Goal: Task Accomplishment & Management: Manage account settings

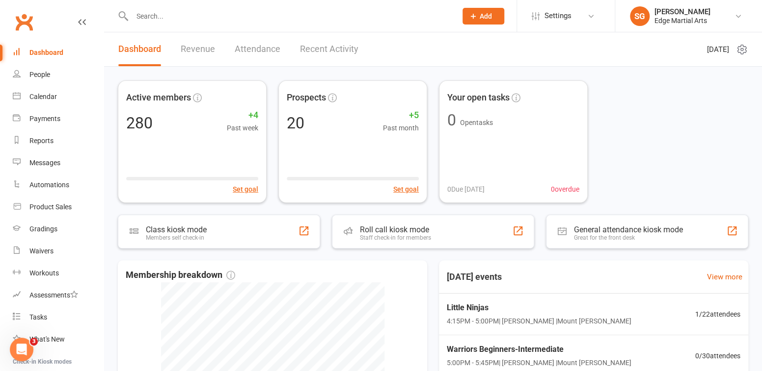
click at [150, 17] on input "text" at bounding box center [289, 16] width 320 height 14
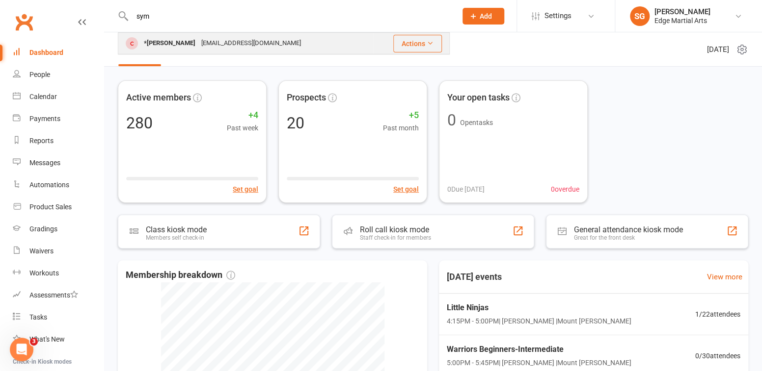
type input "sym"
click at [177, 51] on div "*[PERSON_NAME] [EMAIL_ADDRESS][DOMAIN_NAME]" at bounding box center [246, 43] width 254 height 20
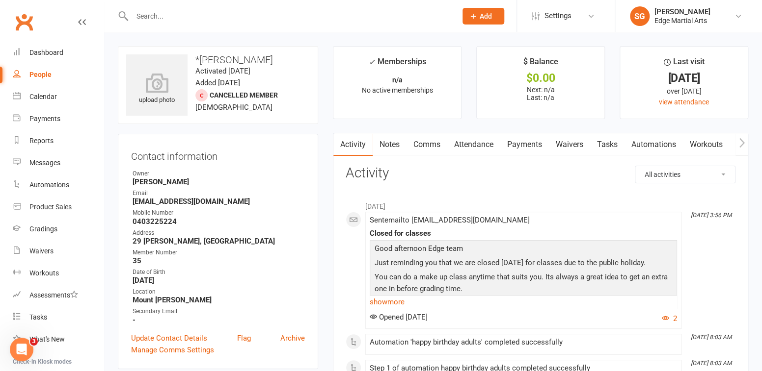
click at [150, 15] on input "text" at bounding box center [289, 16] width 320 height 14
type input "sym"
click at [32, 69] on link "People" at bounding box center [58, 75] width 91 height 22
select select "100"
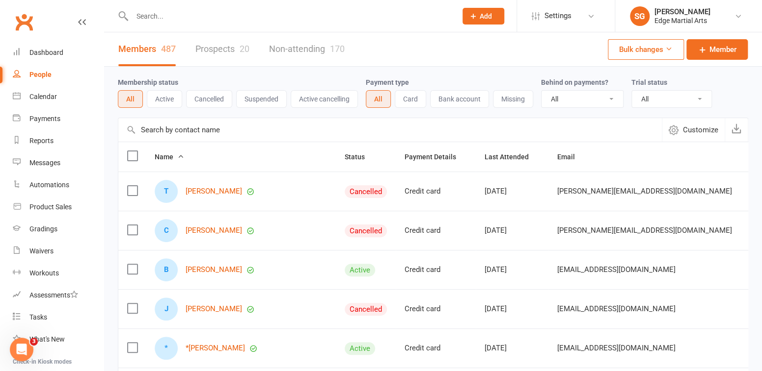
click at [49, 67] on link "People" at bounding box center [58, 75] width 91 height 22
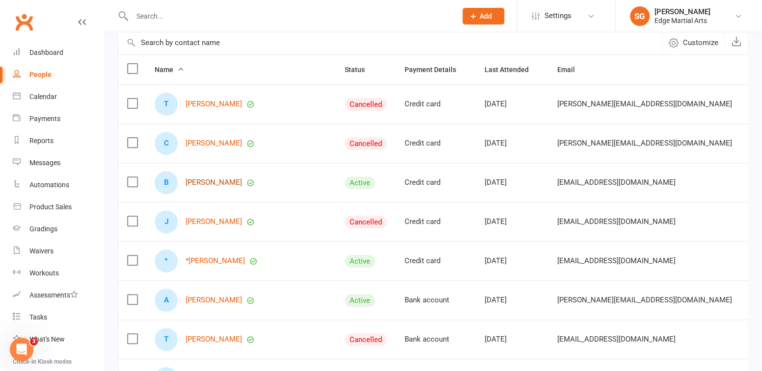
scroll to position [144, 0]
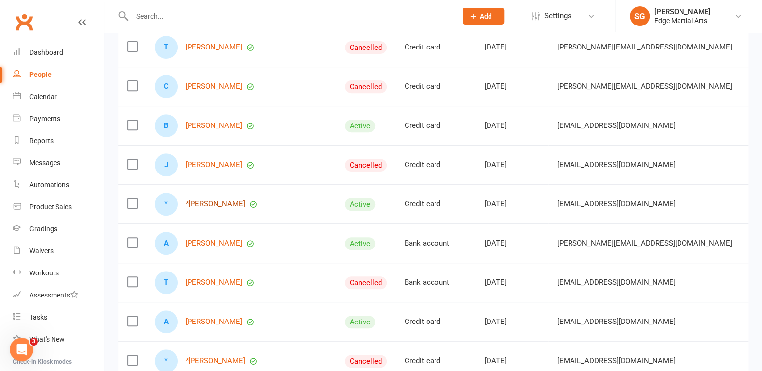
click at [211, 203] on link "*[PERSON_NAME]" at bounding box center [214, 204] width 59 height 8
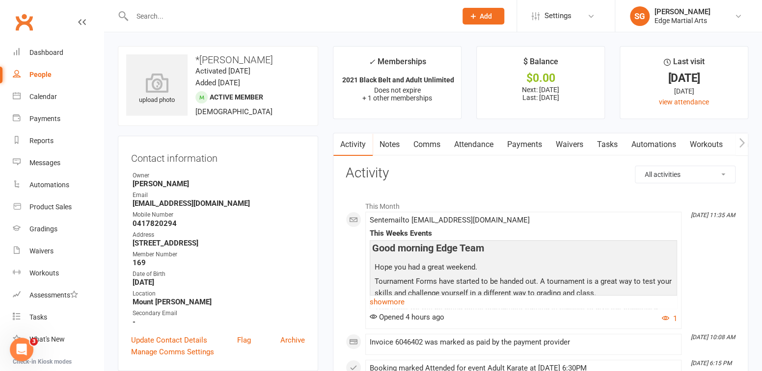
click at [426, 144] on link "Comms" at bounding box center [426, 144] width 41 height 23
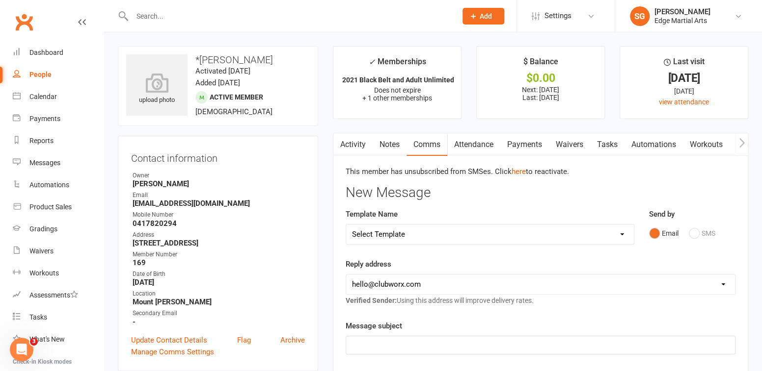
scroll to position [44, 0]
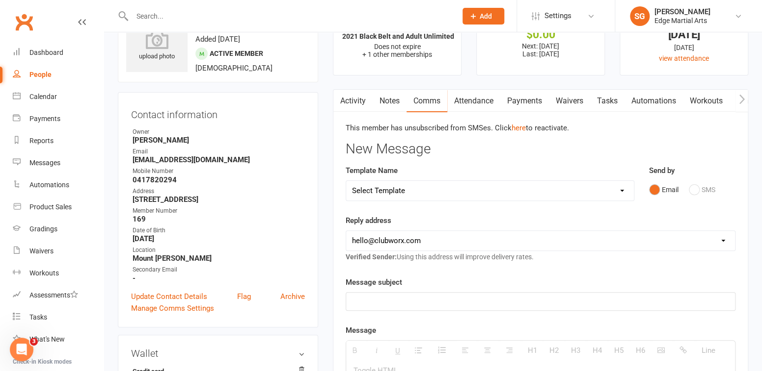
click at [358, 100] on link "Activity" at bounding box center [352, 101] width 39 height 23
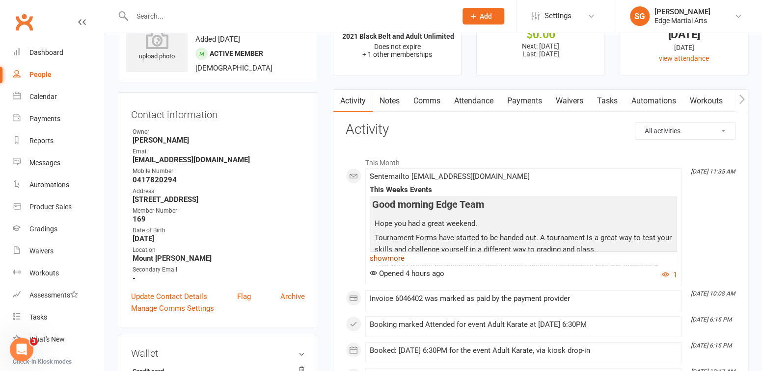
click at [386, 259] on link "show more" at bounding box center [523, 259] width 307 height 14
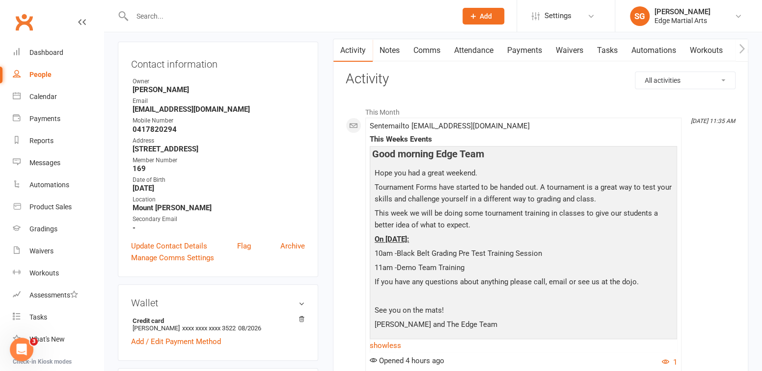
scroll to position [150, 0]
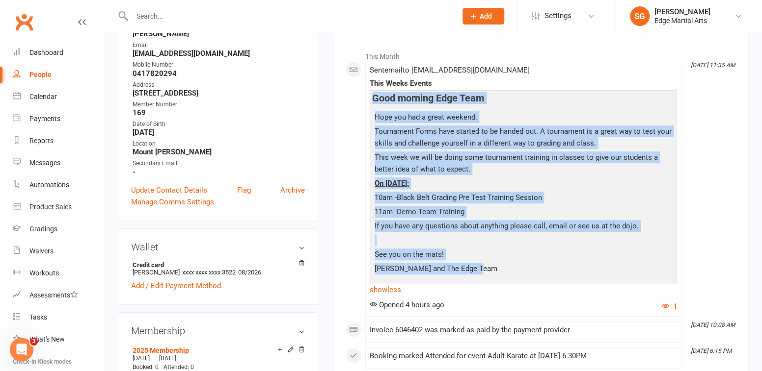
drag, startPoint x: 372, startPoint y: 99, endPoint x: 477, endPoint y: 274, distance: 203.8
click at [477, 274] on div "Good morning Edge Team Hope you had a great weekend. Tournament Forms have star…" at bounding box center [523, 186] width 302 height 187
copy div "Good morning Edge Team Hope you had a great weekend. Tournament Forms have star…"
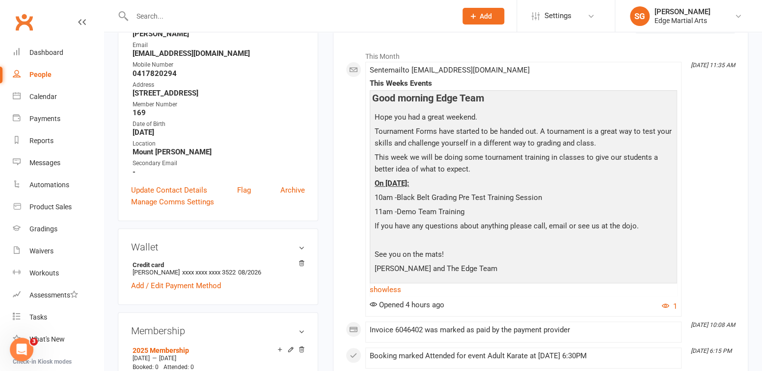
click at [151, 14] on input "text" at bounding box center [289, 16] width 320 height 14
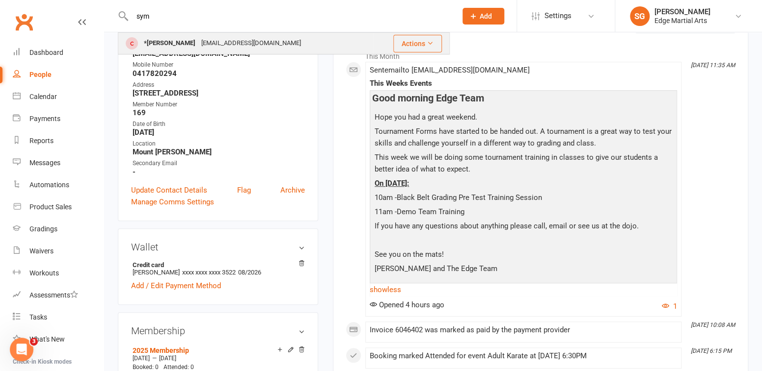
type input "sym"
click at [168, 40] on div "*[PERSON_NAME]" at bounding box center [169, 43] width 57 height 14
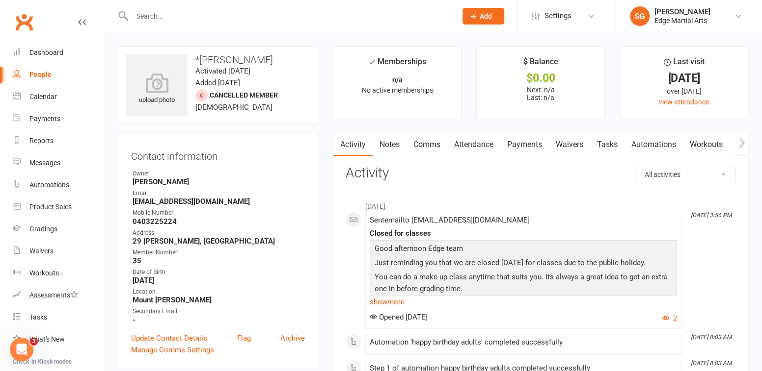
click at [426, 146] on link "Comms" at bounding box center [426, 144] width 41 height 23
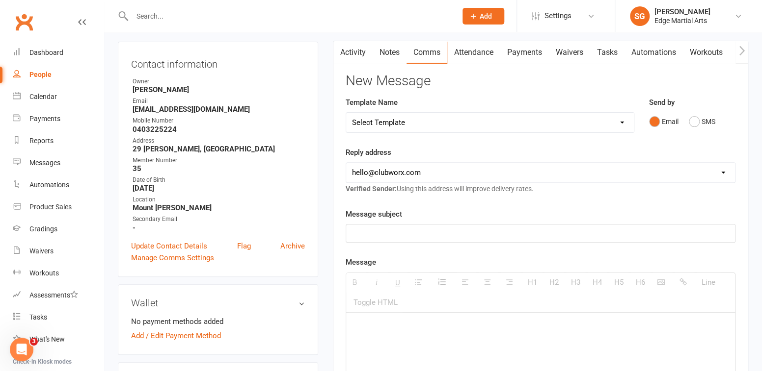
scroll to position [103, 0]
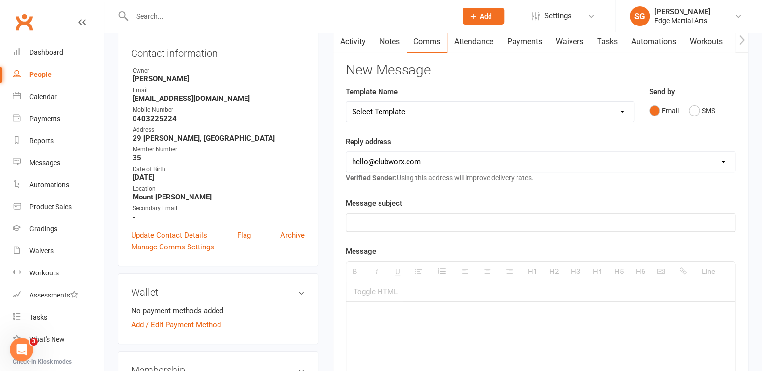
click at [404, 228] on p at bounding box center [540, 223] width 377 height 12
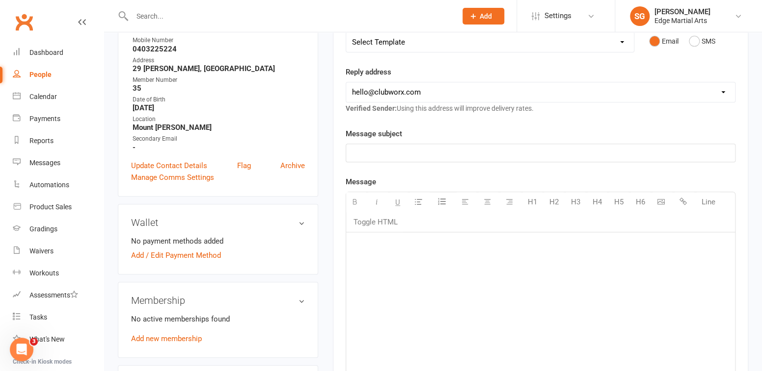
click at [376, 249] on p at bounding box center [540, 247] width 377 height 12
paste div
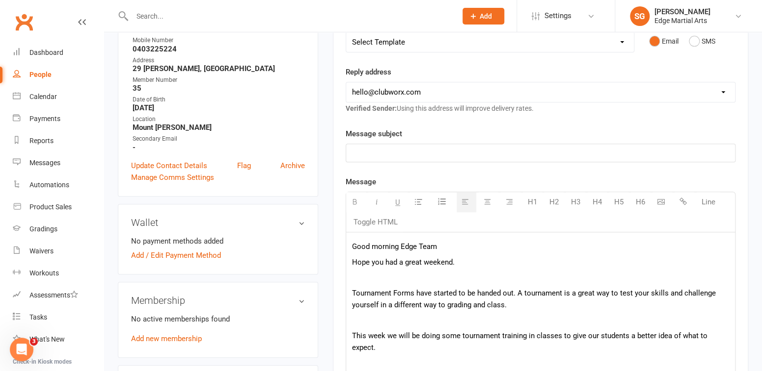
click at [352, 330] on p "This week we will be doing some tournament training in classes to give our stud…" at bounding box center [540, 342] width 377 height 24
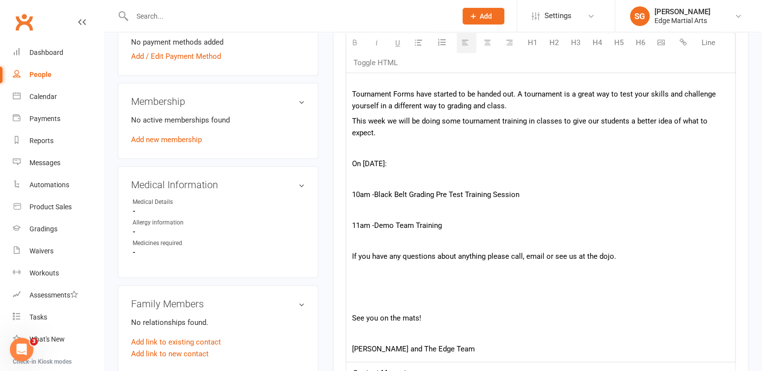
scroll to position [420, 0]
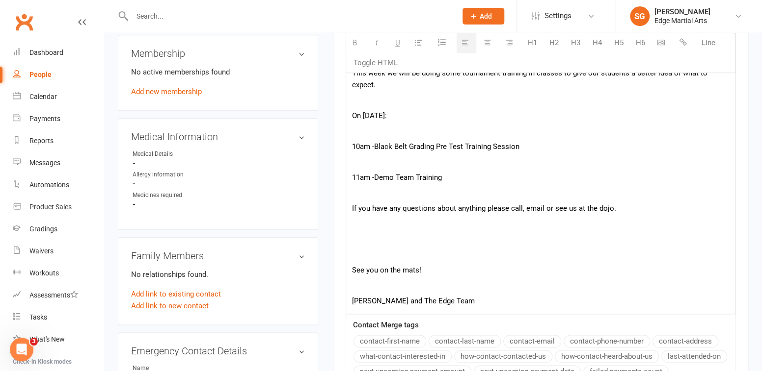
click at [355, 265] on p "See you on the mats!" at bounding box center [540, 270] width 377 height 12
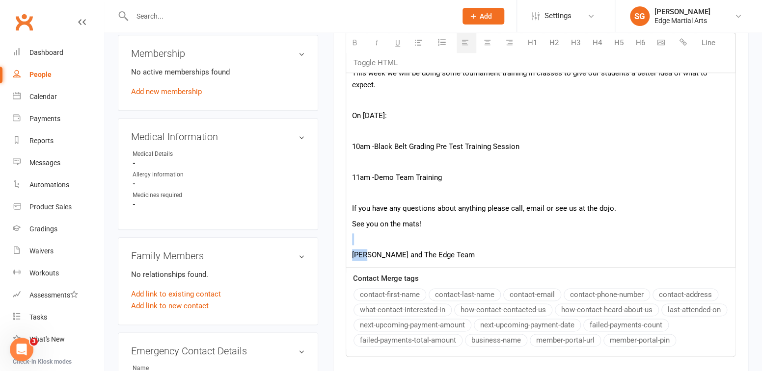
drag, startPoint x: 366, startPoint y: 248, endPoint x: 365, endPoint y: 243, distance: 5.0
click at [365, 243] on div "Good morning Edge Team Hope you had a great weekend. Tournament Forms have star…" at bounding box center [540, 126] width 389 height 283
click at [365, 243] on p at bounding box center [540, 240] width 377 height 12
click at [349, 253] on div "Good morning Edge Team Hope you had a great weekend. Tournament Forms have star…" at bounding box center [540, 126] width 389 height 283
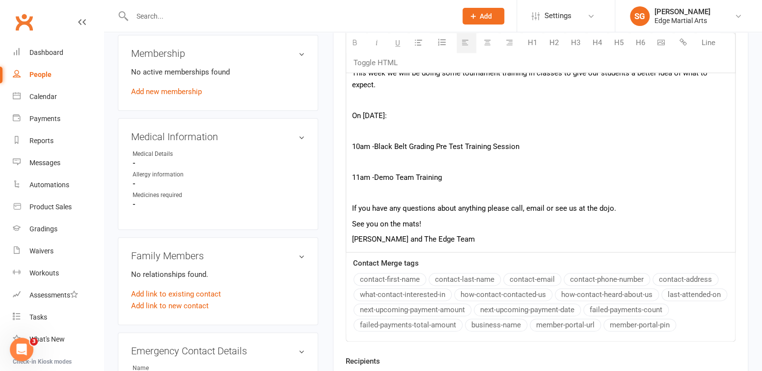
click at [471, 238] on p "[PERSON_NAME] and The Edge Team" at bounding box center [540, 240] width 377 height 12
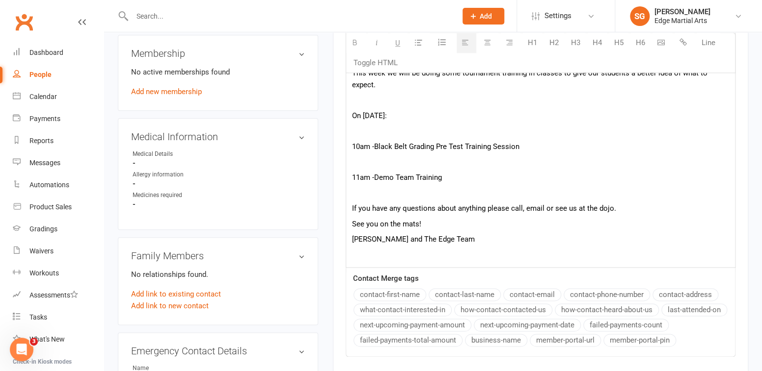
click at [661, 44] on icon "button" at bounding box center [660, 42] width 7 height 7
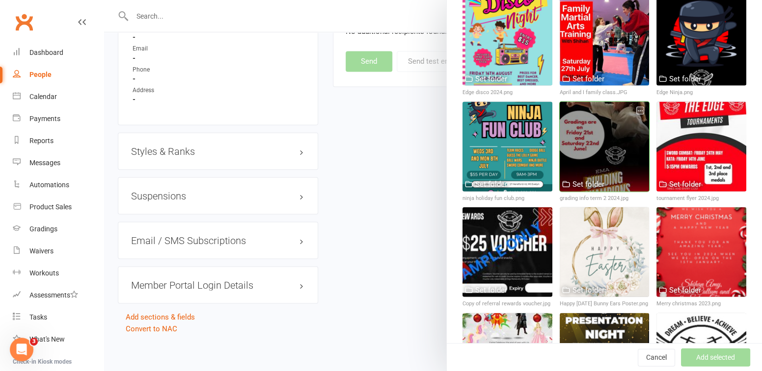
scroll to position [1013, 0]
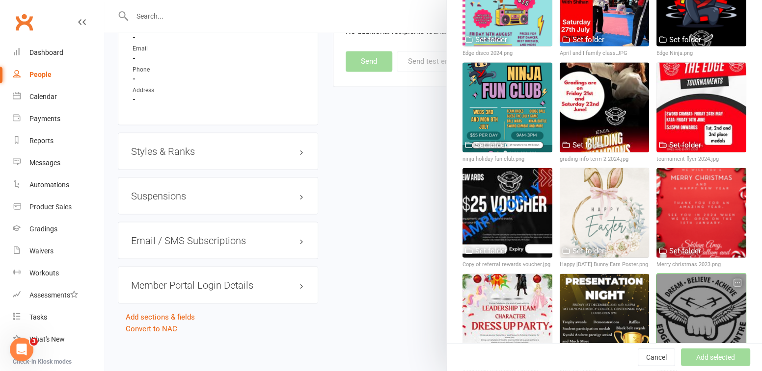
click at [685, 281] on div at bounding box center [701, 319] width 90 height 90
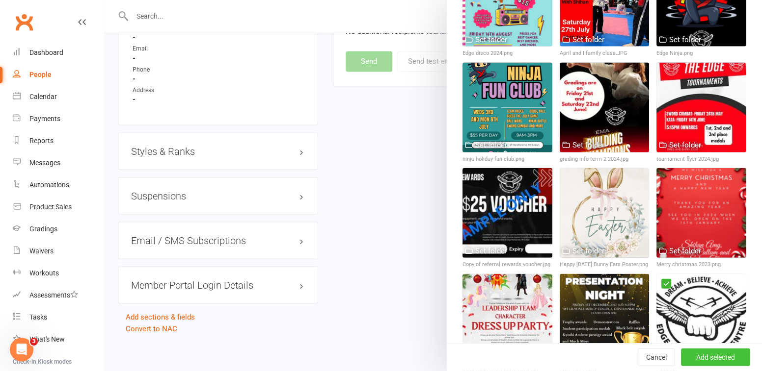
click at [691, 360] on button "Add selected" at bounding box center [715, 358] width 69 height 18
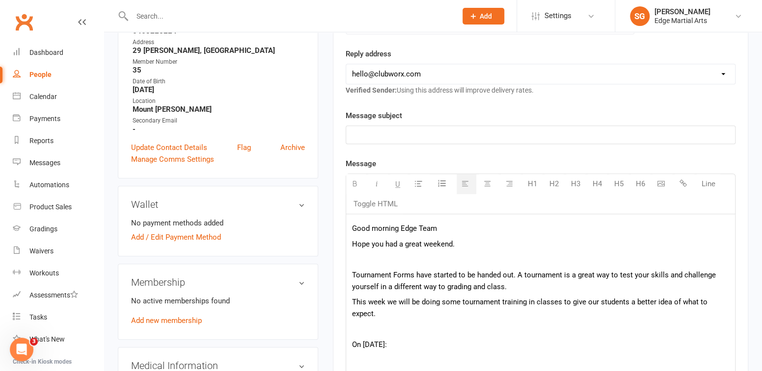
scroll to position [190, 0]
click at [455, 132] on p at bounding box center [540, 136] width 377 height 12
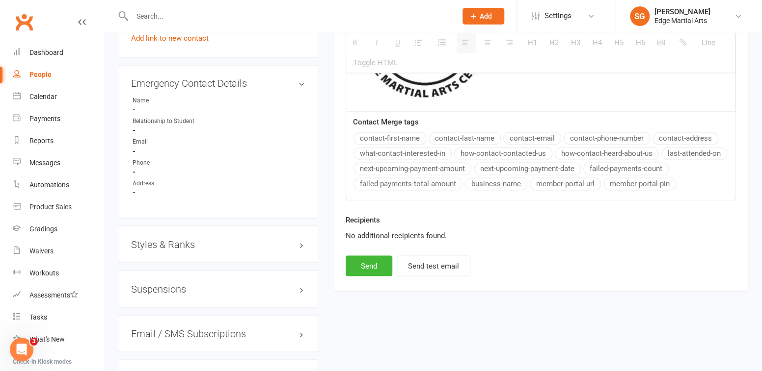
scroll to position [781, 0]
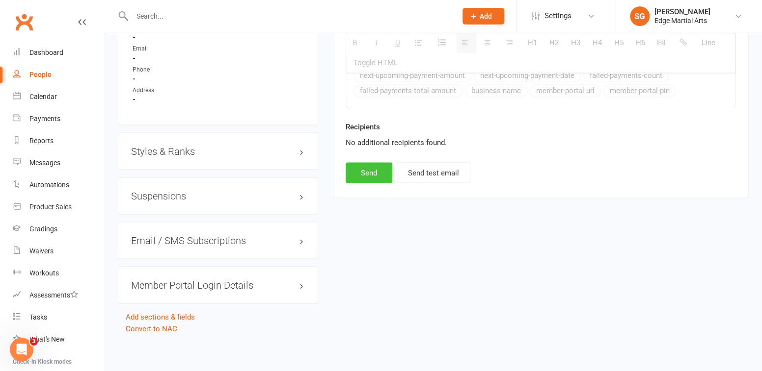
click at [374, 173] on button "Send" at bounding box center [368, 172] width 47 height 21
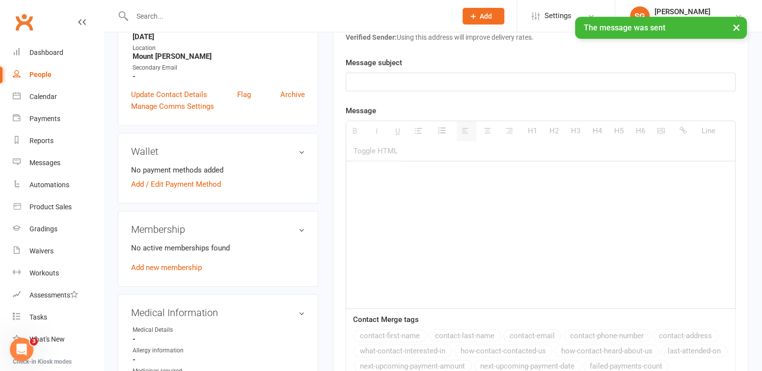
scroll to position [0, 0]
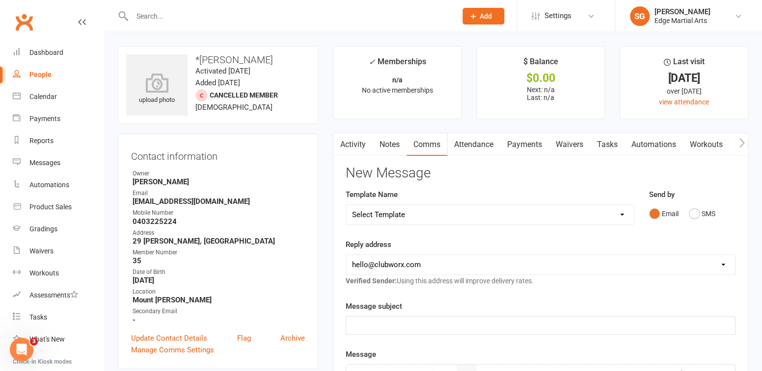
click at [190, 17] on input "text" at bounding box center [289, 16] width 320 height 14
type input "c"
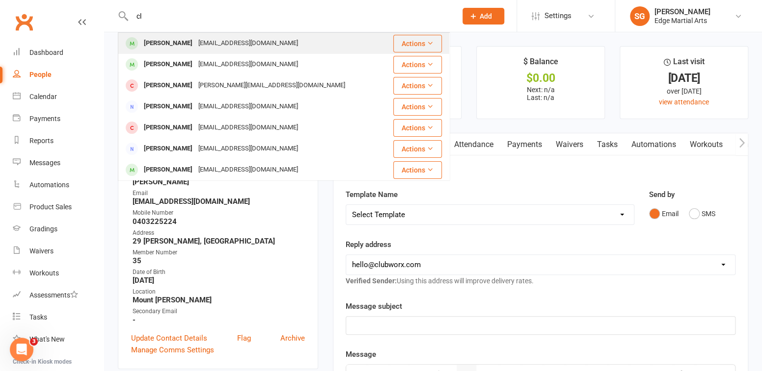
type input "c"
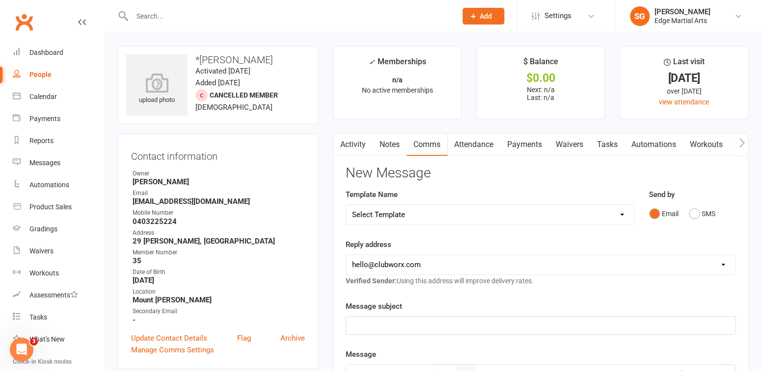
click at [36, 80] on link "People" at bounding box center [58, 75] width 91 height 22
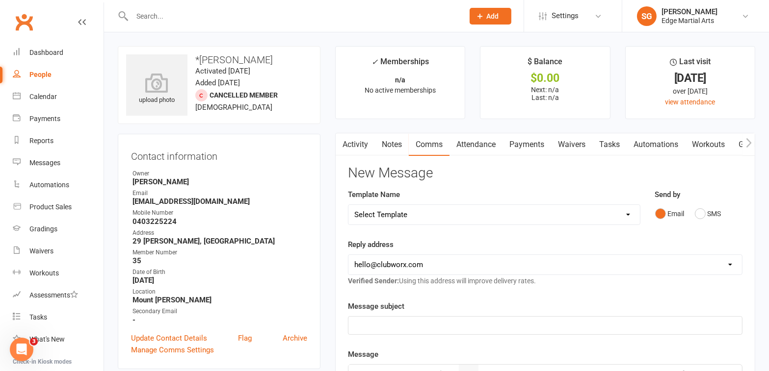
select select "100"
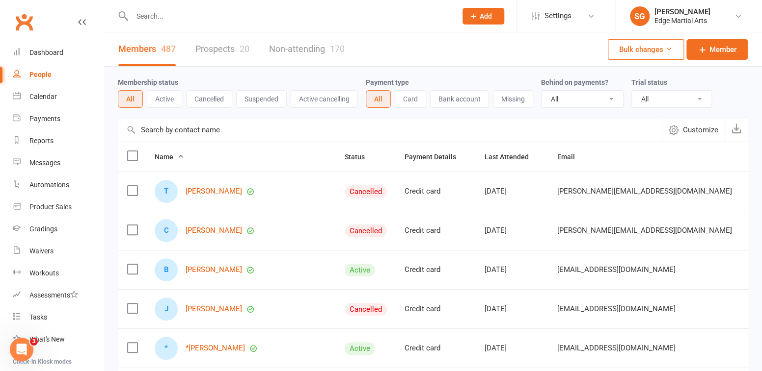
click at [214, 48] on link "Prospects 20" at bounding box center [222, 49] width 54 height 34
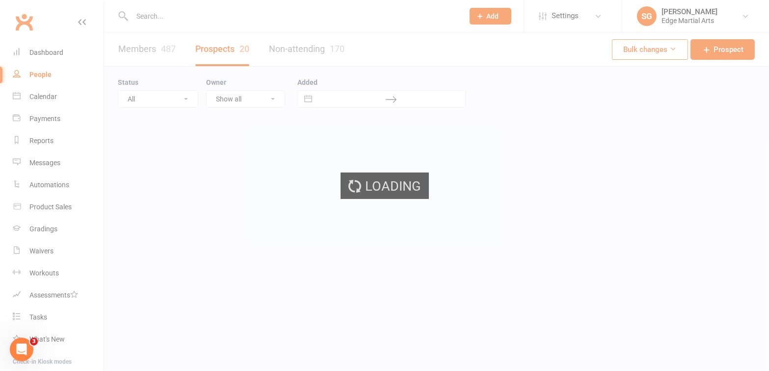
select select "50"
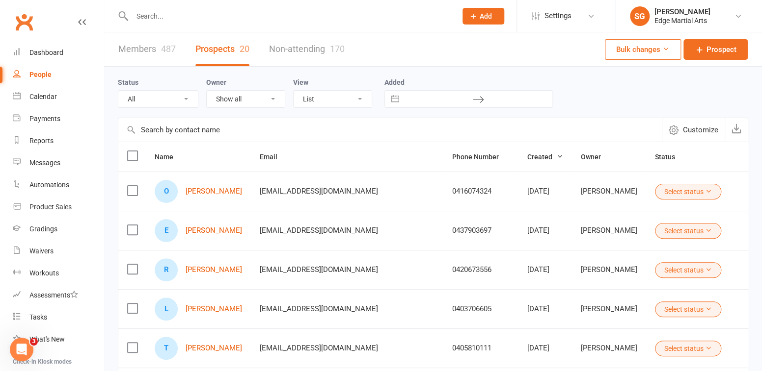
click at [162, 17] on input "text" at bounding box center [289, 16] width 320 height 14
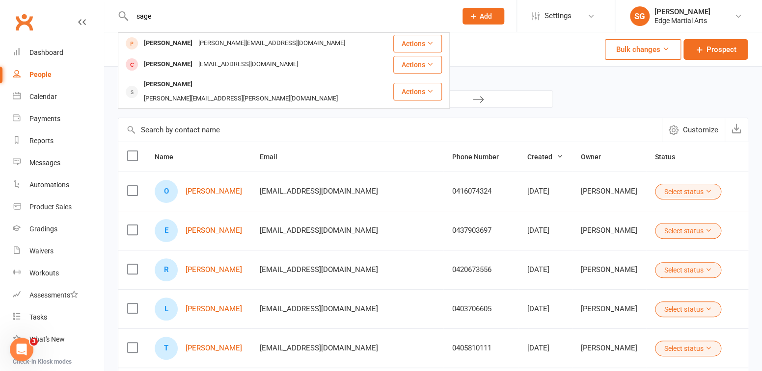
type input "sage"
click at [477, 11] on button "Add" at bounding box center [483, 16] width 42 height 17
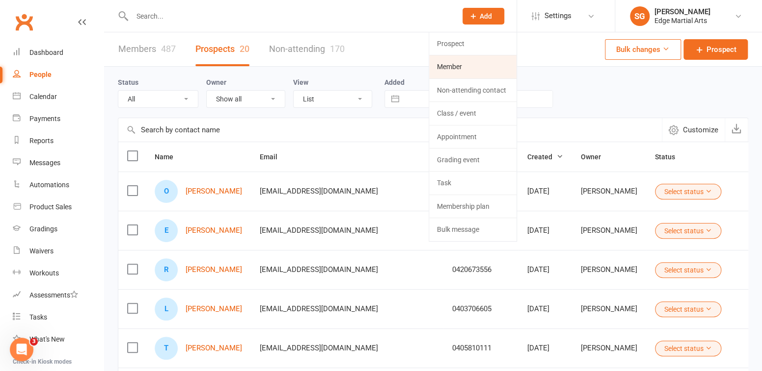
click at [460, 62] on link "Member" at bounding box center [472, 66] width 87 height 23
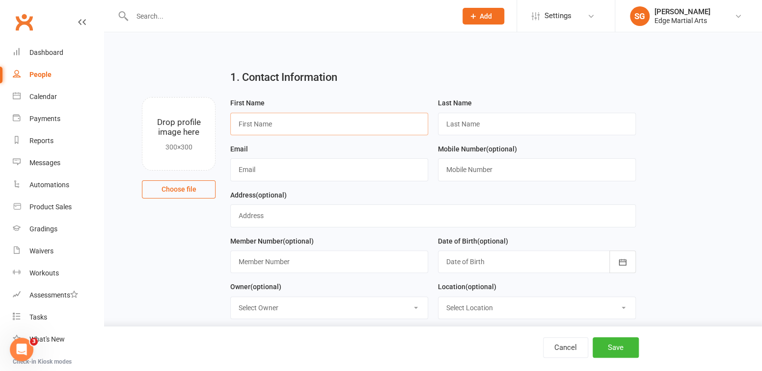
click at [335, 124] on input "text" at bounding box center [329, 124] width 198 height 23
type input "Sage"
type input "[PERSON_NAME]"
type input "[STREET_ADDRESS][PERSON_NAME]"
click at [466, 168] on input "text" at bounding box center [537, 170] width 198 height 23
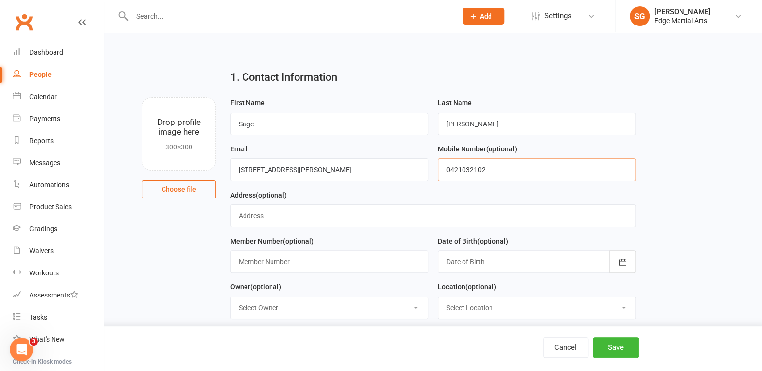
type input "0421032102"
click at [348, 163] on input "[STREET_ADDRESS][PERSON_NAME]" at bounding box center [329, 170] width 198 height 23
drag, startPoint x: 348, startPoint y: 163, endPoint x: 237, endPoint y: 177, distance: 112.3
click at [237, 177] on input "[STREET_ADDRESS][PERSON_NAME]" at bounding box center [329, 170] width 198 height 23
click at [267, 212] on input "text" at bounding box center [432, 216] width 405 height 23
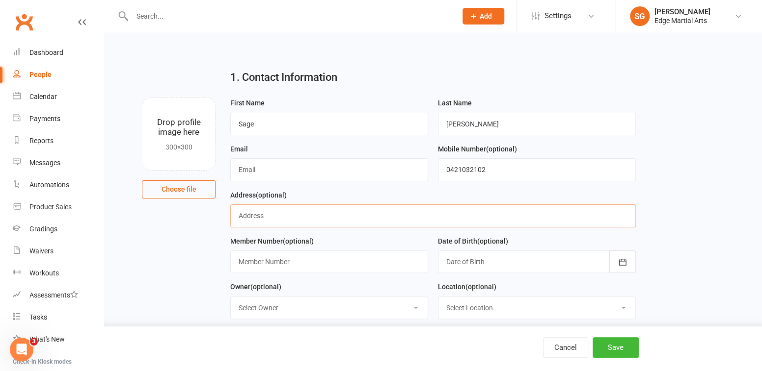
paste input "[STREET_ADDRESS][PERSON_NAME]"
type input "[STREET_ADDRESS][PERSON_NAME]"
click at [249, 171] on input "text" at bounding box center [329, 170] width 198 height 23
type input "[EMAIL_ADDRESS][DOMAIN_NAME]"
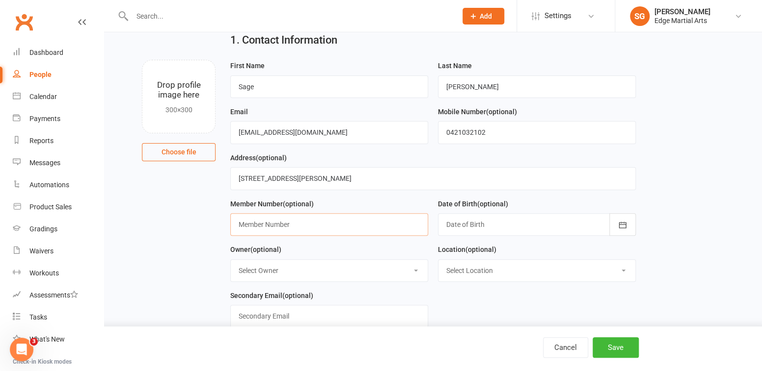
scroll to position [38, 0]
click at [620, 223] on icon "button" at bounding box center [622, 225] width 10 height 10
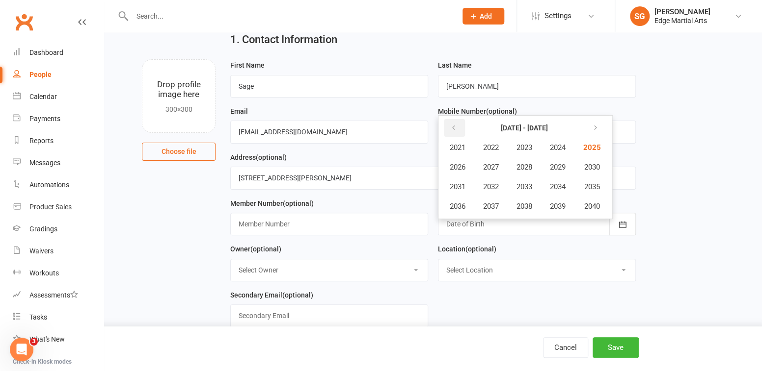
click at [453, 128] on icon "button" at bounding box center [453, 128] width 7 height 8
click at [592, 206] on span "2020" at bounding box center [591, 206] width 16 height 9
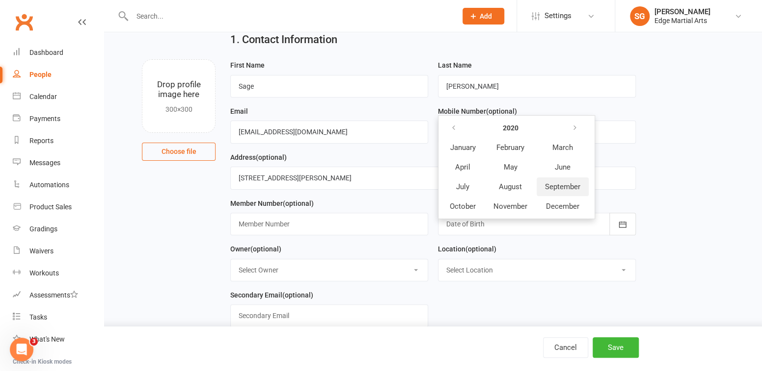
click at [566, 183] on span "September" at bounding box center [562, 187] width 35 height 9
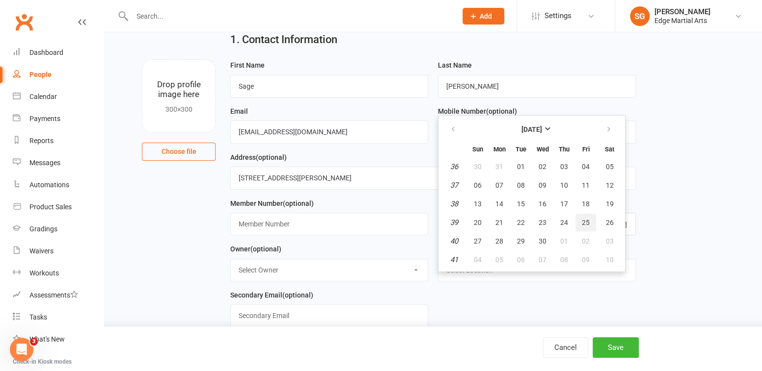
click at [582, 221] on span "25" at bounding box center [586, 223] width 8 height 8
type input "[DATE]"
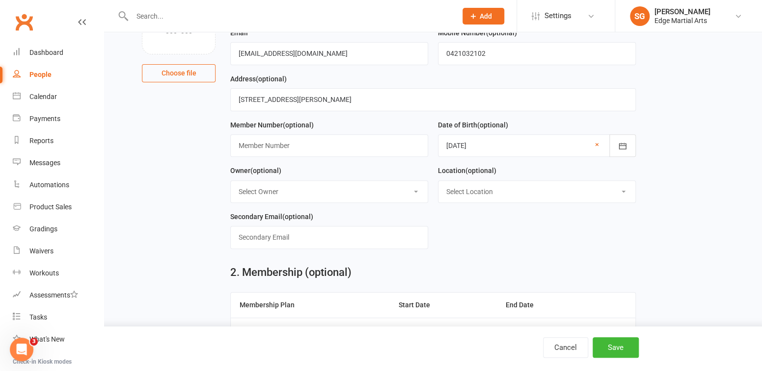
scroll to position [117, 0]
click at [333, 192] on select "Select Owner [PERSON_NAME] [PERSON_NAME] Sensei [PERSON_NAME] [PERSON_NAME]" at bounding box center [329, 192] width 197 height 22
select select "0"
click at [231, 181] on select "Select Owner [PERSON_NAME] [PERSON_NAME] Sensei [PERSON_NAME] [PERSON_NAME]" at bounding box center [329, 192] width 197 height 22
click at [463, 191] on select "Select Location [GEOGRAPHIC_DATA][PERSON_NAME]" at bounding box center [536, 192] width 197 height 22
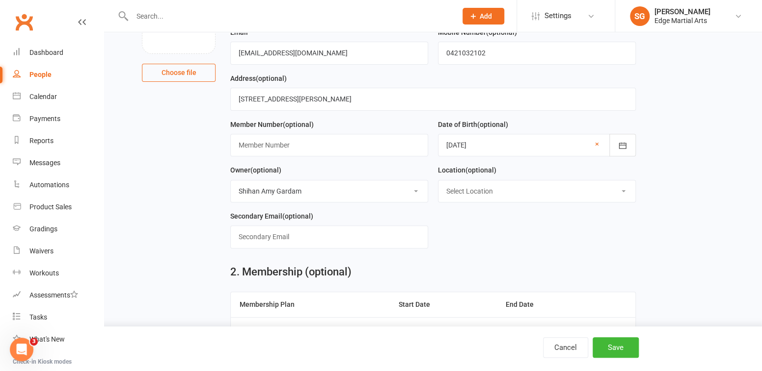
select select "0"
click at [438, 181] on select "Select Location [GEOGRAPHIC_DATA][PERSON_NAME]" at bounding box center [536, 192] width 197 height 22
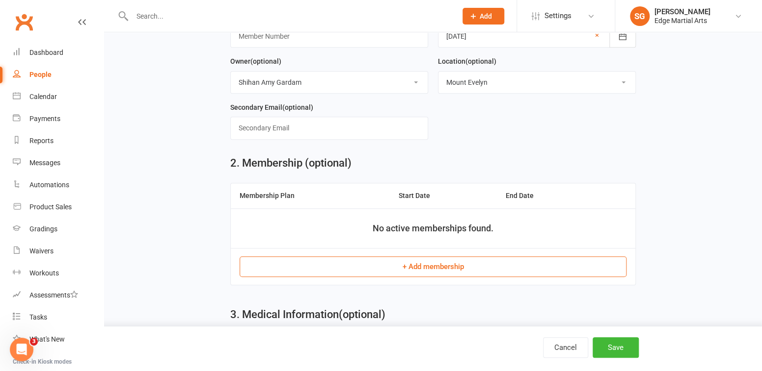
scroll to position [227, 0]
click at [428, 261] on button "+ Add membership" at bounding box center [432, 266] width 387 height 21
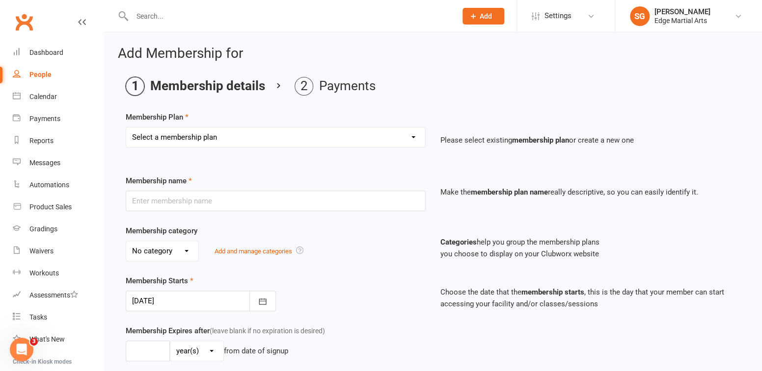
click at [248, 136] on select "Select a membership plan Create new Membership Plan Kinda Ninjas Little Ninjas …" at bounding box center [275, 138] width 299 height 20
select select "2"
click at [126, 128] on select "Select a membership plan Create new Membership Plan Kinda Ninjas Little Ninjas …" at bounding box center [275, 138] width 299 height 20
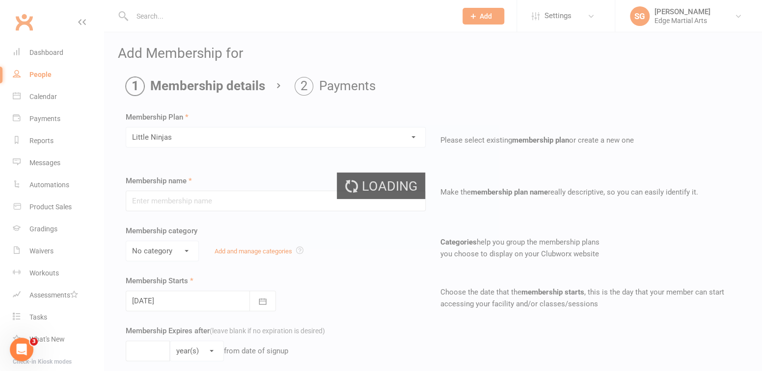
type input "Little Ninjas"
select select "2"
type input "0"
type input "1"
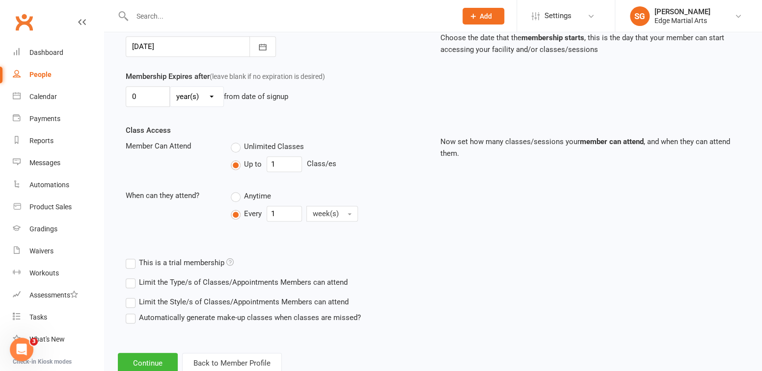
scroll to position [283, 0]
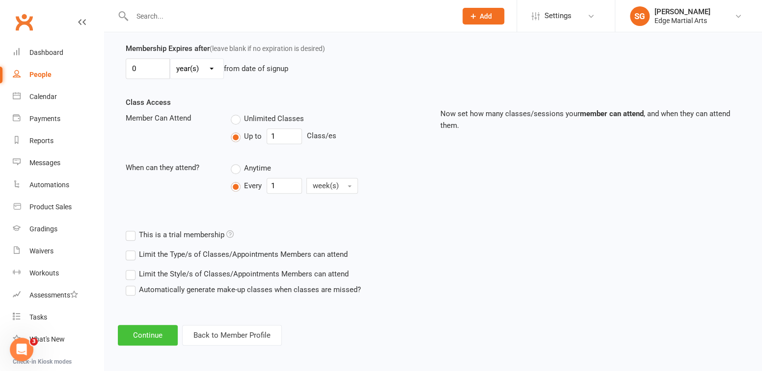
click at [151, 335] on button "Continue" at bounding box center [148, 335] width 60 height 21
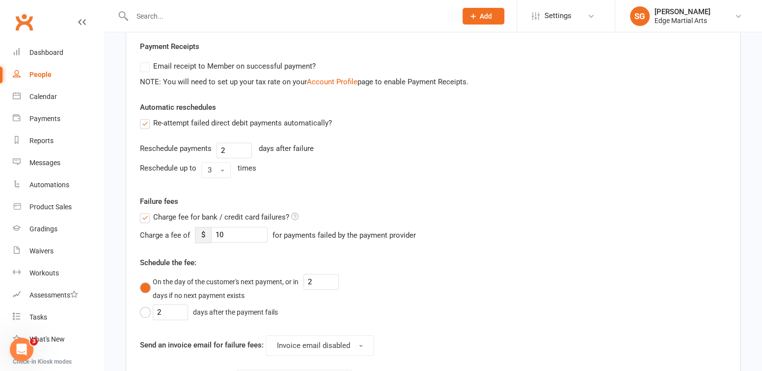
scroll to position [0, 0]
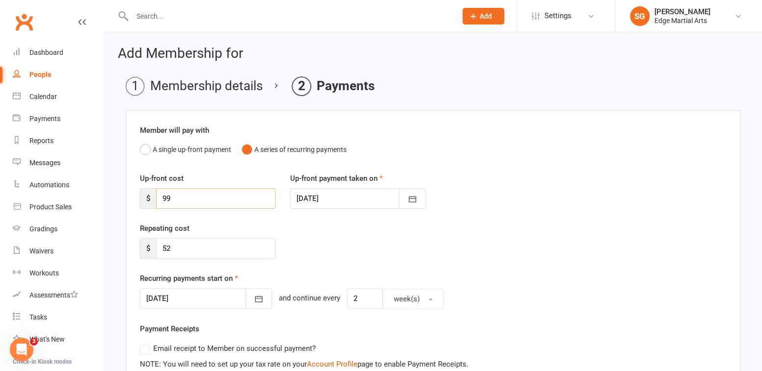
click at [181, 203] on input "99" at bounding box center [215, 198] width 119 height 21
type input "9"
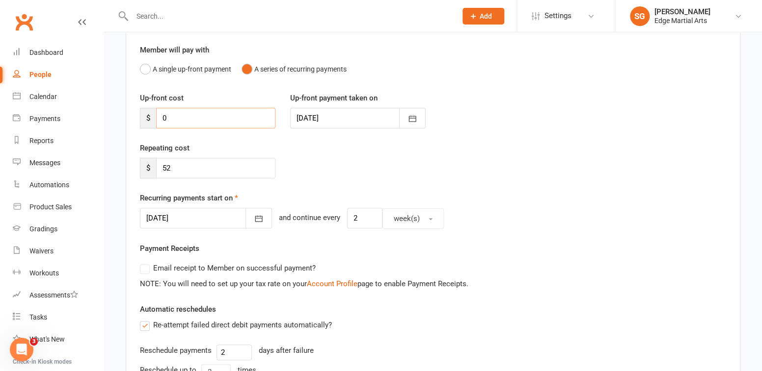
scroll to position [80, 0]
type input "0"
click at [254, 221] on icon "button" at bounding box center [259, 219] width 10 height 10
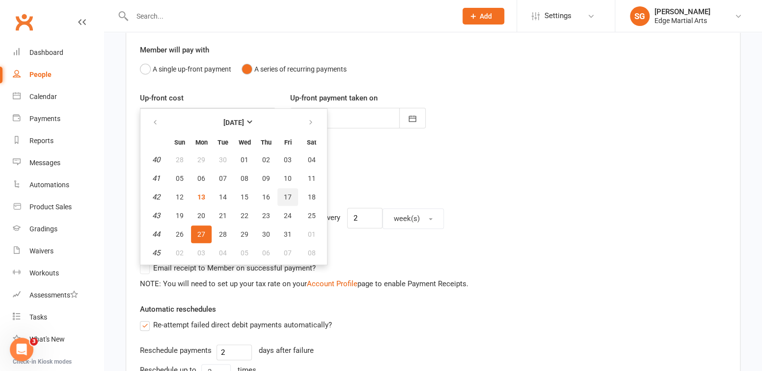
click at [287, 195] on span "17" at bounding box center [288, 197] width 8 height 8
type input "[DATE]"
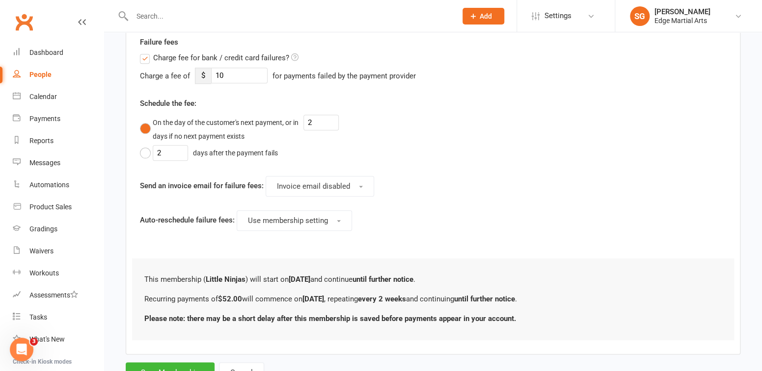
scroll to position [481, 0]
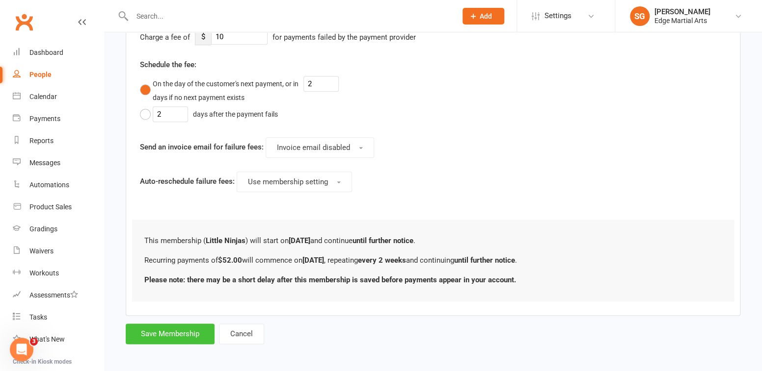
click at [183, 338] on button "Save Membership" at bounding box center [170, 334] width 89 height 21
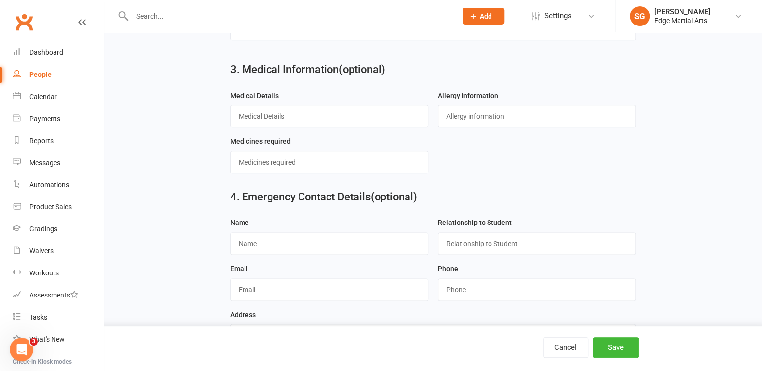
scroll to position [510, 0]
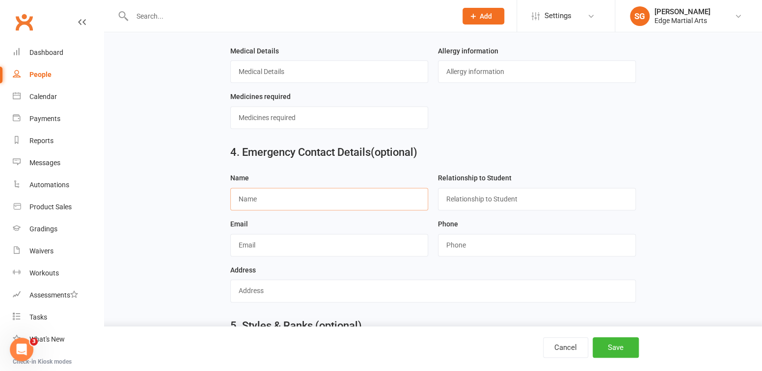
click at [283, 202] on input "text" at bounding box center [329, 199] width 198 height 23
type input "[PERSON_NAME]"
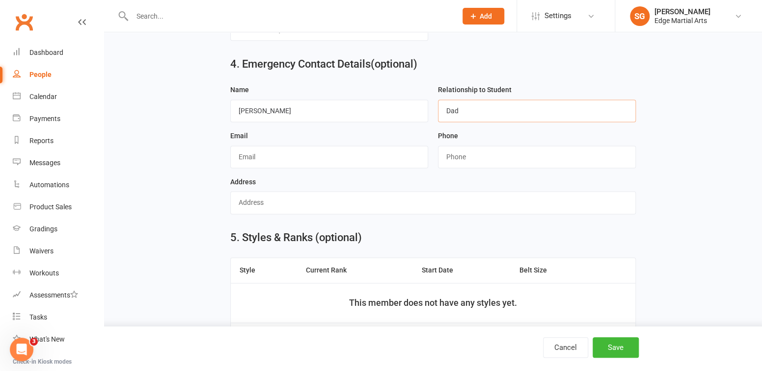
scroll to position [643, 0]
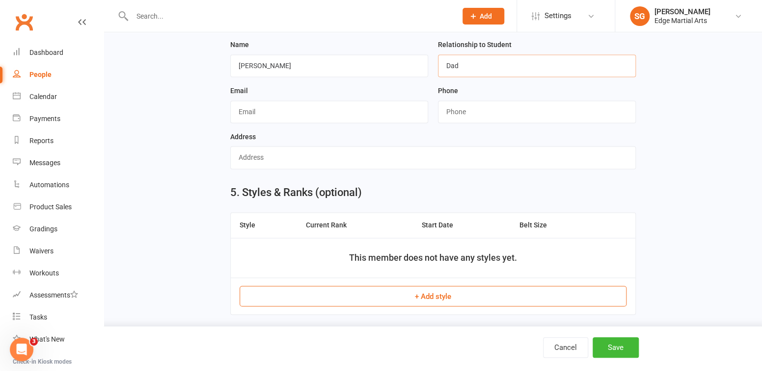
type input "Dad"
click at [404, 288] on button "+ Add style" at bounding box center [432, 296] width 387 height 21
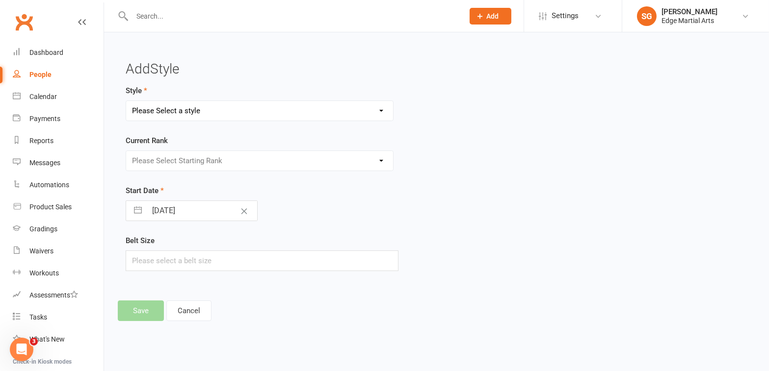
click at [278, 104] on select "Please Select a style Bushido Karate Karate Kickboxing" at bounding box center [259, 111] width 267 height 20
select select "705"
click at [126, 101] on select "Please Select a style Bushido Karate Karate Kickboxing" at bounding box center [259, 111] width 267 height 20
click at [192, 154] on select "Please Select Starting Rank 15th Kyu 14th kyu 13th kyu 12th kyu 11th kyu 10th K…" at bounding box center [259, 161] width 267 height 20
select select "6260"
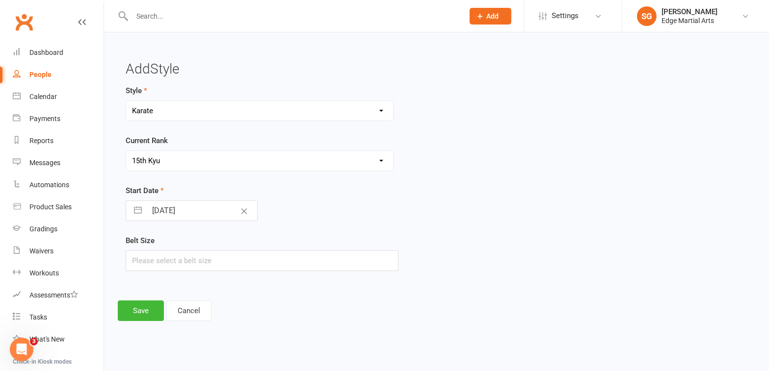
click at [126, 151] on select "Please Select Starting Rank 15th Kyu 14th kyu 13th kyu 12th kyu 11th kyu 10th K…" at bounding box center [259, 161] width 267 height 20
click at [159, 256] on input "text" at bounding box center [262, 261] width 273 height 21
type input "1"
click at [146, 305] on button "Save" at bounding box center [141, 311] width 46 height 21
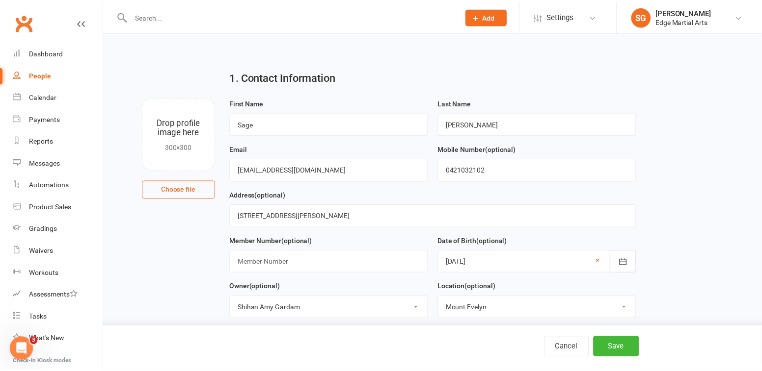
scroll to position [645, 0]
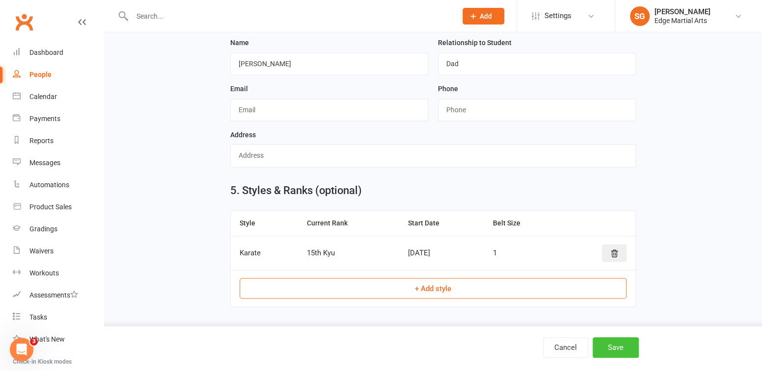
click at [611, 351] on button "Save" at bounding box center [615, 348] width 46 height 21
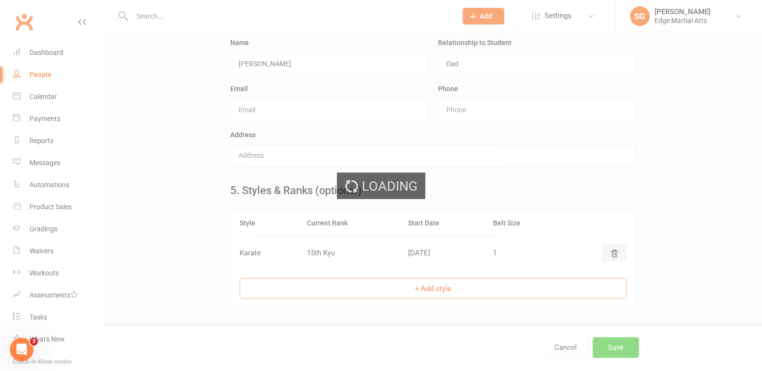
scroll to position [0, 0]
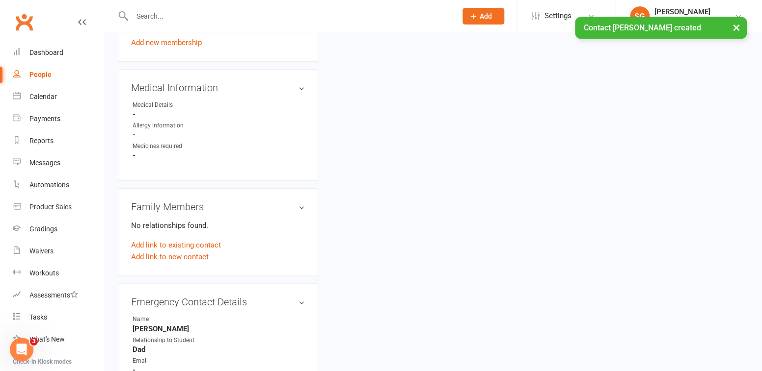
scroll to position [535, 0]
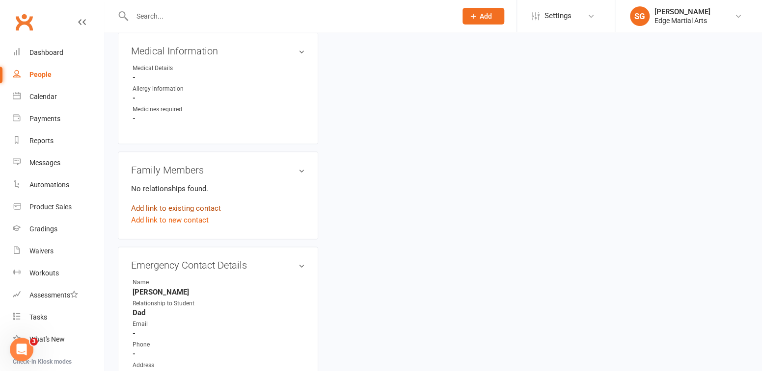
click at [184, 203] on link "Add link to existing contact" at bounding box center [176, 209] width 90 height 12
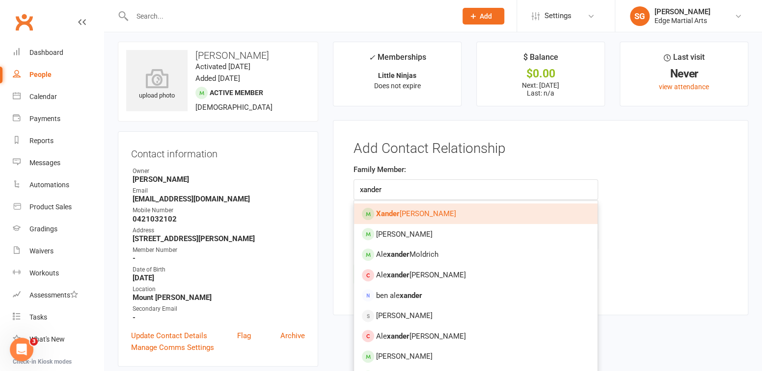
type input "xander"
click at [397, 216] on strong "Xander" at bounding box center [388, 214] width 24 height 9
type input "[PERSON_NAME]"
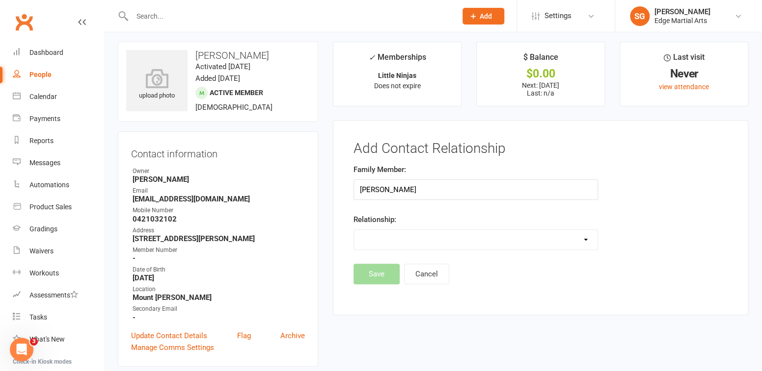
click at [394, 240] on select "Parent / Guardian Child Sibling (parent not in system) Spouse / Partner Cousin …" at bounding box center [475, 240] width 243 height 20
select select "2"
click at [354, 230] on select "Parent / Guardian Child Sibling (parent not in system) Spouse / Partner Cousin …" at bounding box center [475, 240] width 243 height 20
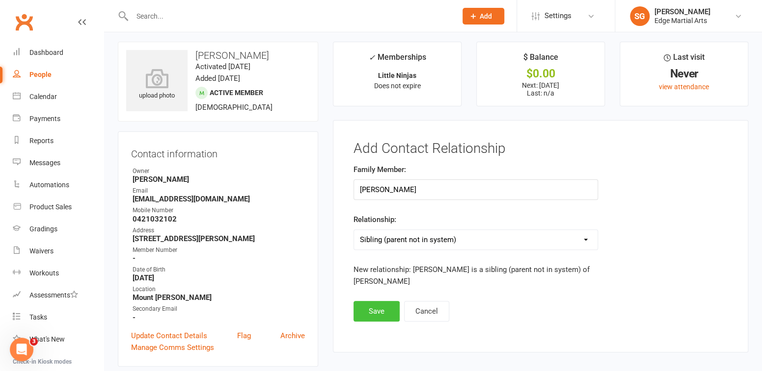
click at [384, 305] on button "Save" at bounding box center [376, 311] width 46 height 21
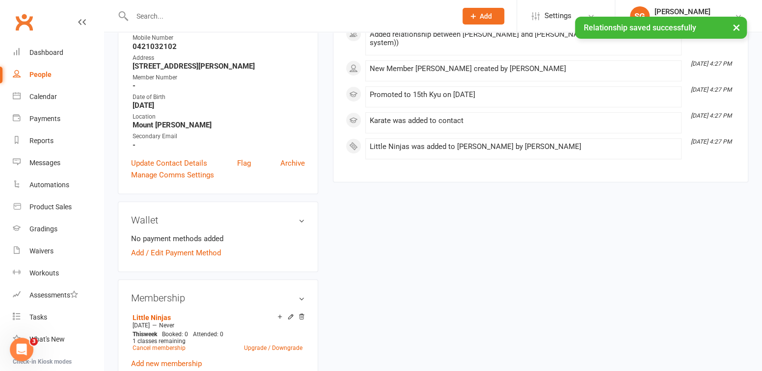
scroll to position [204, 0]
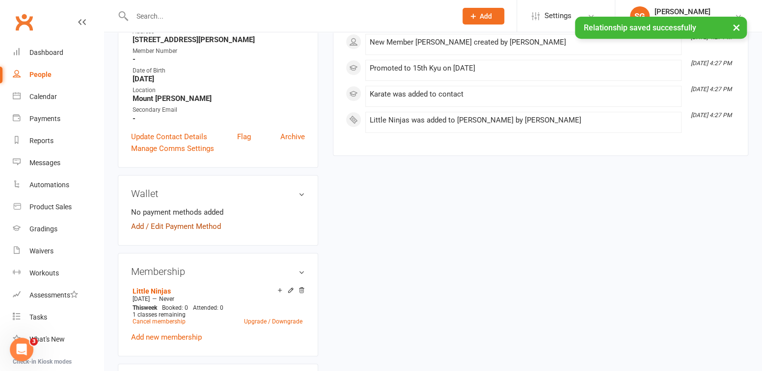
click at [195, 228] on link "Add / Edit Payment Method" at bounding box center [176, 227] width 90 height 12
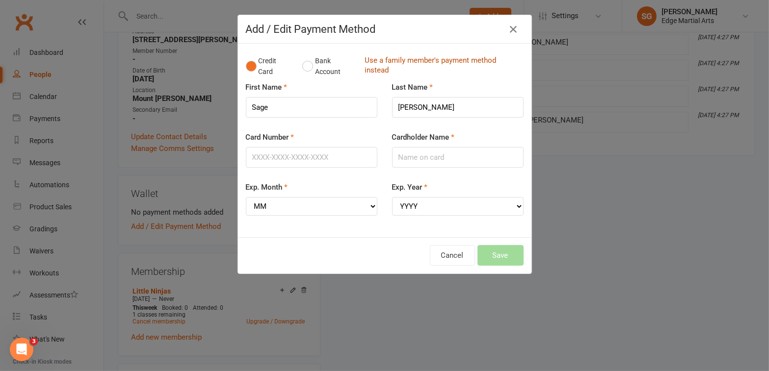
click at [369, 66] on link "Use a family member's payment method instead" at bounding box center [442, 66] width 154 height 22
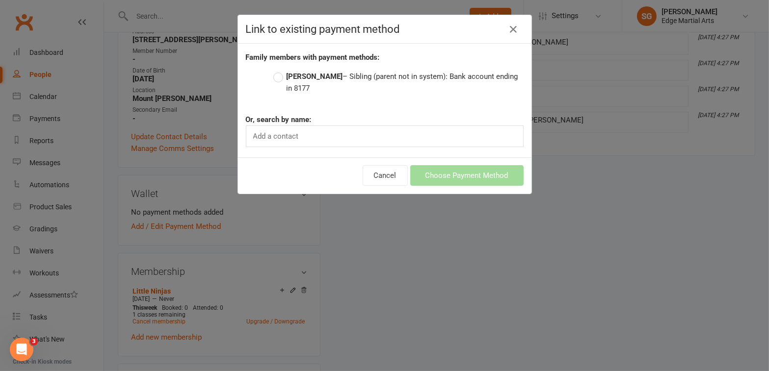
click at [273, 76] on label "[PERSON_NAME] – Sibling (parent not in system): Bank account ending in 8177" at bounding box center [398, 83] width 250 height 24
click at [273, 71] on input "[PERSON_NAME] – Sibling (parent not in system): Bank account ending in 8177" at bounding box center [276, 71] width 6 height 0
click at [440, 176] on button "Choose Payment Method" at bounding box center [466, 175] width 113 height 21
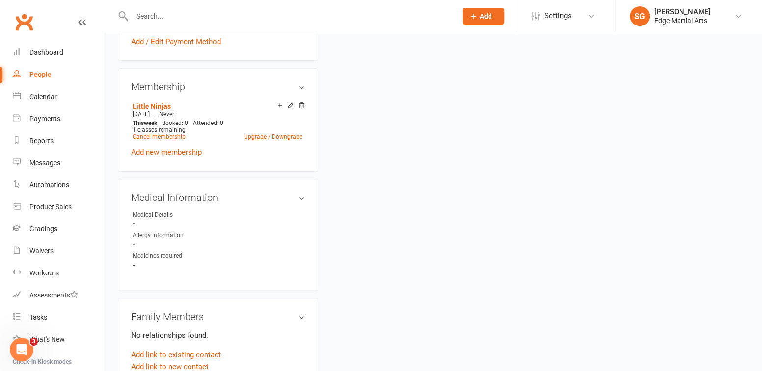
scroll to position [448, 0]
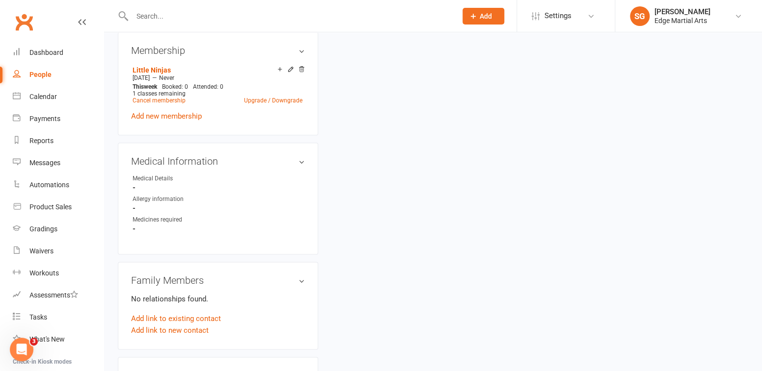
click at [304, 282] on h3 "Family Members" at bounding box center [218, 280] width 174 height 11
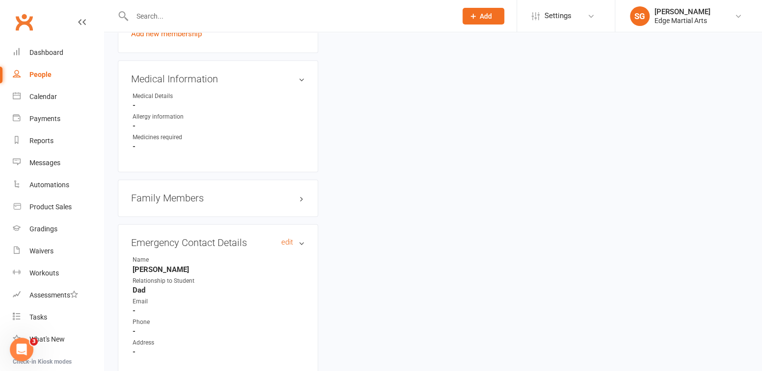
scroll to position [579, 0]
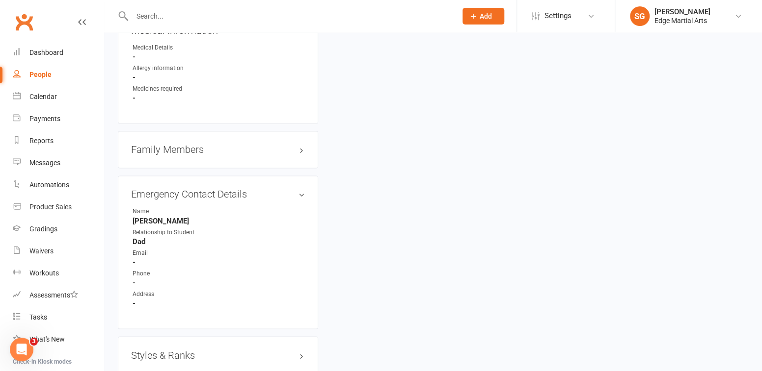
click at [296, 149] on h3 "Family Members" at bounding box center [218, 149] width 174 height 11
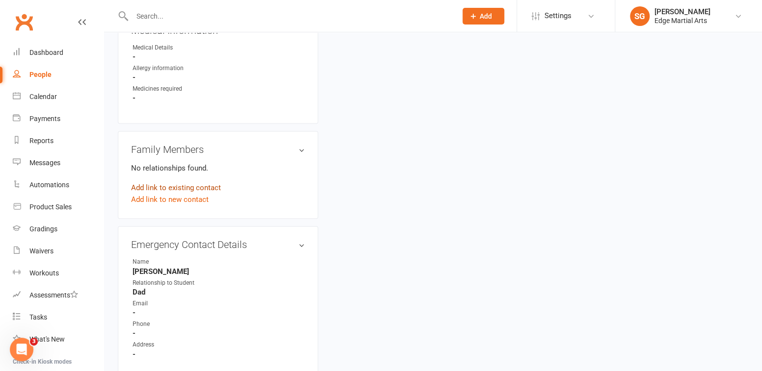
click at [205, 187] on link "Add link to existing contact" at bounding box center [176, 188] width 90 height 12
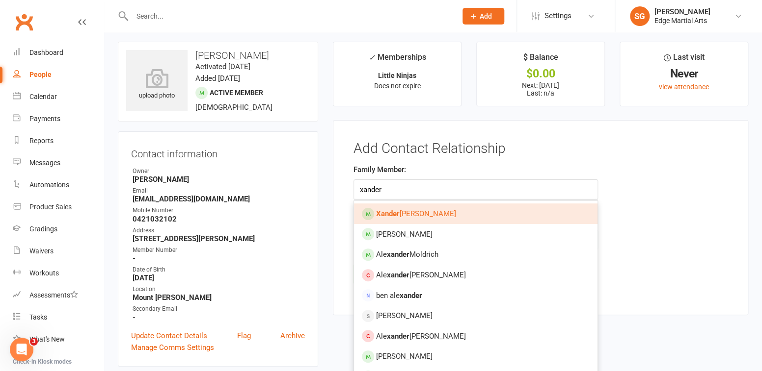
type input "xander"
click at [403, 214] on span "[PERSON_NAME]" at bounding box center [416, 214] width 80 height 9
type input "[PERSON_NAME]"
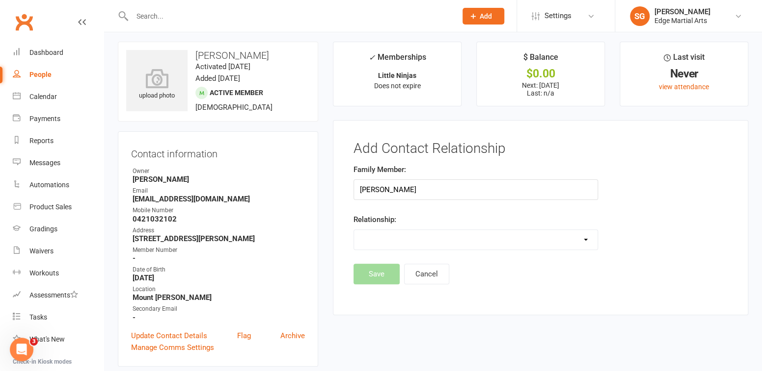
click at [398, 249] on select "Parent / Guardian Child Sibling (parent not in system) Spouse / Partner Cousin …" at bounding box center [475, 240] width 243 height 20
select select "2"
click at [354, 230] on select "Parent / Guardian Child Sibling (parent not in system) Spouse / Partner Cousin …" at bounding box center [475, 240] width 243 height 20
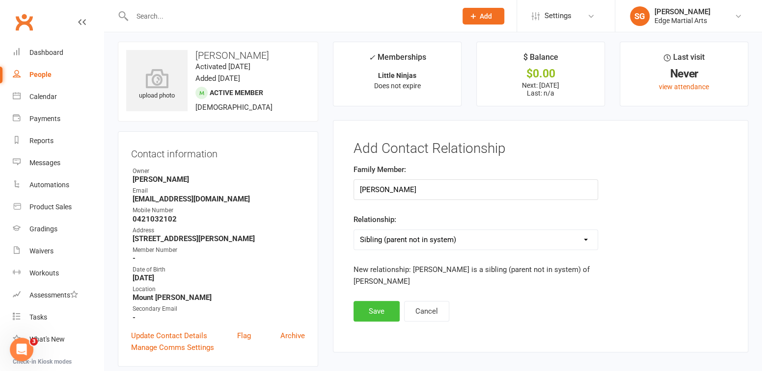
click at [379, 311] on button "Save" at bounding box center [376, 311] width 46 height 21
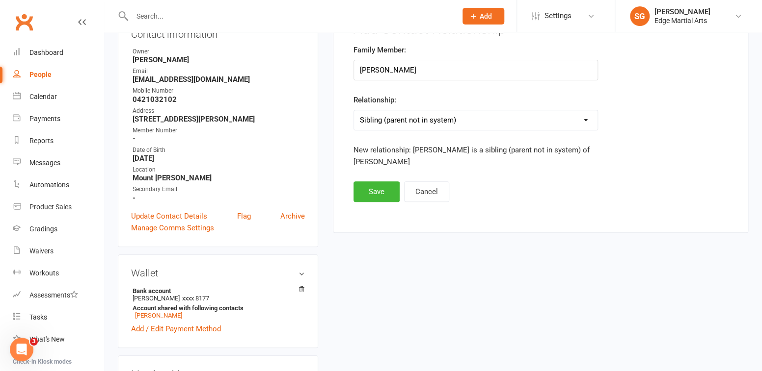
scroll to position [0, 0]
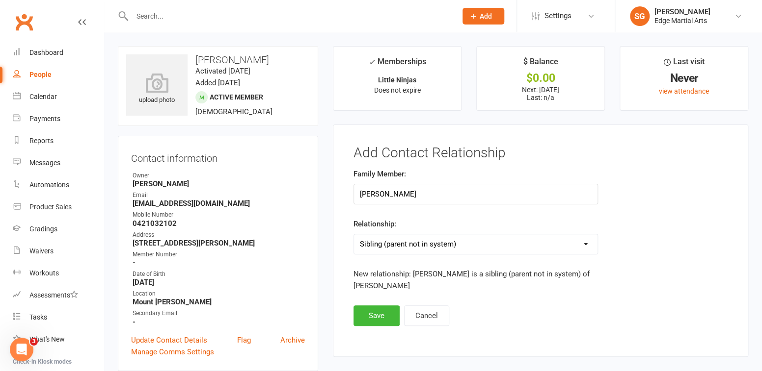
click at [40, 73] on div "People" at bounding box center [40, 75] width 22 height 8
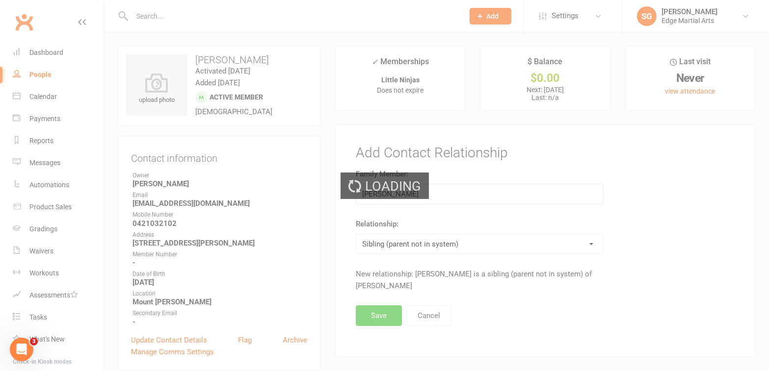
select select "50"
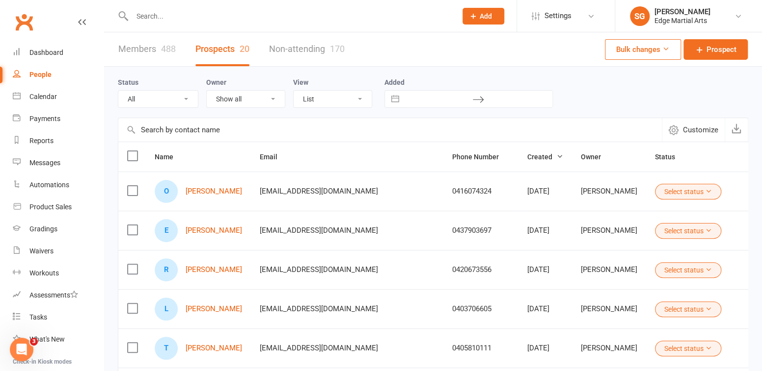
click at [150, 11] on input "text" at bounding box center [289, 16] width 320 height 14
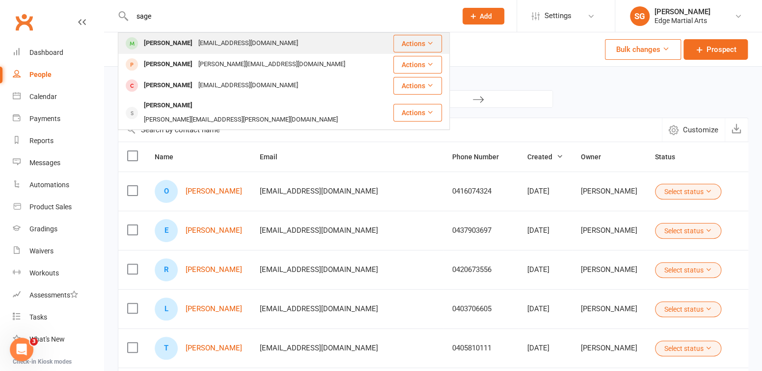
type input "sage"
click at [167, 41] on div "[PERSON_NAME]" at bounding box center [168, 43] width 54 height 14
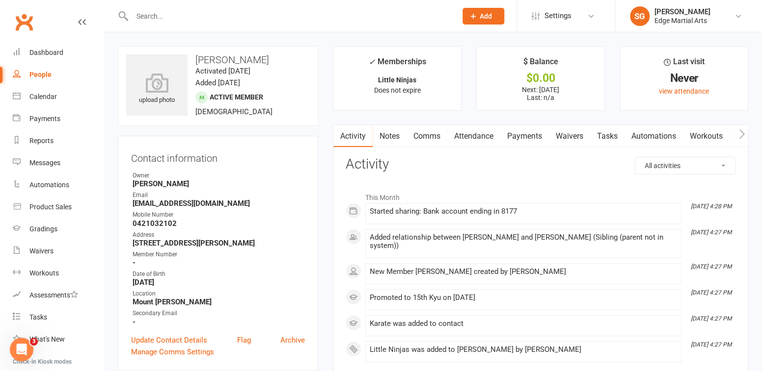
click at [526, 137] on link "Payments" at bounding box center [524, 136] width 49 height 23
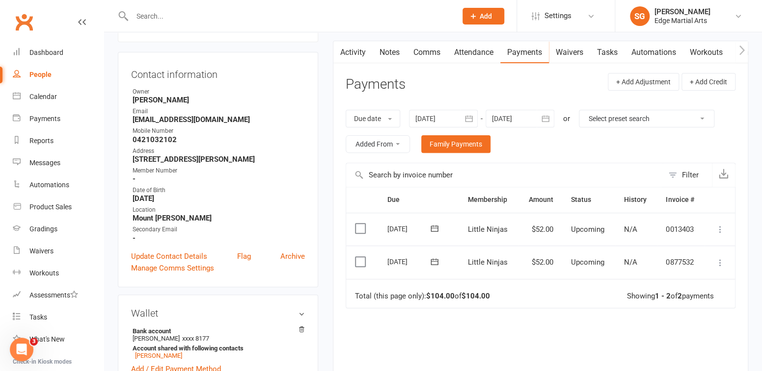
scroll to position [83, 0]
click at [166, 15] on input "text" at bounding box center [289, 16] width 320 height 14
click at [163, 19] on input "text" at bounding box center [289, 16] width 320 height 14
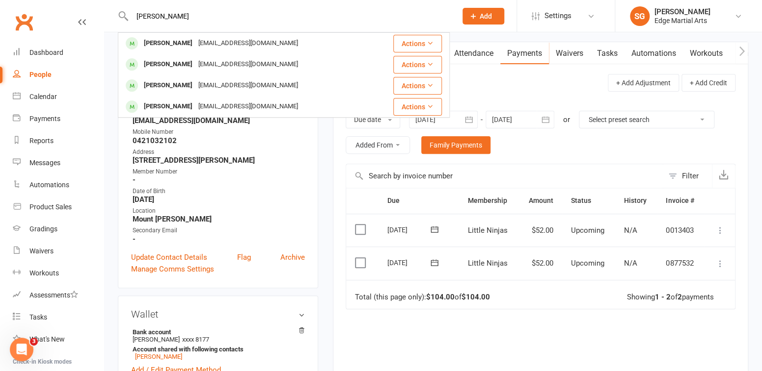
type input "[PERSON_NAME]"
click at [465, 21] on button "Add" at bounding box center [483, 16] width 42 height 17
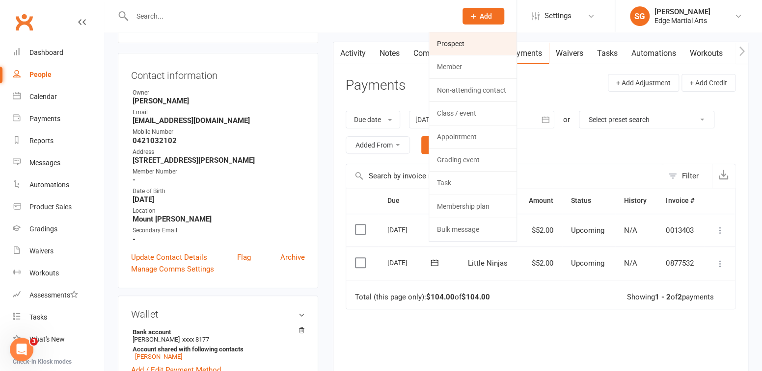
click at [462, 44] on link "Prospect" at bounding box center [472, 43] width 87 height 23
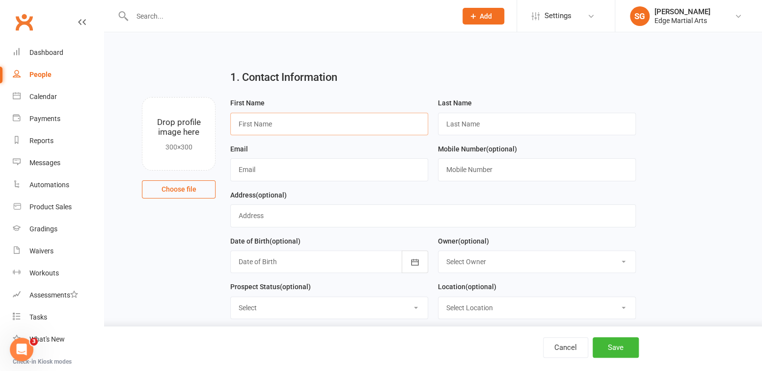
click at [351, 126] on input "text" at bounding box center [329, 124] width 198 height 23
type input "[PERSON_NAME]"
type input "[EMAIL_ADDRESS][DOMAIN_NAME]"
type input "0421209601"
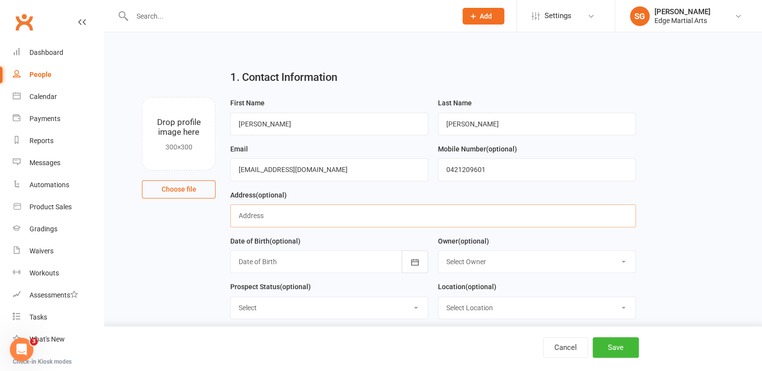
click at [314, 216] on input "text" at bounding box center [432, 216] width 405 height 23
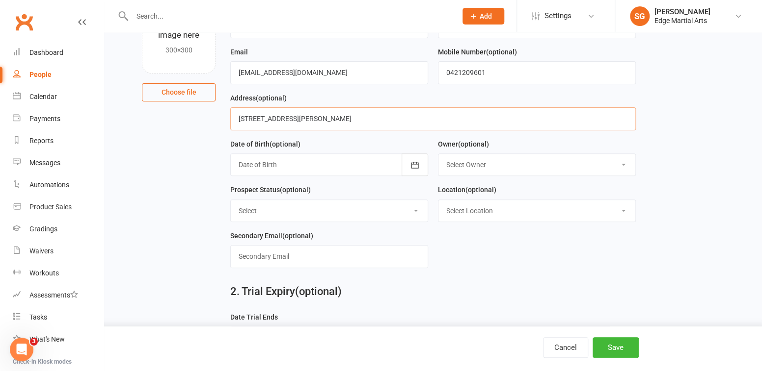
scroll to position [99, 0]
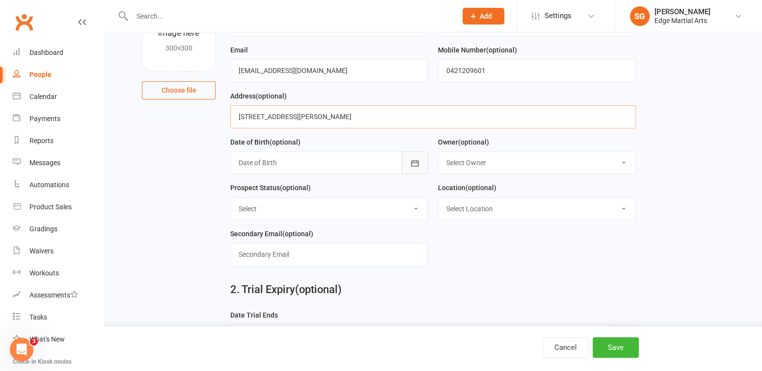
type input "[STREET_ADDRESS][PERSON_NAME]"
click at [410, 159] on icon "button" at bounding box center [415, 164] width 10 height 10
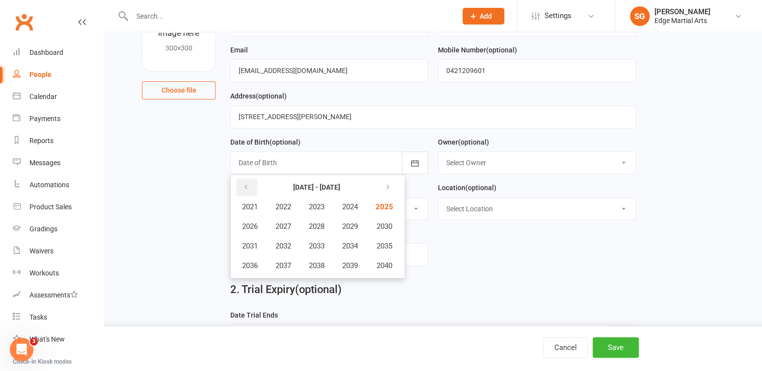
click at [239, 189] on button "button" at bounding box center [246, 188] width 21 height 18
click at [325, 270] on button "2018" at bounding box center [316, 266] width 32 height 19
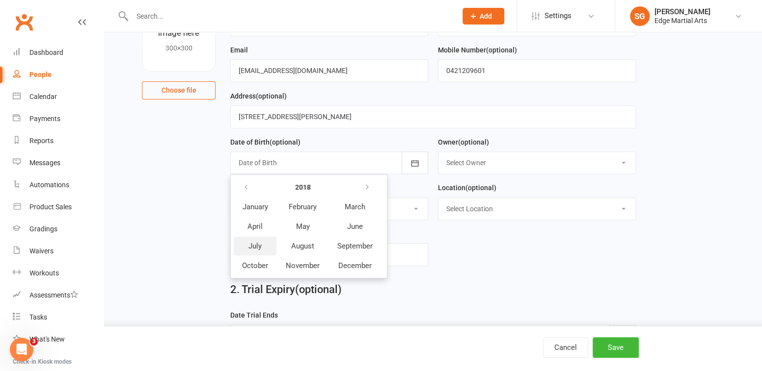
click at [262, 243] on button "July" at bounding box center [255, 246] width 43 height 19
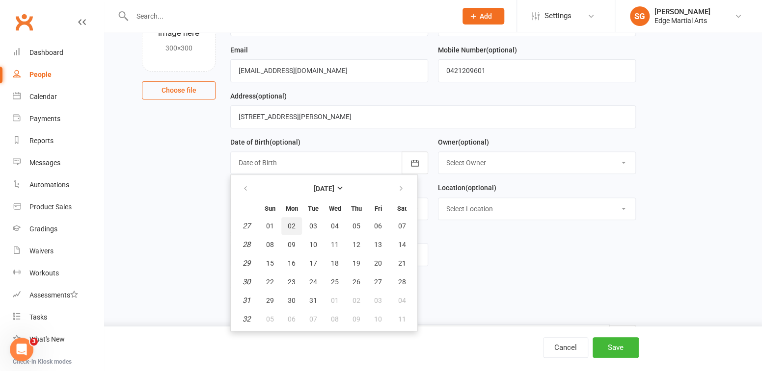
click at [289, 222] on span "02" at bounding box center [292, 226] width 8 height 8
type input "[DATE]"
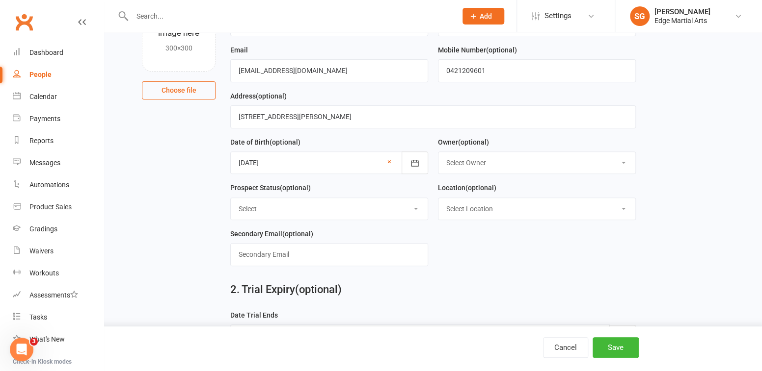
click at [471, 163] on select "Select Owner [PERSON_NAME] [PERSON_NAME] Sensei [PERSON_NAME] [PERSON_NAME]" at bounding box center [536, 163] width 197 height 22
select select "0"
click at [438, 152] on select "Select Owner [PERSON_NAME] [PERSON_NAME] Sensei [PERSON_NAME] [PERSON_NAME]" at bounding box center [536, 163] width 197 height 22
drag, startPoint x: 473, startPoint y: 194, endPoint x: 473, endPoint y: 204, distance: 10.3
click at [473, 204] on div "Location (optional) Select Location [GEOGRAPHIC_DATA][PERSON_NAME]" at bounding box center [537, 201] width 198 height 38
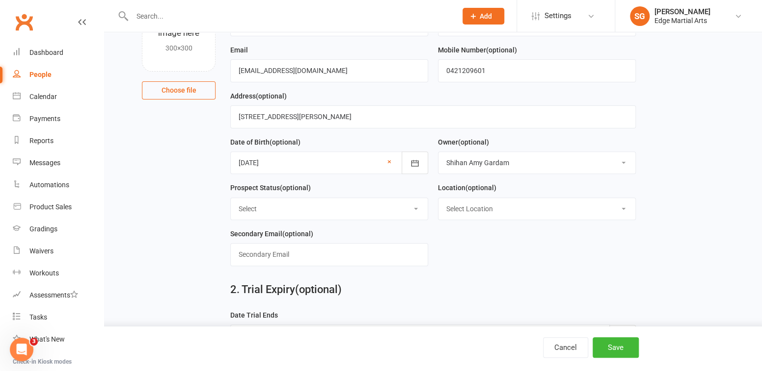
click at [473, 204] on select "Select Location [GEOGRAPHIC_DATA][PERSON_NAME]" at bounding box center [536, 209] width 197 height 22
select select "0"
click at [438, 198] on select "Select Location [GEOGRAPHIC_DATA][PERSON_NAME]" at bounding box center [536, 209] width 197 height 22
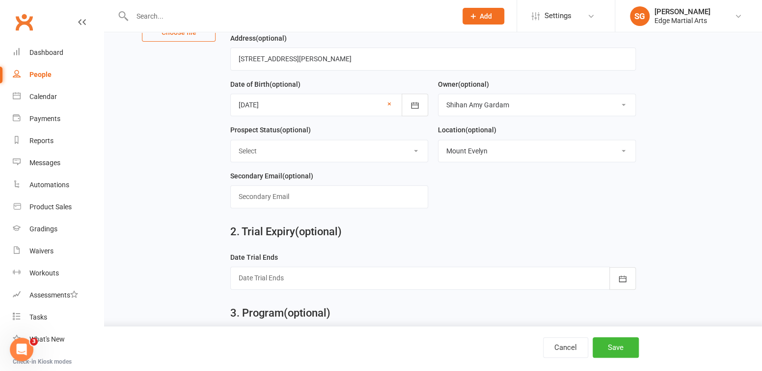
scroll to position [238, 0]
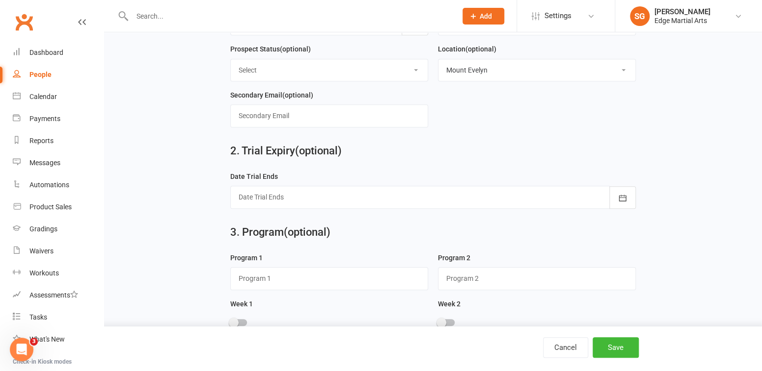
click at [313, 189] on div at bounding box center [432, 197] width 405 height 23
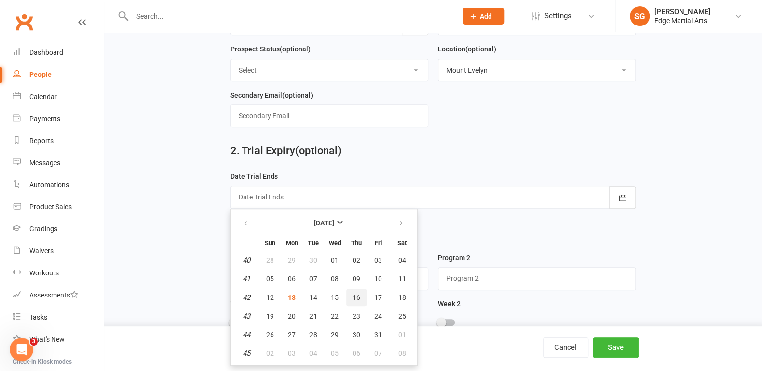
click at [356, 294] on span "16" at bounding box center [356, 298] width 8 height 8
type input "[DATE]"
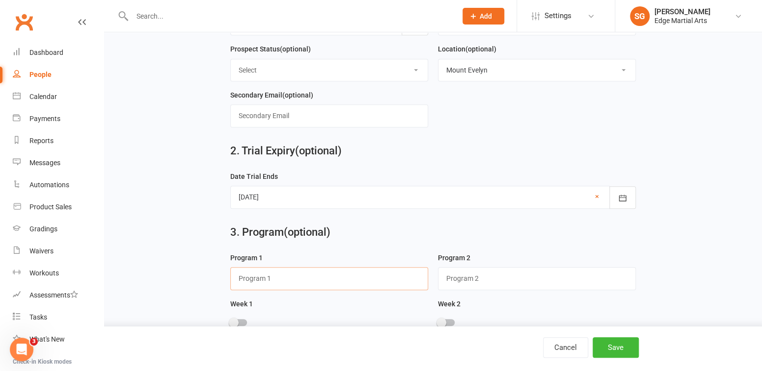
click at [264, 274] on input "text" at bounding box center [329, 278] width 198 height 23
type input "Warriors"
click at [241, 319] on div at bounding box center [238, 322] width 17 height 7
click at [230, 321] on input "checkbox" at bounding box center [230, 321] width 0 height 0
click at [603, 347] on button "Save" at bounding box center [615, 348] width 46 height 21
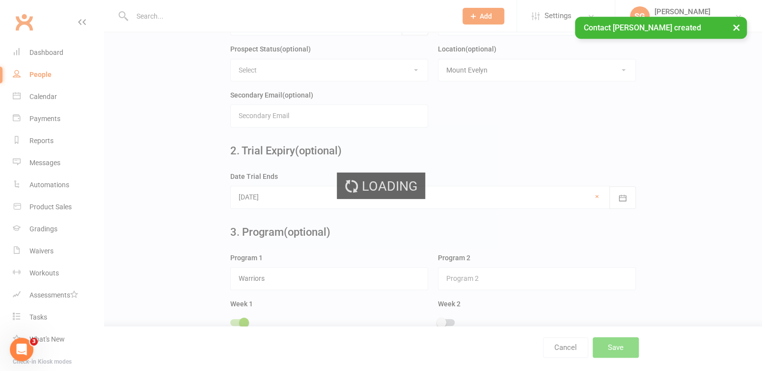
scroll to position [0, 0]
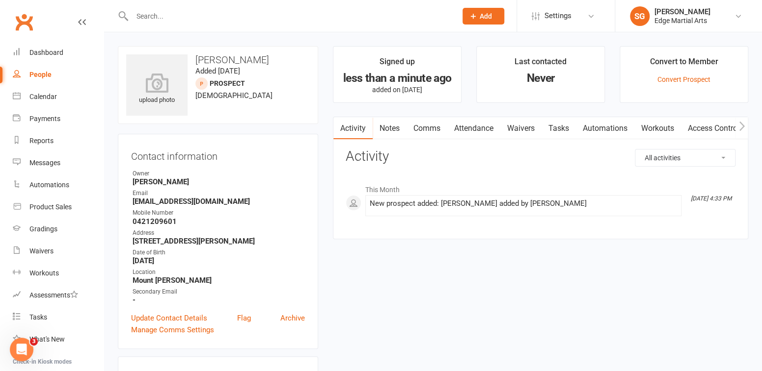
click at [484, 14] on span "Add" at bounding box center [485, 16] width 12 height 8
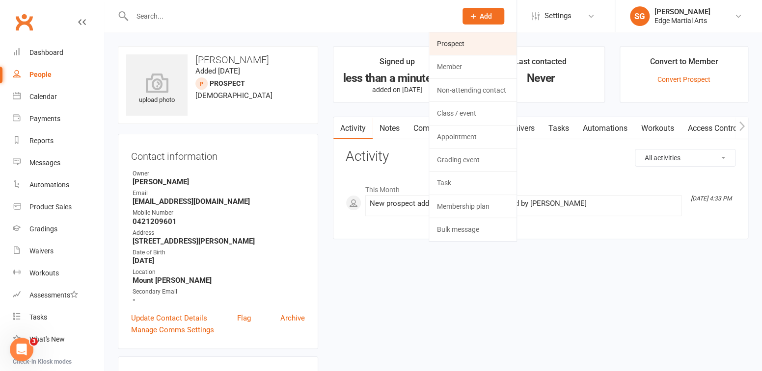
click at [457, 41] on link "Prospect" at bounding box center [472, 43] width 87 height 23
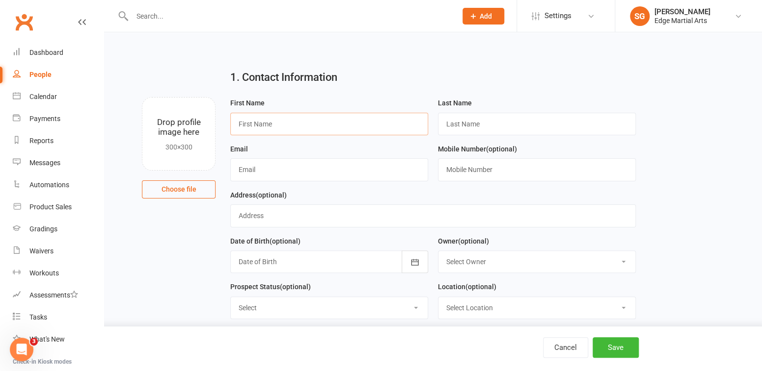
click at [350, 120] on input "text" at bounding box center [329, 124] width 198 height 23
type input "[PERSON_NAME]"
type input "[EMAIL_ADDRESS][DOMAIN_NAME]"
type input "0424796613"
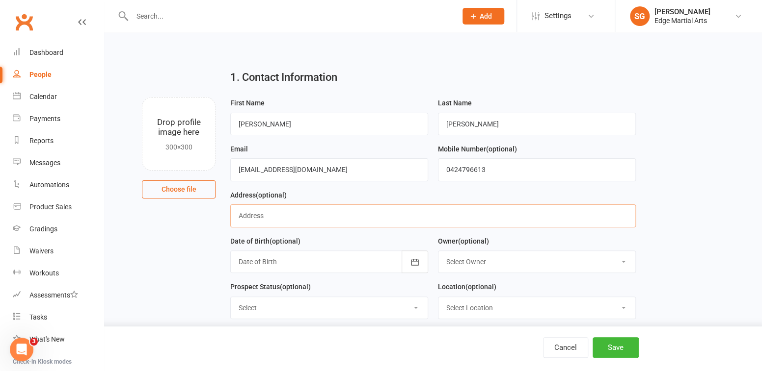
click at [276, 216] on input "text" at bounding box center [432, 216] width 405 height 23
type input "[STREET_ADDRESS][PERSON_NAME][PERSON_NAME]"
click at [408, 259] on button "button" at bounding box center [414, 262] width 26 height 23
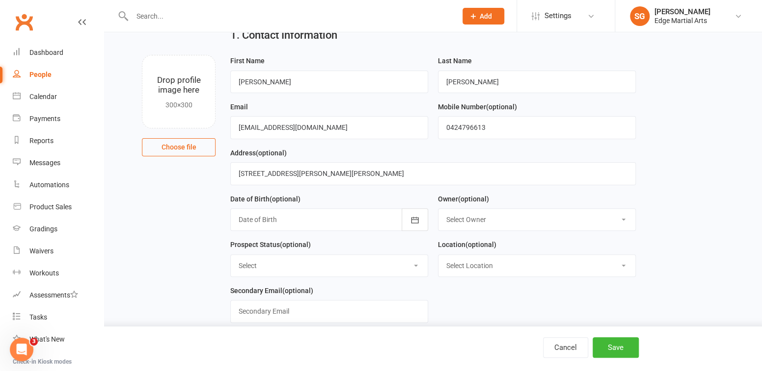
scroll to position [43, 0]
click at [485, 214] on select "Select Owner [PERSON_NAME] [PERSON_NAME] Sensei [PERSON_NAME] [PERSON_NAME]" at bounding box center [536, 219] width 197 height 22
select select "0"
click at [438, 208] on select "Select Owner [PERSON_NAME] [PERSON_NAME] Sensei [PERSON_NAME] [PERSON_NAME]" at bounding box center [536, 219] width 197 height 22
drag, startPoint x: 484, startPoint y: 264, endPoint x: 483, endPoint y: 298, distance: 33.4
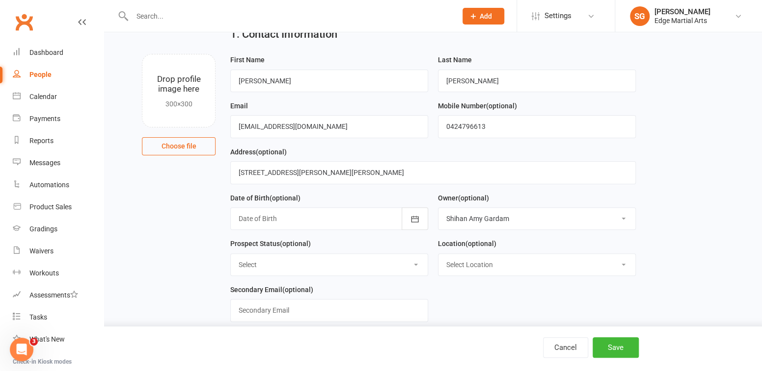
click at [483, 298] on form "First Name [PERSON_NAME] Last Name [PERSON_NAME] Email [EMAIL_ADDRESS][DOMAIN_N…" at bounding box center [432, 192] width 415 height 276
select select "0"
click at [438, 254] on select "Select Location [GEOGRAPHIC_DATA][PERSON_NAME]" at bounding box center [536, 265] width 197 height 22
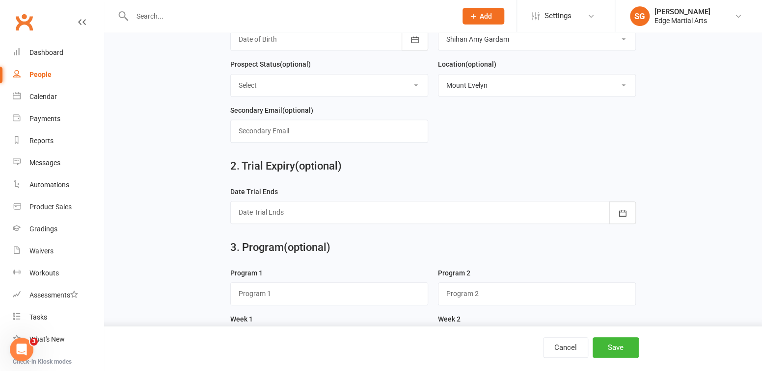
scroll to position [275, 0]
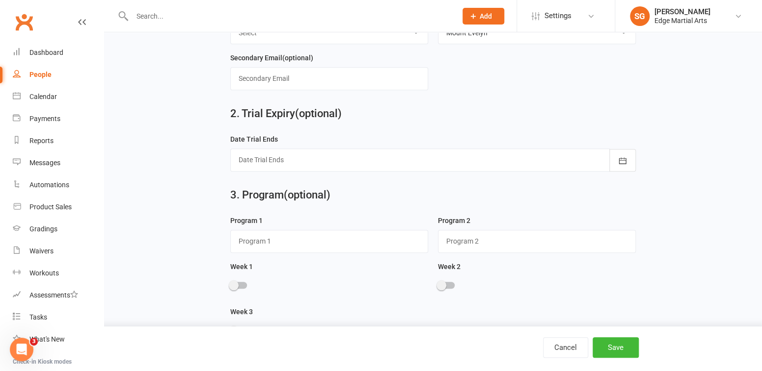
click at [390, 171] on div "Date Trial Ends [DATE] Sun Mon Tue Wed Thu Fri Sat 40 28 29 30 01 02 03 04 41 0…" at bounding box center [432, 156] width 415 height 46
click at [378, 165] on div at bounding box center [432, 160] width 405 height 23
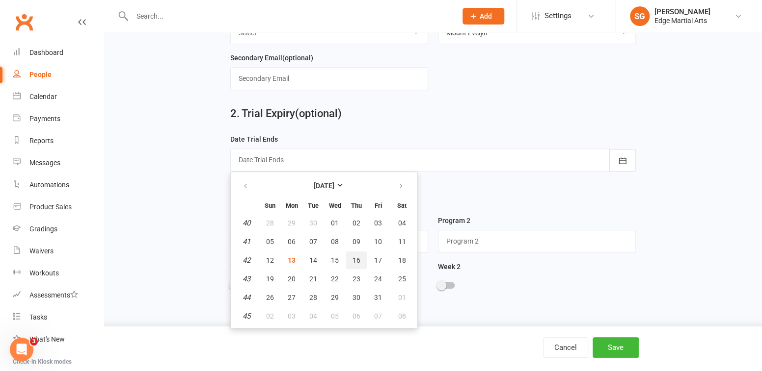
click at [359, 253] on button "16" at bounding box center [356, 261] width 21 height 18
type input "[DATE]"
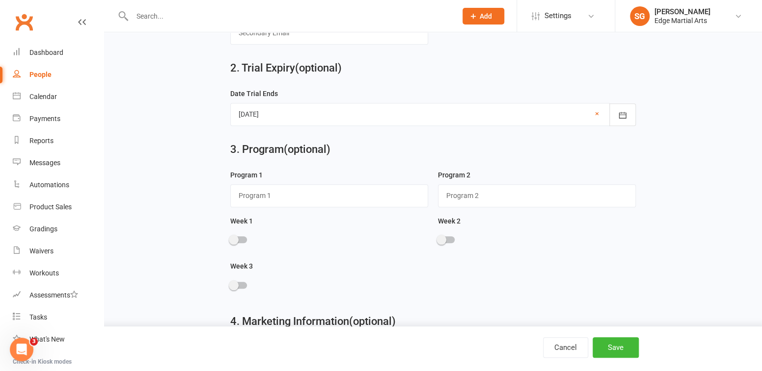
scroll to position [321, 0]
click at [336, 193] on input "text" at bounding box center [329, 195] width 198 height 23
type input "Warriors"
click at [240, 239] on div at bounding box center [238, 239] width 17 height 7
click at [230, 238] on input "checkbox" at bounding box center [230, 238] width 0 height 0
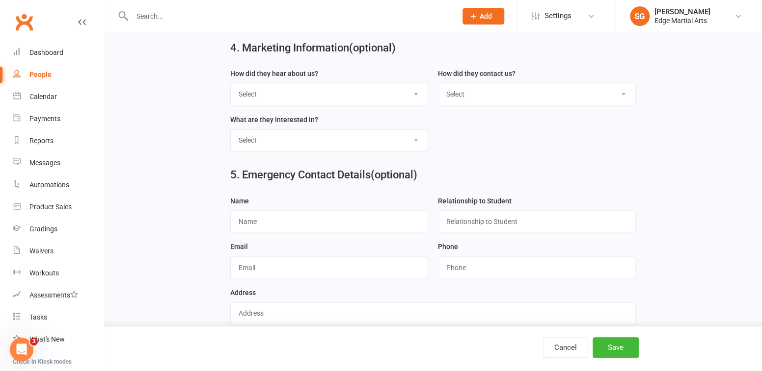
scroll to position [608, 0]
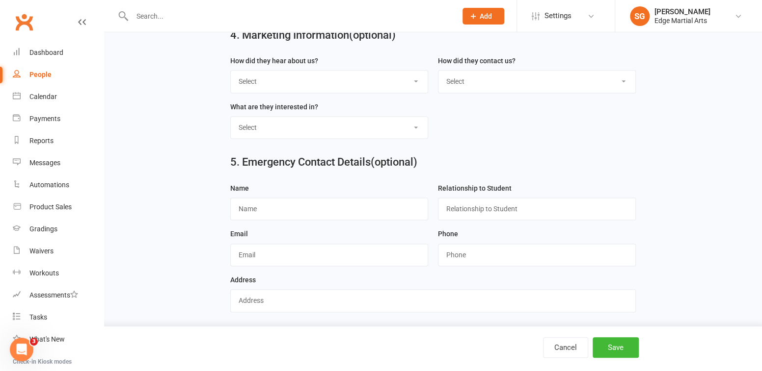
click at [296, 88] on select "Select Google Through A Friend Poster Magazine Walk by Letter Box Drop Facebook" at bounding box center [329, 82] width 197 height 22
select select "Google"
click at [231, 71] on select "Select Google Through A Friend Poster Magazine Walk by Letter Box Drop Facebook" at bounding box center [329, 82] width 197 height 22
click at [271, 205] on input "text" at bounding box center [329, 209] width 198 height 23
type input "[PERSON_NAME]"
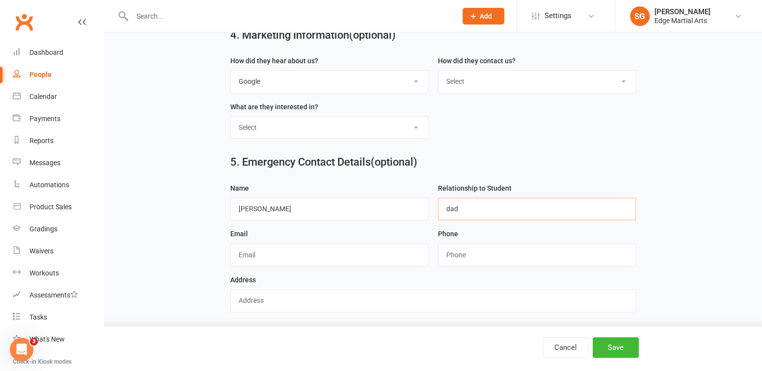
type input "Dad"
click at [600, 342] on button "Save" at bounding box center [615, 348] width 46 height 21
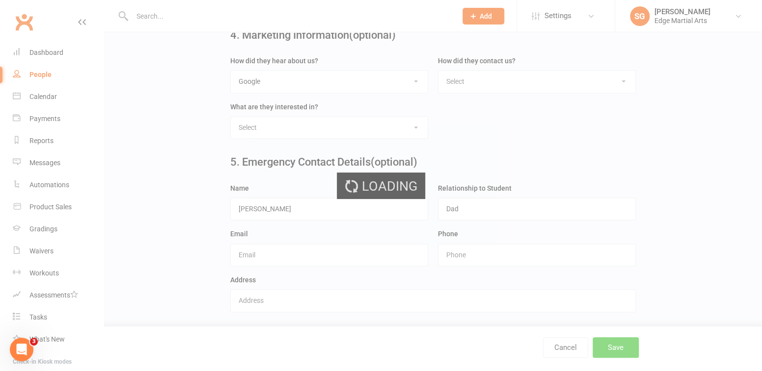
scroll to position [0, 0]
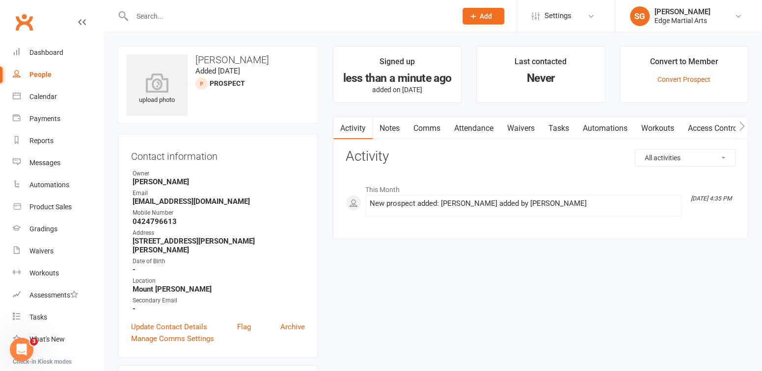
click at [160, 19] on input "text" at bounding box center [289, 16] width 320 height 14
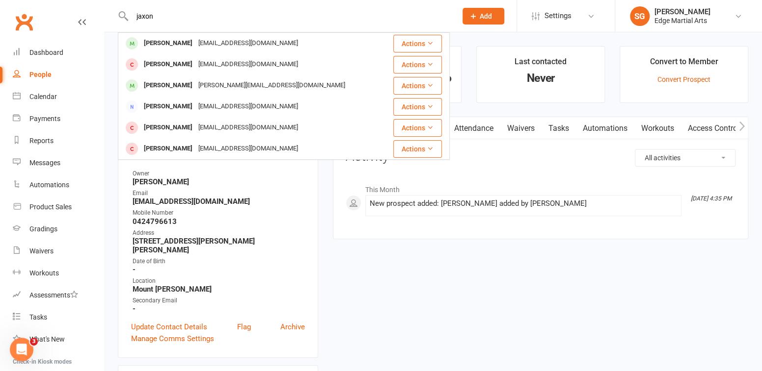
type input "jaxon"
click at [480, 19] on span "Add" at bounding box center [485, 16] width 12 height 8
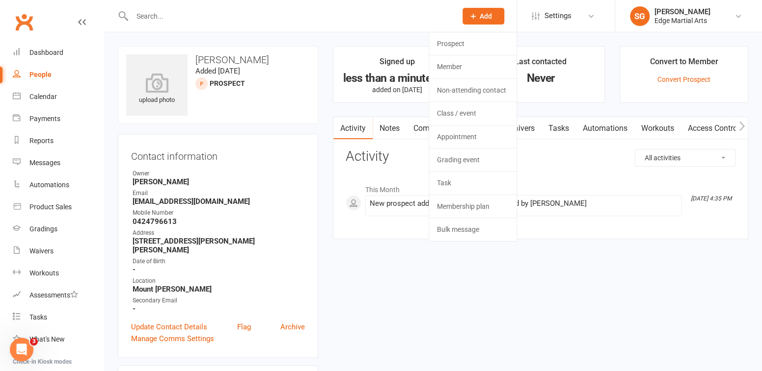
click at [230, 26] on div at bounding box center [284, 16] width 332 height 32
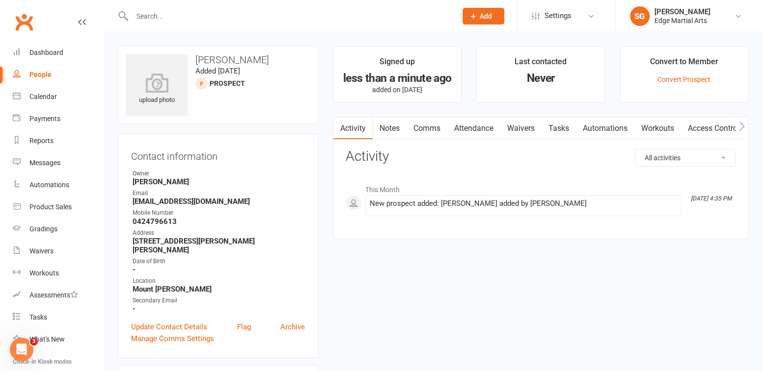
click at [165, 9] on input "text" at bounding box center [289, 16] width 320 height 14
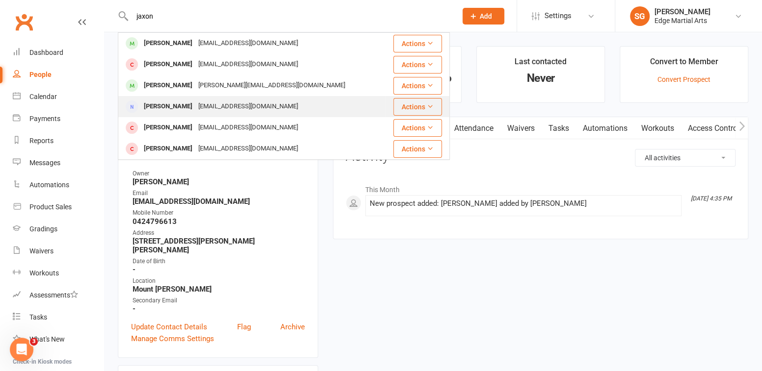
scroll to position [26, 0]
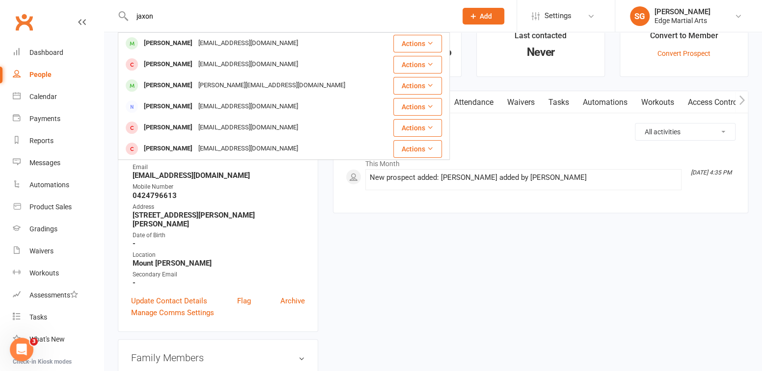
type input "jaxon"
click at [485, 16] on span "Add" at bounding box center [485, 16] width 12 height 8
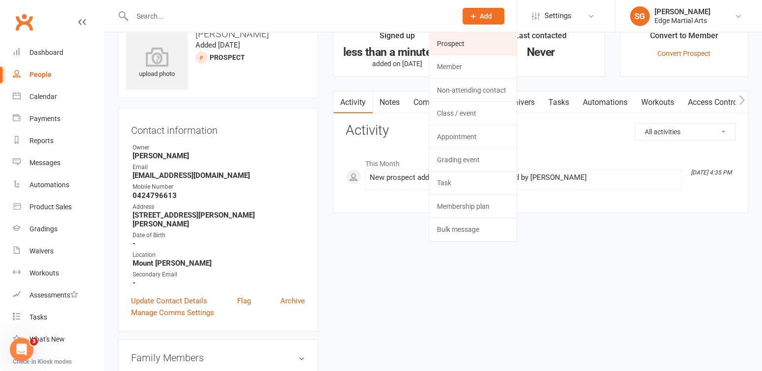
click at [460, 46] on link "Prospect" at bounding box center [472, 43] width 87 height 23
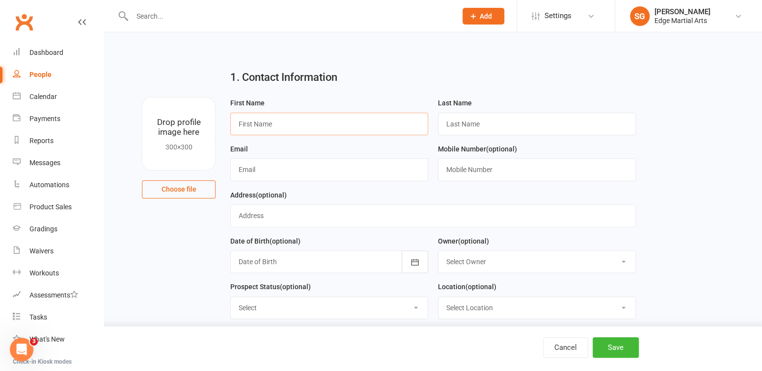
click at [330, 134] on input "text" at bounding box center [329, 124] width 198 height 23
type input "Jaxon"
type input "[PERSON_NAME]"
type input "[EMAIL_ADDRESS][DOMAIN_NAME]"
type input "0431550742"
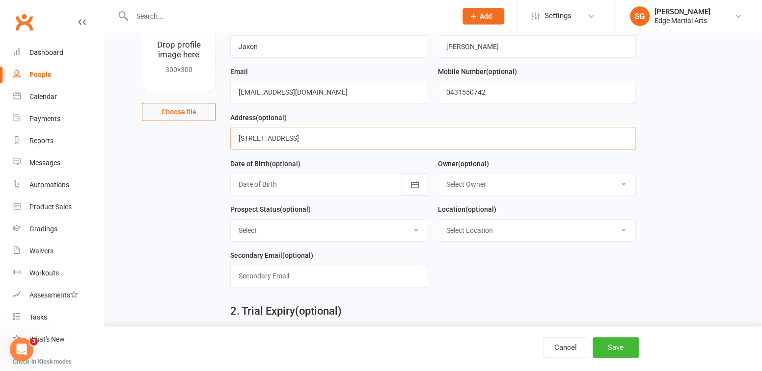
scroll to position [80, 0]
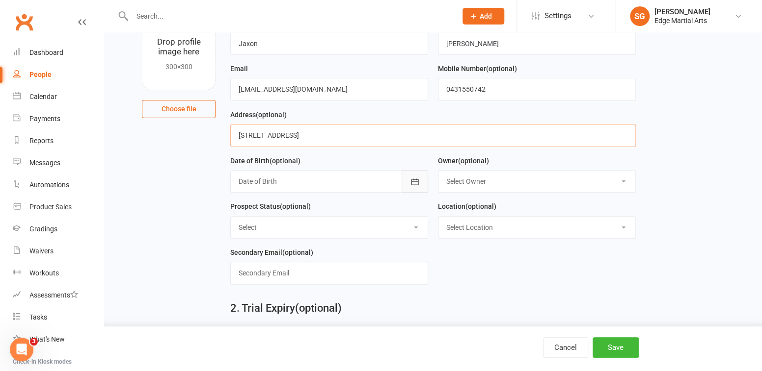
type input "[STREET_ADDRESS]"
click at [414, 187] on button "button" at bounding box center [414, 181] width 26 height 23
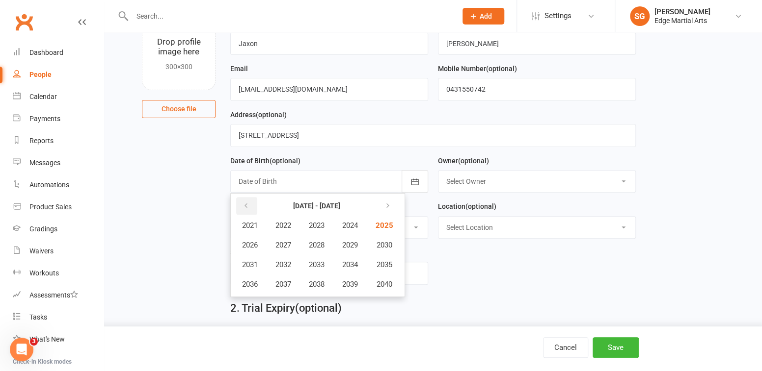
click at [252, 203] on button "button" at bounding box center [246, 206] width 21 height 18
click at [348, 263] on span "2014" at bounding box center [350, 265] width 16 height 9
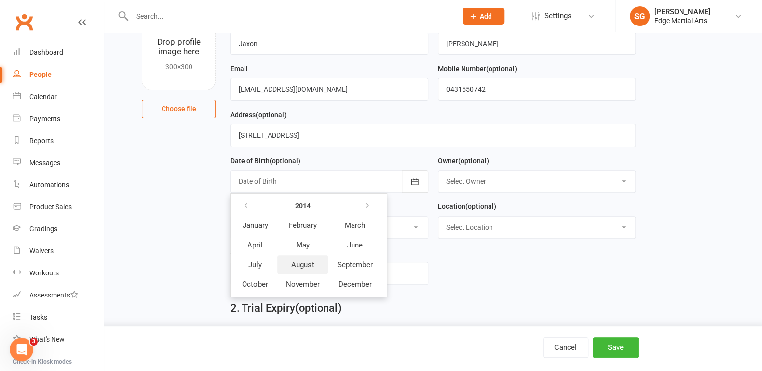
click at [307, 262] on span "August" at bounding box center [302, 265] width 23 height 9
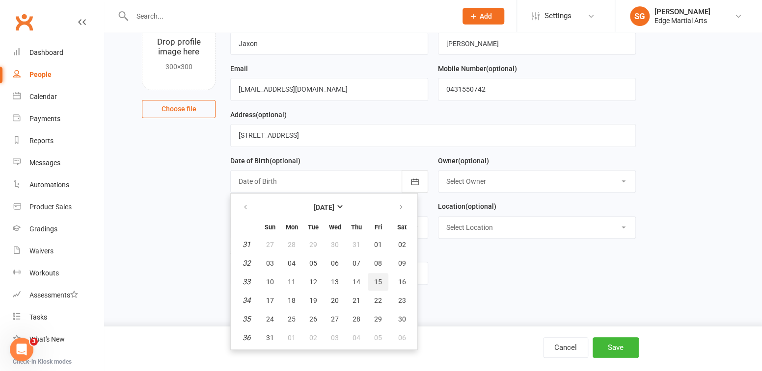
click at [370, 279] on button "15" at bounding box center [378, 282] width 21 height 18
type input "[DATE]"
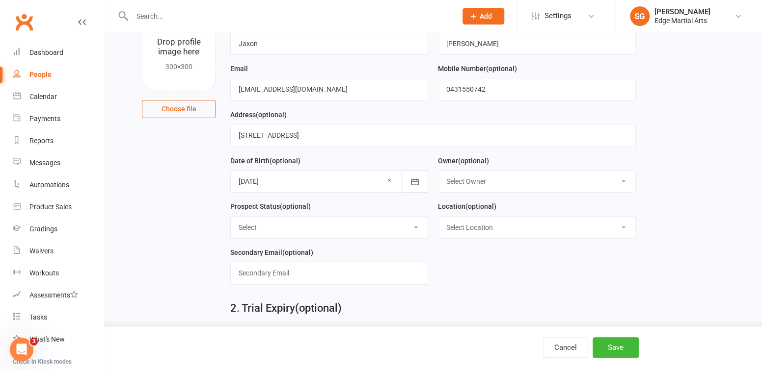
click at [458, 182] on select "Select Owner [PERSON_NAME] [PERSON_NAME] Sensei [PERSON_NAME] [PERSON_NAME]" at bounding box center [536, 182] width 197 height 22
select select "0"
click at [438, 171] on select "Select Owner [PERSON_NAME] [PERSON_NAME] Sensei [PERSON_NAME] [PERSON_NAME]" at bounding box center [536, 182] width 197 height 22
click at [462, 220] on select "Select Location [GEOGRAPHIC_DATA][PERSON_NAME]" at bounding box center [536, 228] width 197 height 22
select select "0"
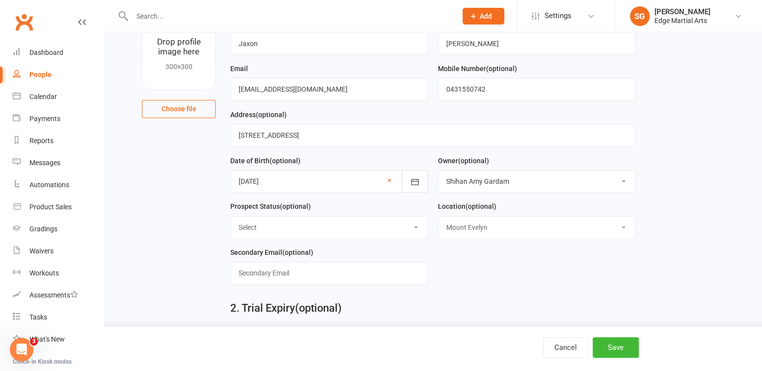
click at [438, 217] on select "Select Location [GEOGRAPHIC_DATA][PERSON_NAME]" at bounding box center [536, 228] width 197 height 22
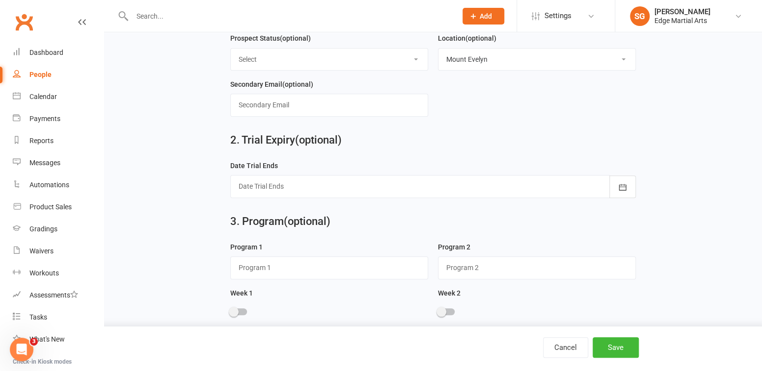
scroll to position [251, 0]
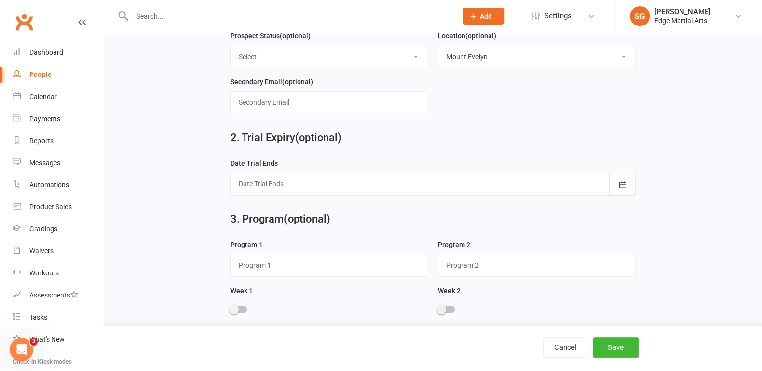
click at [312, 188] on div at bounding box center [432, 184] width 405 height 23
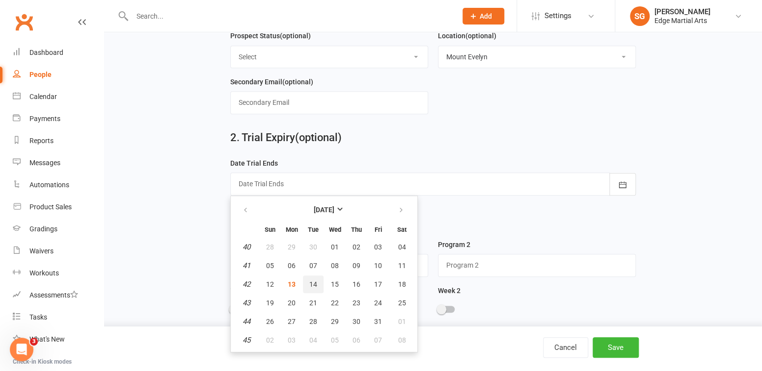
click at [314, 281] on span "14" at bounding box center [313, 285] width 8 height 8
type input "[DATE]"
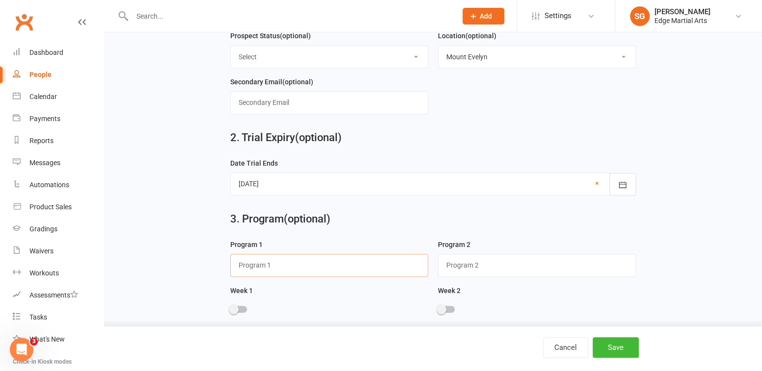
click at [291, 268] on input "text" at bounding box center [329, 265] width 198 height 23
type input "Warriors"
click at [238, 307] on span at bounding box center [234, 310] width 10 height 10
click at [230, 308] on input "checkbox" at bounding box center [230, 308] width 0 height 0
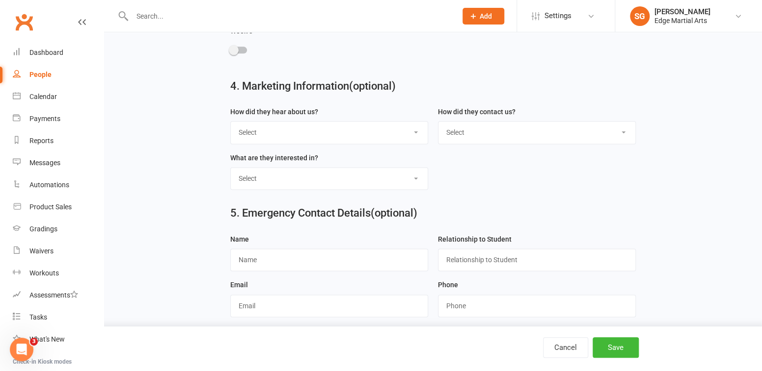
scroll to position [563, 0]
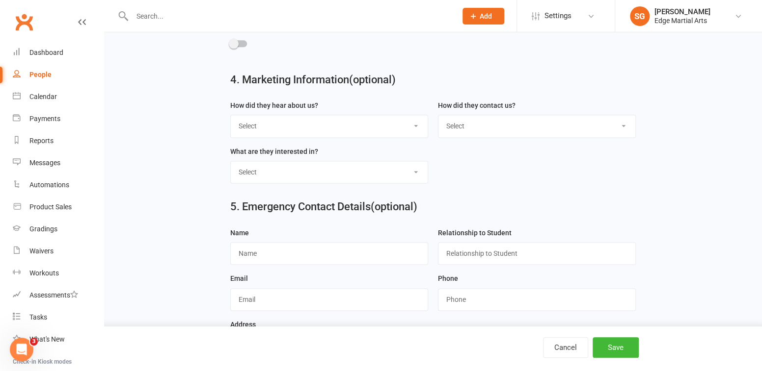
click at [286, 115] on select "Select Google Through A Friend Poster Magazine Walk by Letter Box Drop Facebook" at bounding box center [329, 126] width 197 height 22
select select "Through A Friend"
click at [231, 115] on select "Select Google Through A Friend Poster Magazine Walk by Letter Box Drop Facebook" at bounding box center [329, 126] width 197 height 22
click at [280, 252] on input "text" at bounding box center [329, 253] width 198 height 23
type input "[PERSON_NAME]"
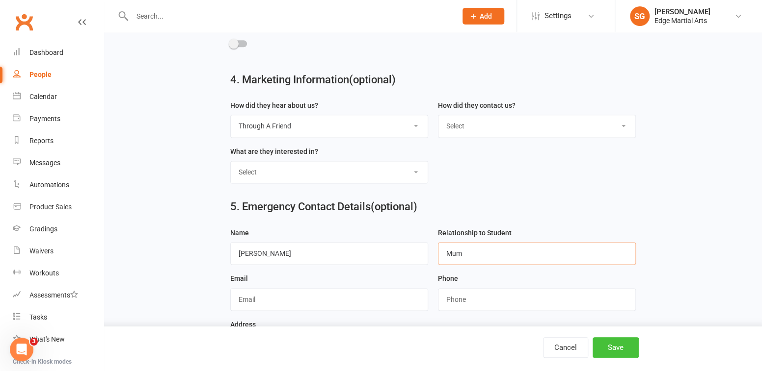
type input "Mum"
click at [607, 349] on button "Save" at bounding box center [615, 348] width 46 height 21
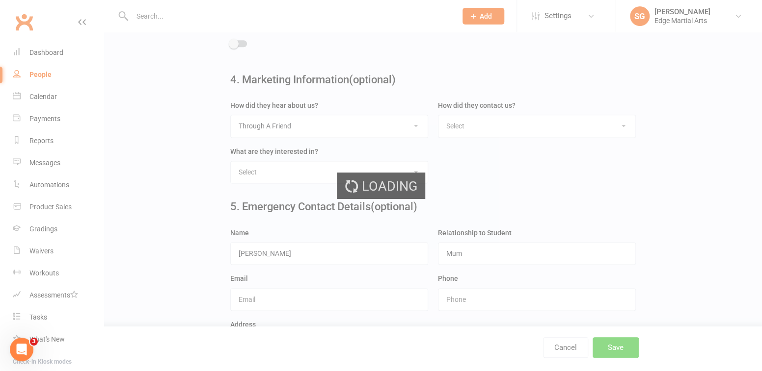
scroll to position [0, 0]
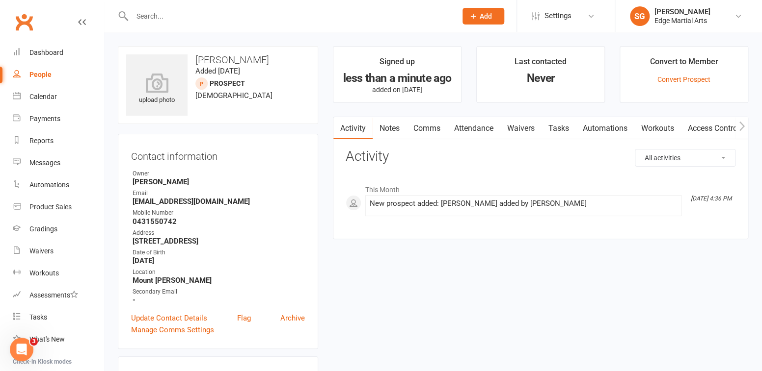
click at [166, 16] on input "text" at bounding box center [289, 16] width 320 height 14
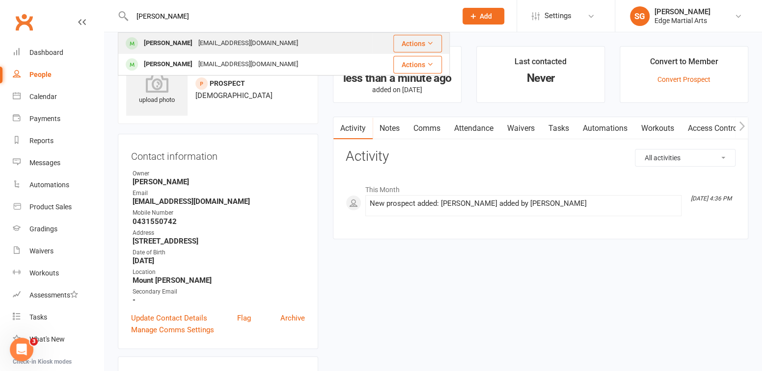
type input "[PERSON_NAME]"
click at [165, 48] on div "[PERSON_NAME]" at bounding box center [168, 43] width 54 height 14
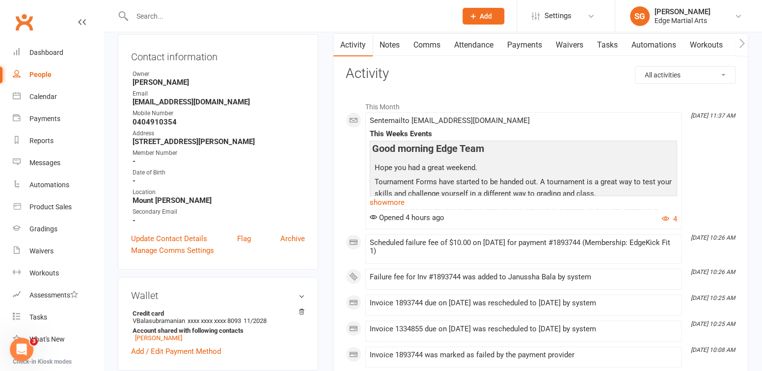
scroll to position [16, 0]
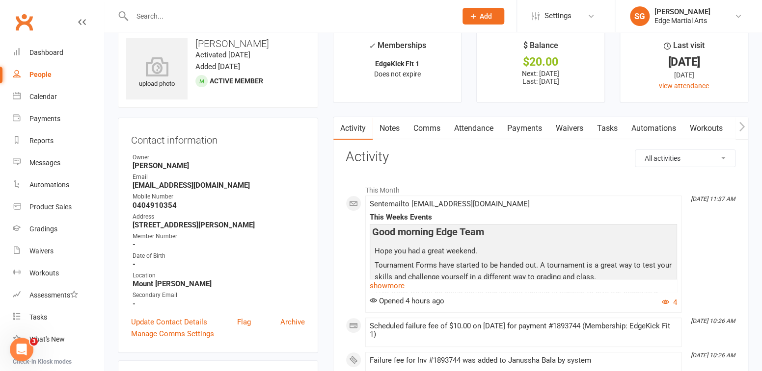
click at [163, 19] on input "text" at bounding box center [289, 16] width 320 height 14
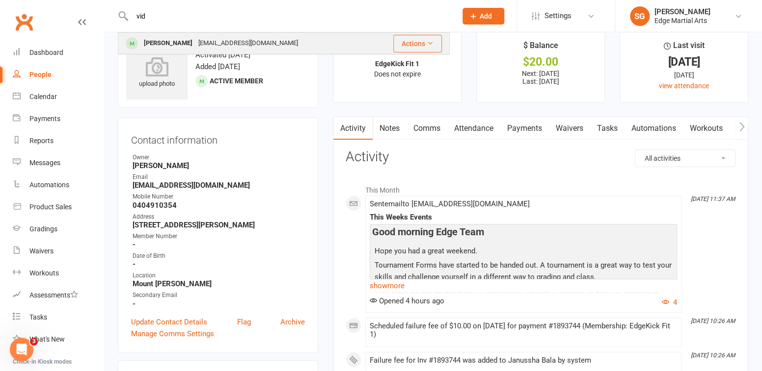
type input "vid"
click at [173, 45] on div "[PERSON_NAME]" at bounding box center [168, 43] width 54 height 14
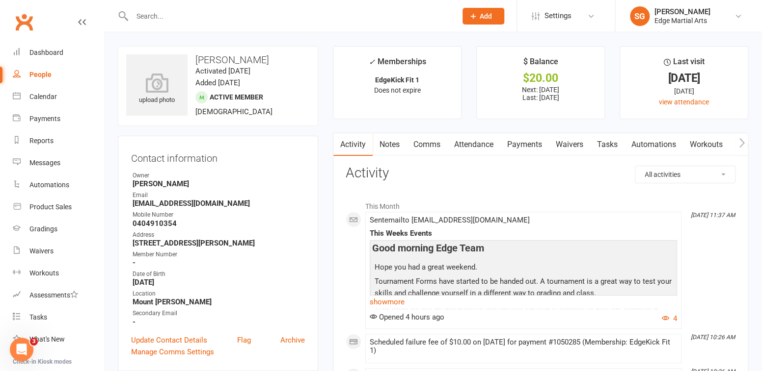
click at [166, 13] on input "text" at bounding box center [289, 16] width 320 height 14
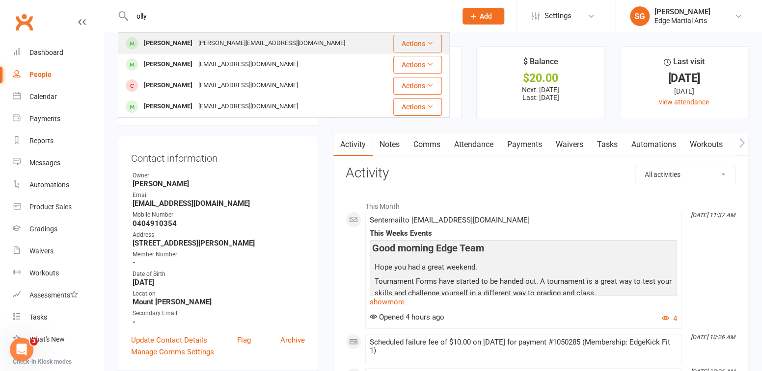
type input "olly"
click at [167, 36] on div "Olly [PERSON_NAME] [PERSON_NAME][EMAIL_ADDRESS][DOMAIN_NAME]" at bounding box center [251, 43] width 265 height 20
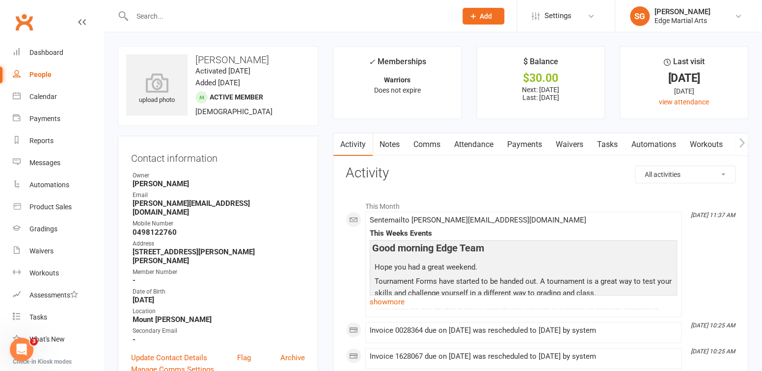
click at [532, 145] on link "Payments" at bounding box center [524, 144] width 49 height 23
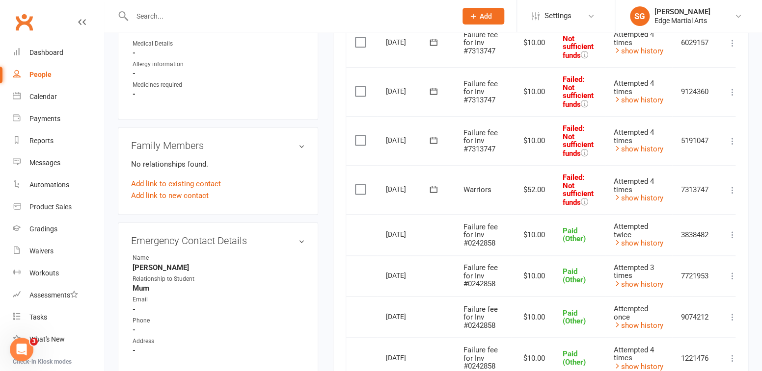
scroll to position [623, 0]
click at [635, 199] on link "show history" at bounding box center [638, 198] width 50 height 9
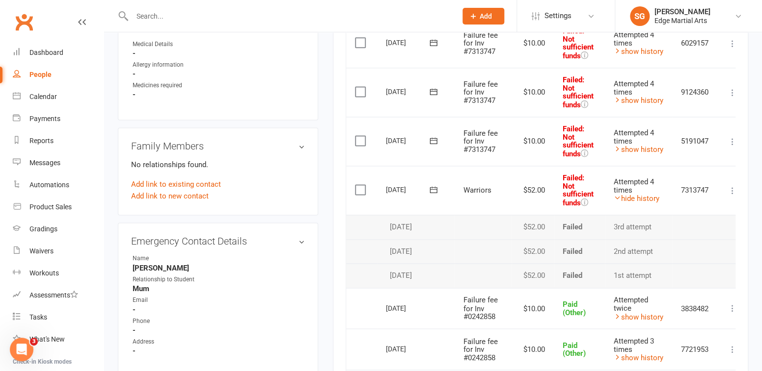
click at [736, 185] on div "Activity Notes Comms Attendance Payments Waivers Tasks Automations Workouts Gra…" at bounding box center [540, 87] width 415 height 1154
click at [733, 187] on icon at bounding box center [732, 191] width 10 height 10
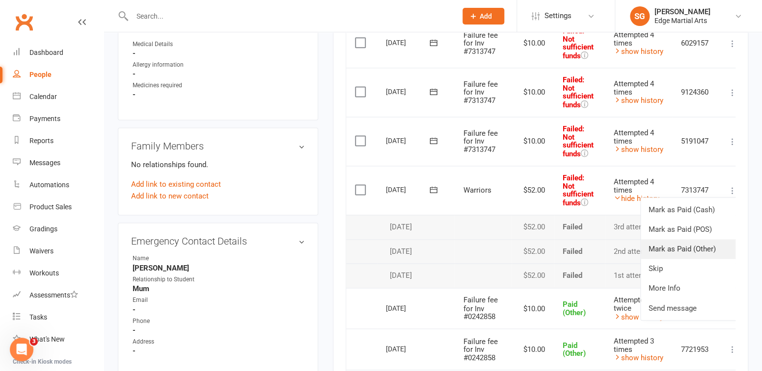
click at [677, 242] on link "Mark as Paid (Other)" at bounding box center [688, 249] width 97 height 20
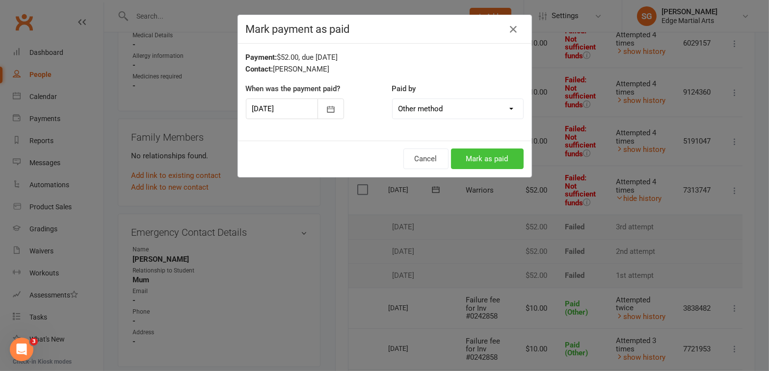
click at [484, 154] on button "Mark as paid" at bounding box center [487, 159] width 73 height 21
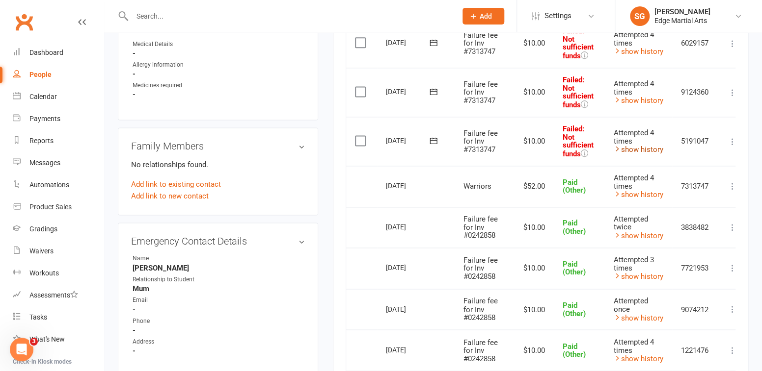
click at [641, 150] on link "show history" at bounding box center [638, 149] width 50 height 9
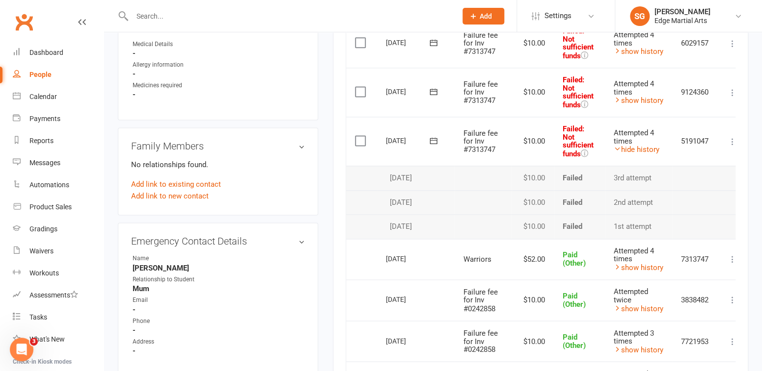
click at [732, 138] on icon at bounding box center [732, 142] width 10 height 10
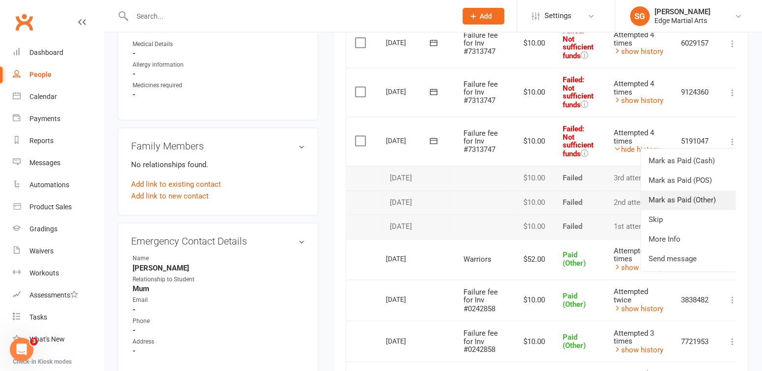
click at [685, 194] on link "Mark as Paid (Other)" at bounding box center [688, 200] width 97 height 20
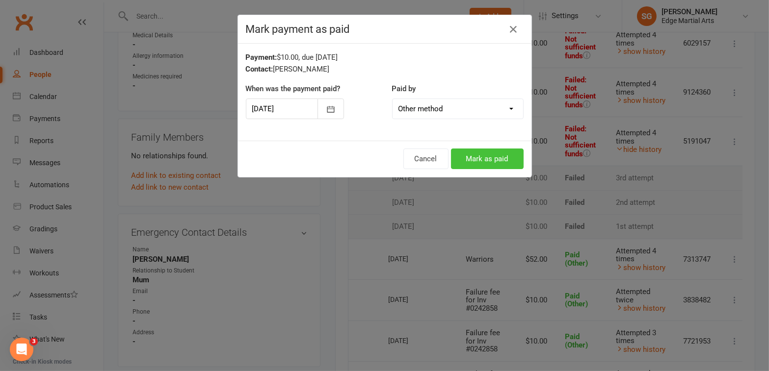
click at [512, 163] on button "Mark as paid" at bounding box center [487, 159] width 73 height 21
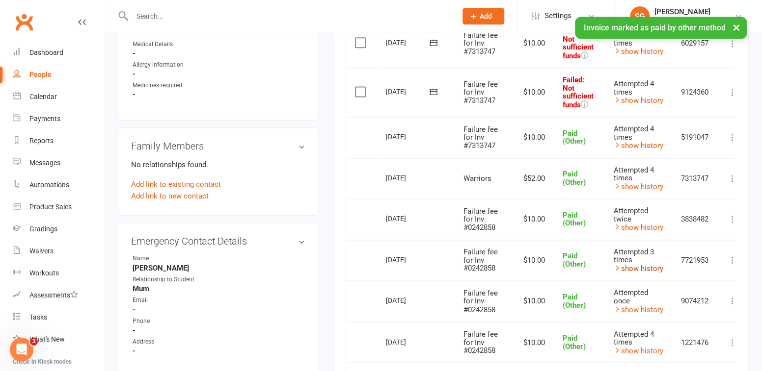
click at [644, 264] on link "show history" at bounding box center [638, 268] width 50 height 9
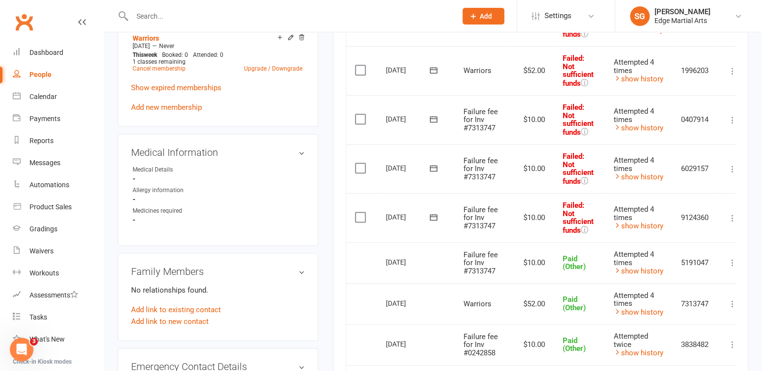
scroll to position [497, 0]
click at [636, 228] on link "show history" at bounding box center [638, 227] width 50 height 9
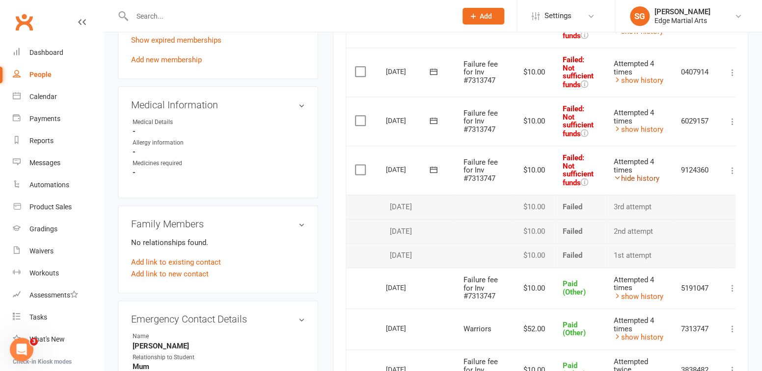
scroll to position [546, 0]
click at [644, 295] on link "show history" at bounding box center [638, 296] width 50 height 9
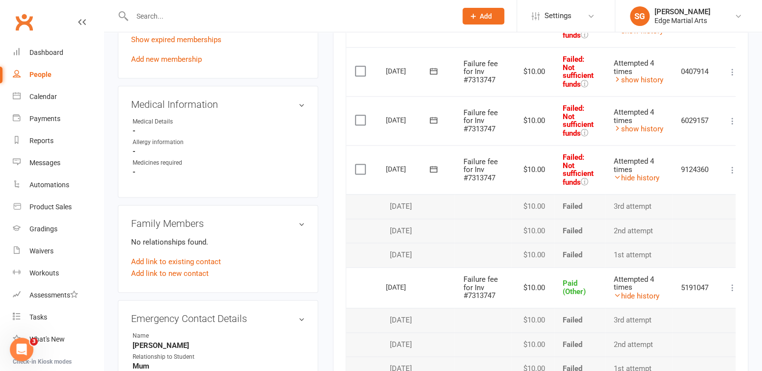
click at [736, 167] on div "Activity Notes Comms Attendance Payments Waivers Tasks Automations Workouts Gra…" at bounding box center [540, 229] width 415 height 1284
click at [733, 168] on icon at bounding box center [732, 170] width 10 height 10
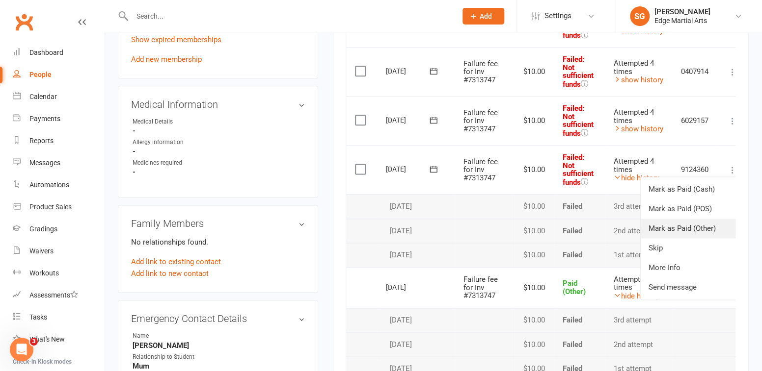
click at [689, 223] on link "Mark as Paid (Other)" at bounding box center [688, 229] width 97 height 20
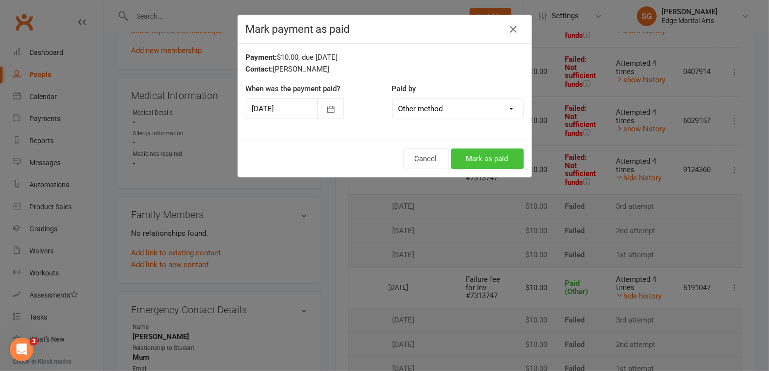
click at [488, 156] on button "Mark as paid" at bounding box center [487, 159] width 73 height 21
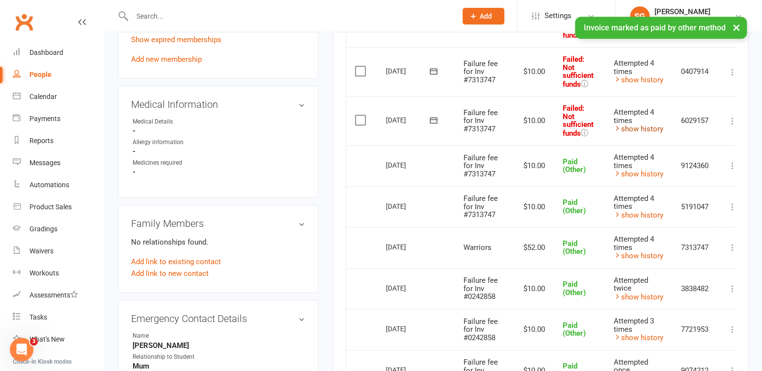
click at [644, 128] on link "show history" at bounding box center [638, 129] width 50 height 9
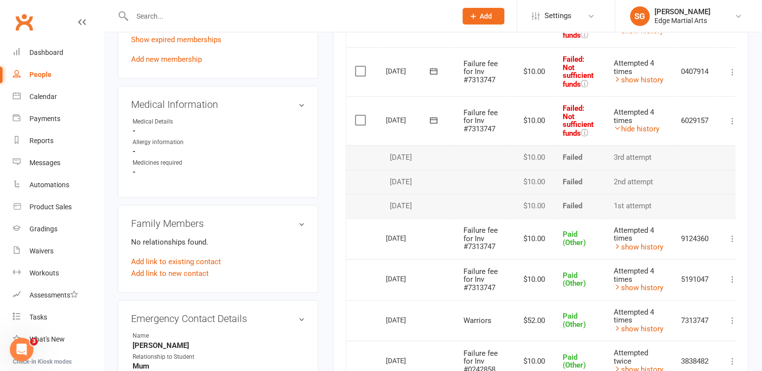
click at [733, 119] on icon at bounding box center [732, 121] width 10 height 10
click at [680, 175] on link "Mark as Paid (Other)" at bounding box center [688, 180] width 97 height 20
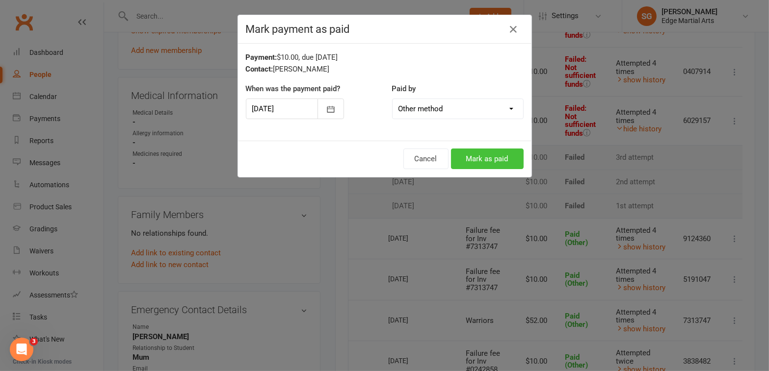
click at [468, 154] on button "Mark as paid" at bounding box center [487, 159] width 73 height 21
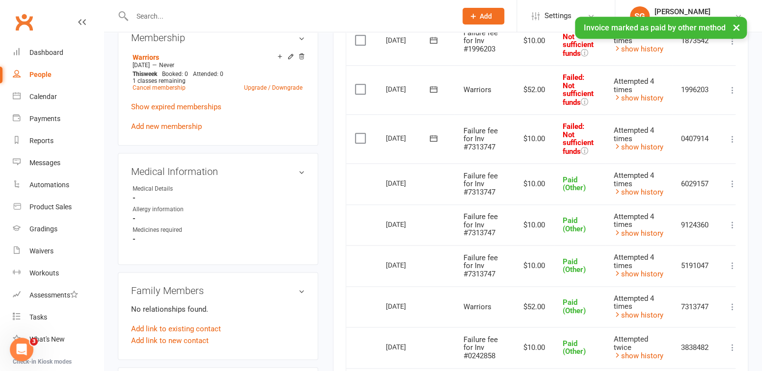
scroll to position [478, 0]
click at [659, 149] on link "show history" at bounding box center [638, 147] width 50 height 9
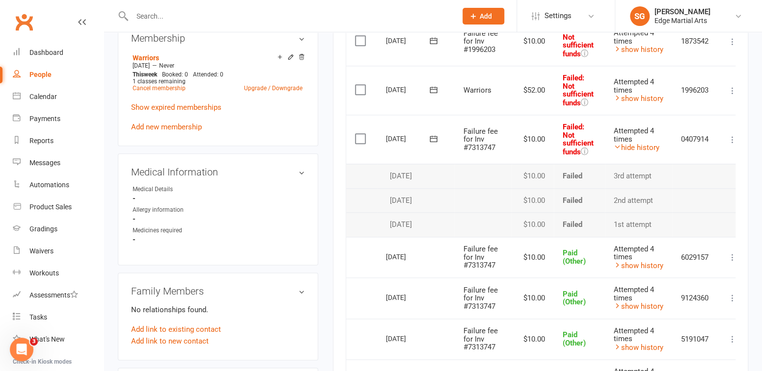
click at [736, 136] on div "Activity Notes Comms Attendance Payments Waivers Tasks Automations Workouts Gra…" at bounding box center [540, 216] width 415 height 1122
click at [733, 138] on icon at bounding box center [732, 140] width 10 height 10
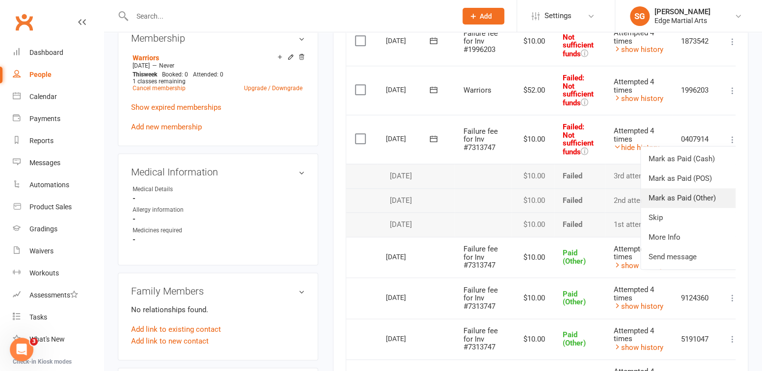
click at [678, 192] on link "Mark as Paid (Other)" at bounding box center [688, 198] width 97 height 20
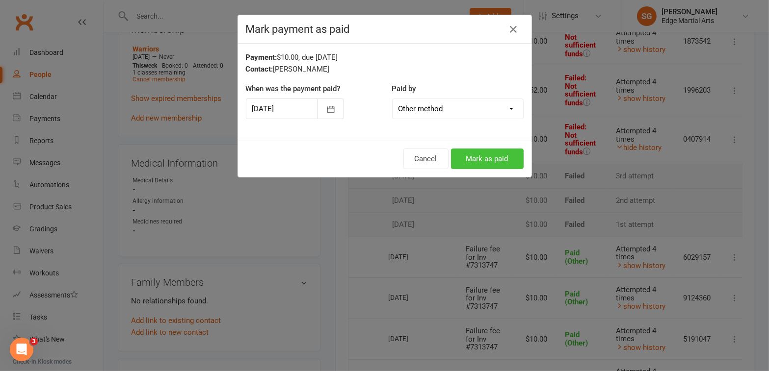
click at [499, 160] on button "Mark as paid" at bounding box center [487, 159] width 73 height 21
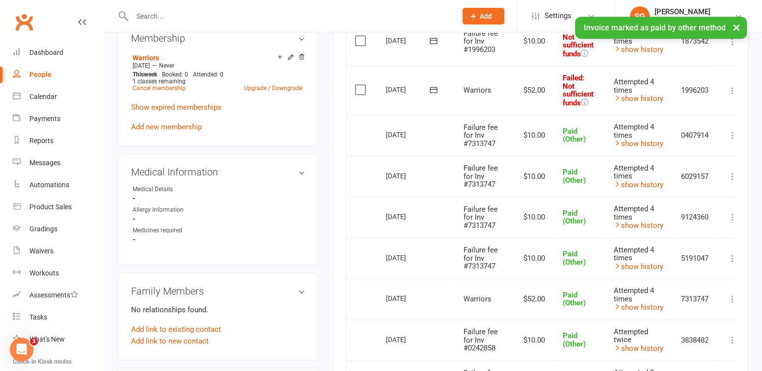
scroll to position [426, 0]
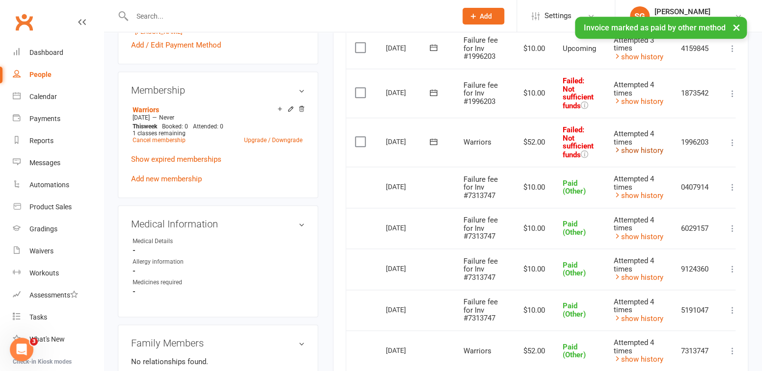
click at [644, 150] on link "show history" at bounding box center [638, 150] width 50 height 9
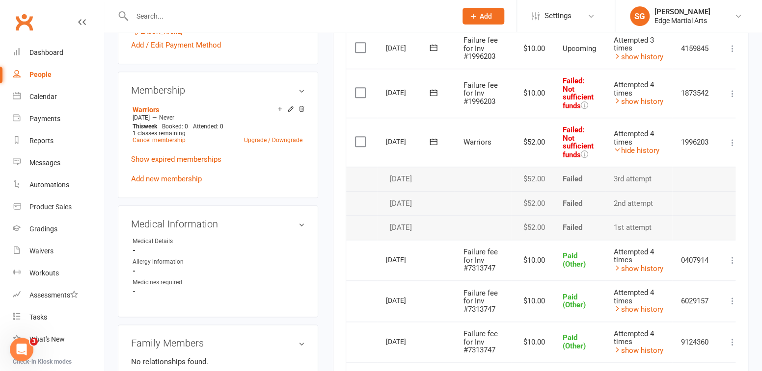
click at [732, 140] on icon at bounding box center [732, 143] width 10 height 10
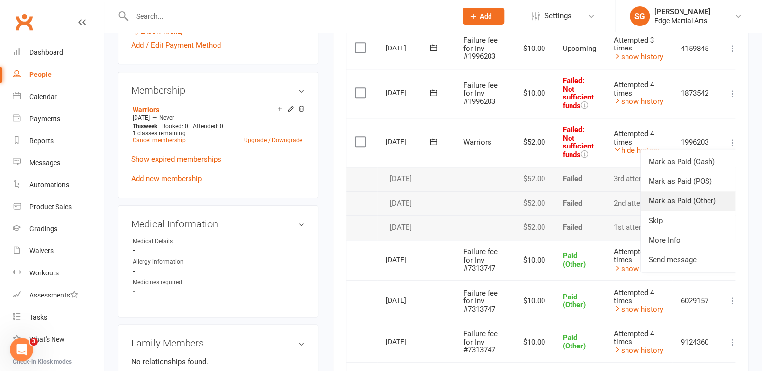
click at [679, 199] on link "Mark as Paid (Other)" at bounding box center [688, 201] width 97 height 20
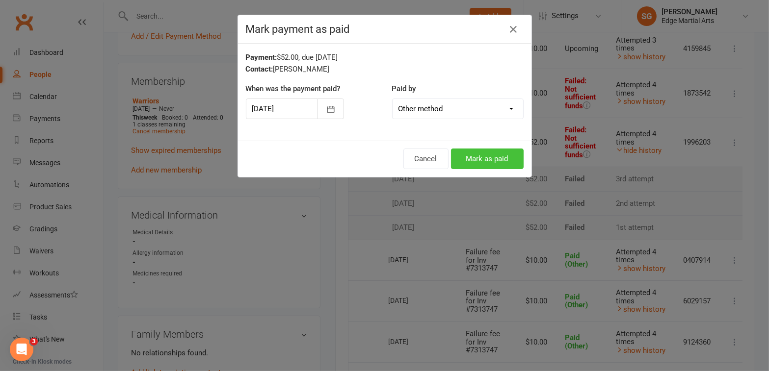
click at [466, 156] on button "Mark as paid" at bounding box center [487, 159] width 73 height 21
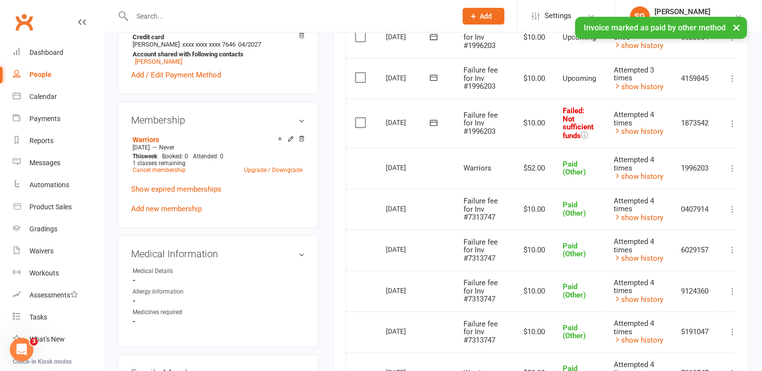
scroll to position [395, 0]
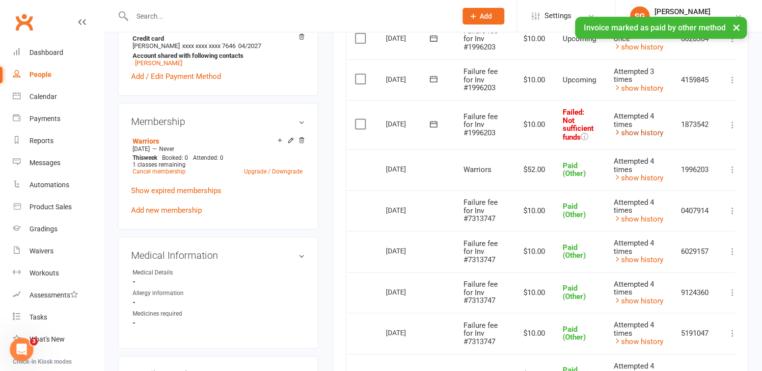
click at [641, 132] on link "show history" at bounding box center [638, 133] width 50 height 9
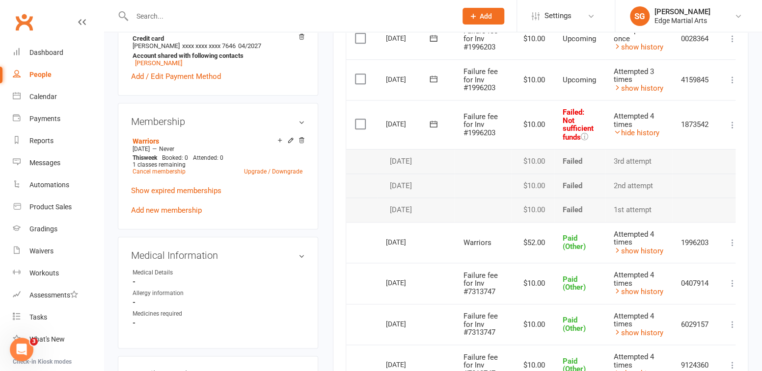
click at [734, 120] on icon at bounding box center [732, 125] width 10 height 10
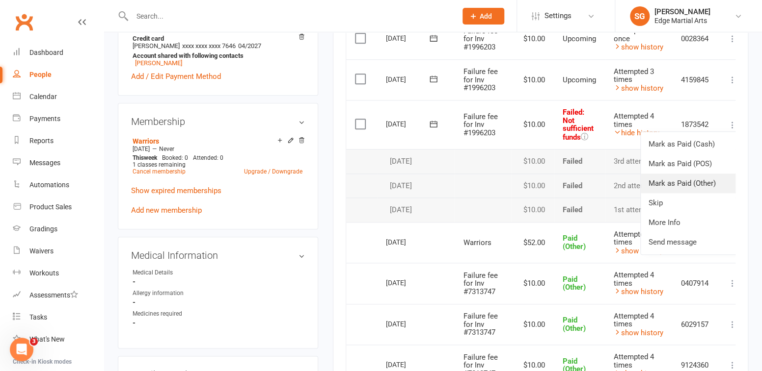
click at [679, 175] on link "Mark as Paid (Other)" at bounding box center [688, 184] width 97 height 20
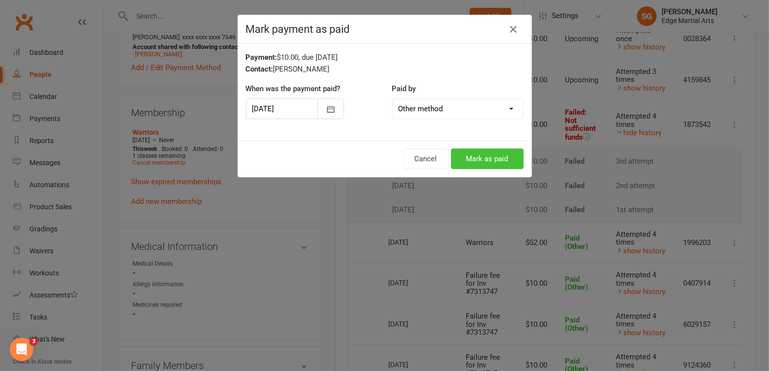
click at [501, 159] on button "Mark as paid" at bounding box center [487, 159] width 73 height 21
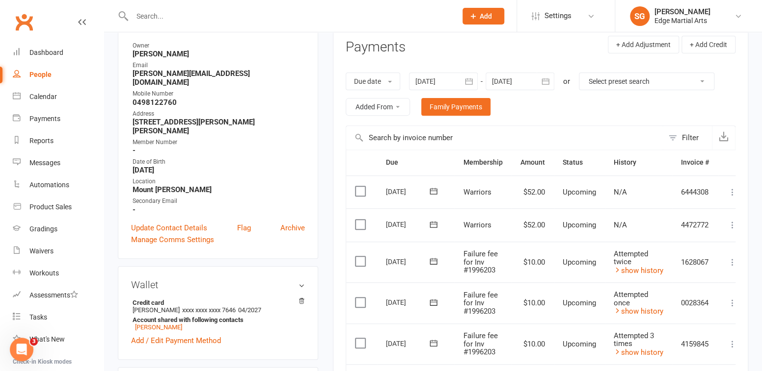
scroll to position [0, 0]
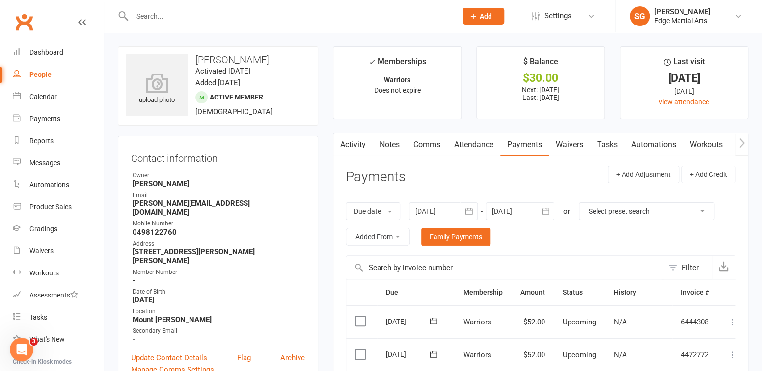
click at [31, 74] on div "People" at bounding box center [40, 75] width 22 height 8
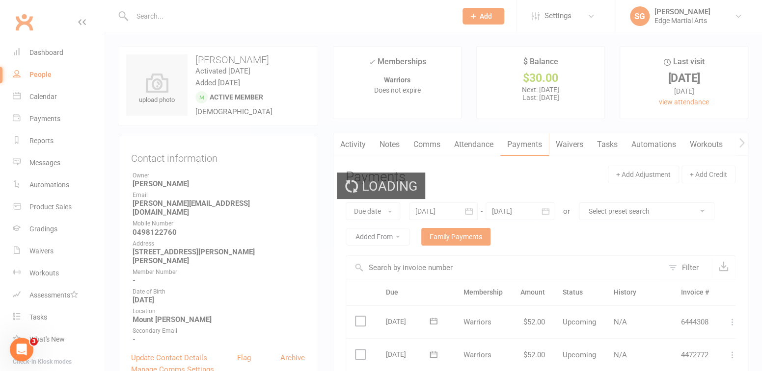
select select "50"
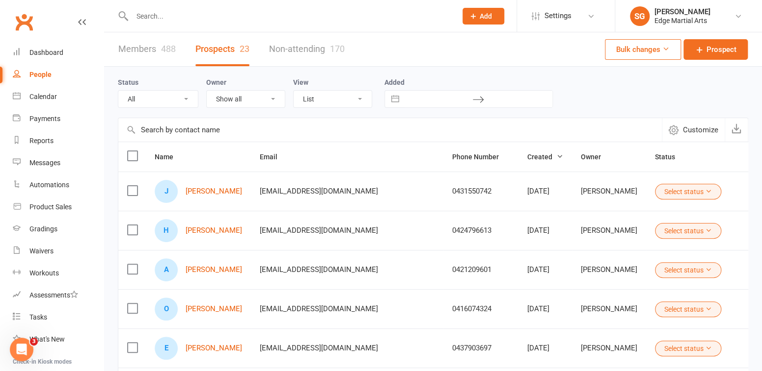
click at [159, 16] on input "text" at bounding box center [289, 16] width 320 height 14
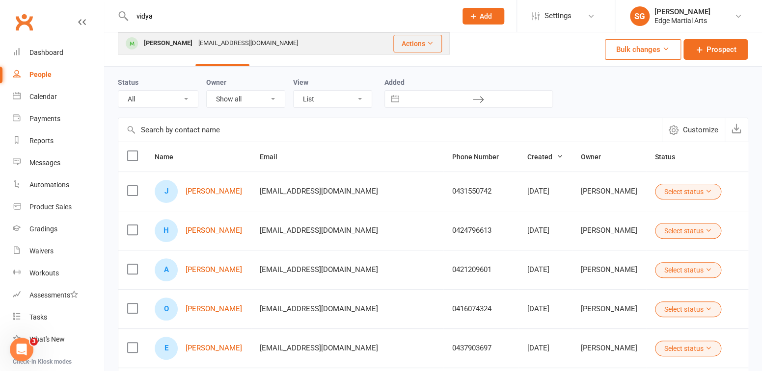
type input "vidya"
click at [164, 46] on div "[PERSON_NAME]" at bounding box center [168, 43] width 54 height 14
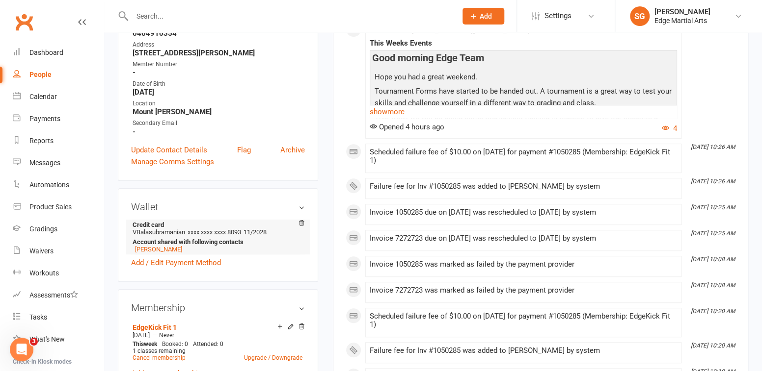
scroll to position [133, 0]
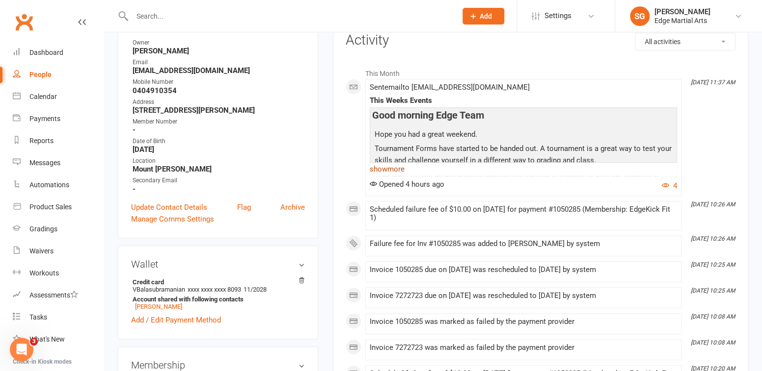
click at [399, 168] on link "show more" at bounding box center [523, 169] width 307 height 14
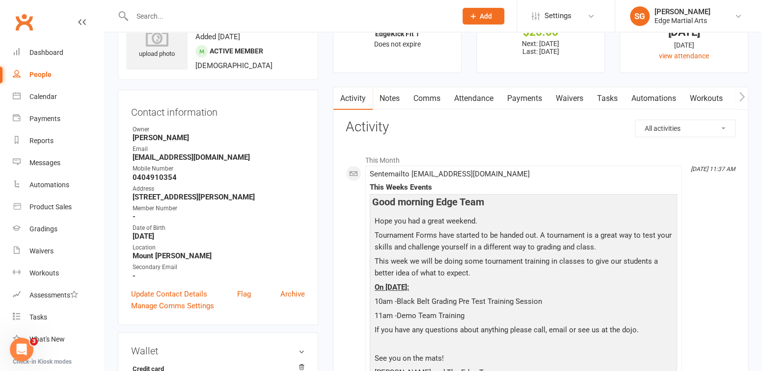
scroll to position [32, 0]
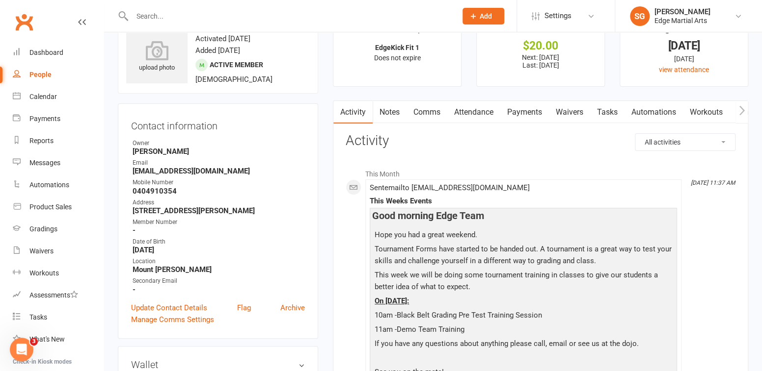
click at [522, 111] on link "Payments" at bounding box center [524, 112] width 49 height 23
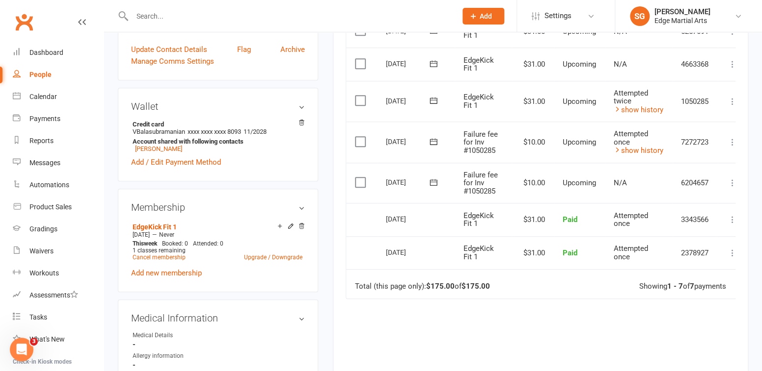
scroll to position [290, 0]
click at [626, 147] on link "show history" at bounding box center [638, 151] width 50 height 9
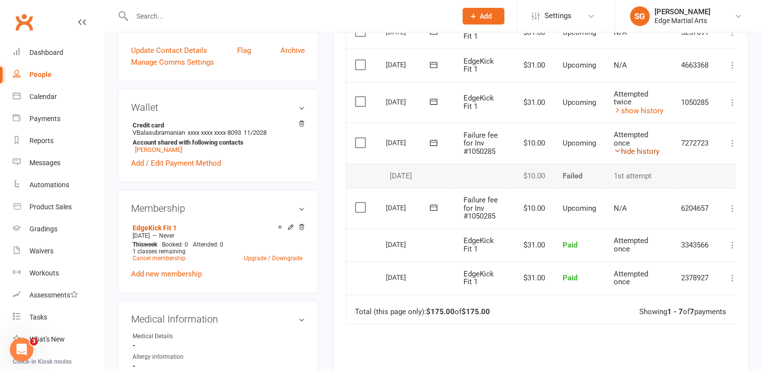
scroll to position [273, 0]
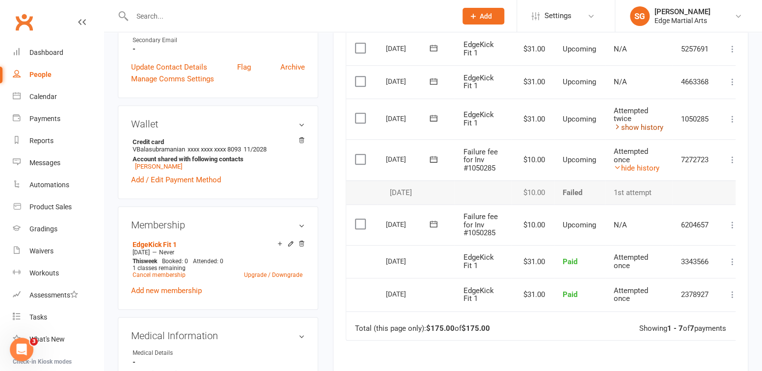
click at [629, 124] on link "show history" at bounding box center [638, 127] width 50 height 9
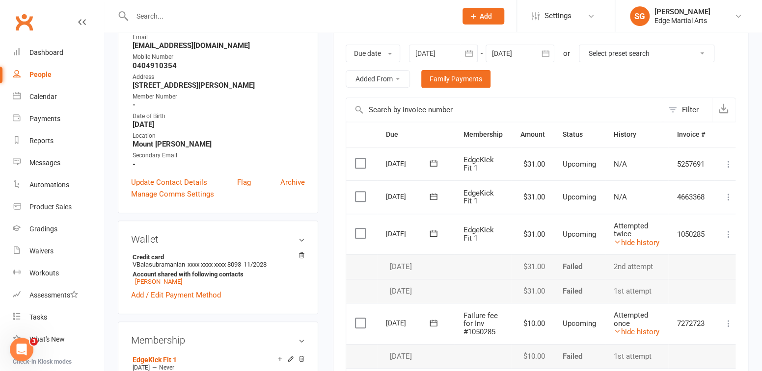
scroll to position [186, 0]
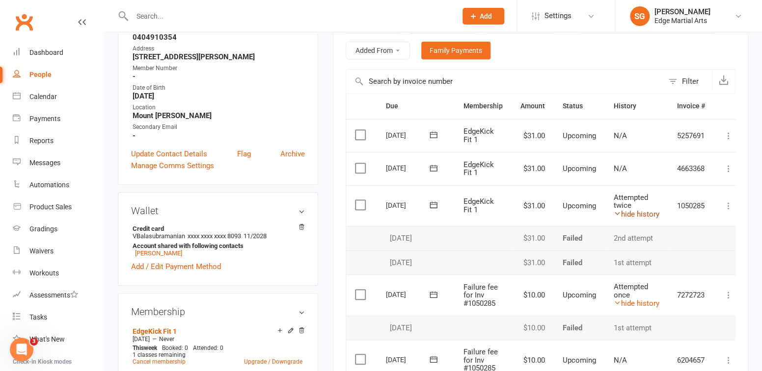
click at [640, 214] on link "hide history" at bounding box center [636, 214] width 46 height 9
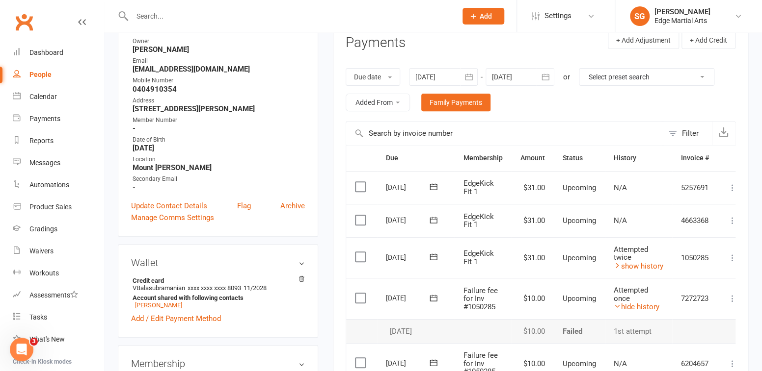
scroll to position [211, 0]
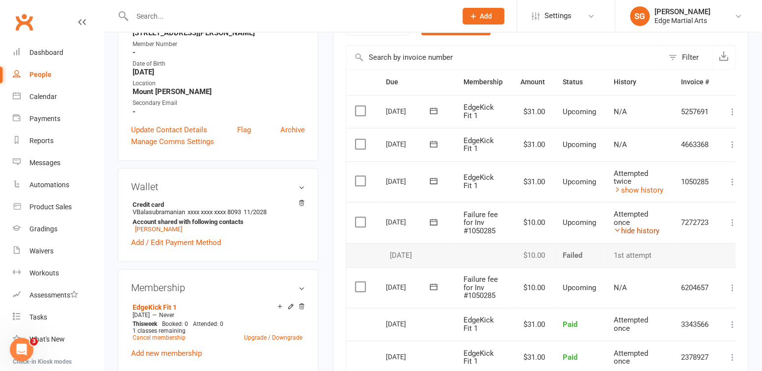
click at [638, 231] on link "hide history" at bounding box center [636, 231] width 46 height 9
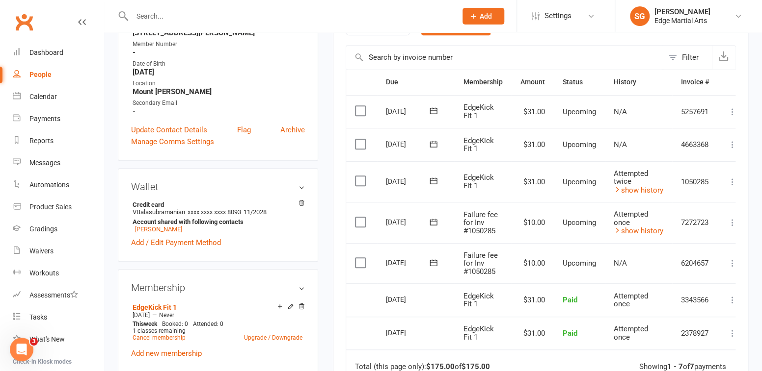
scroll to position [237, 0]
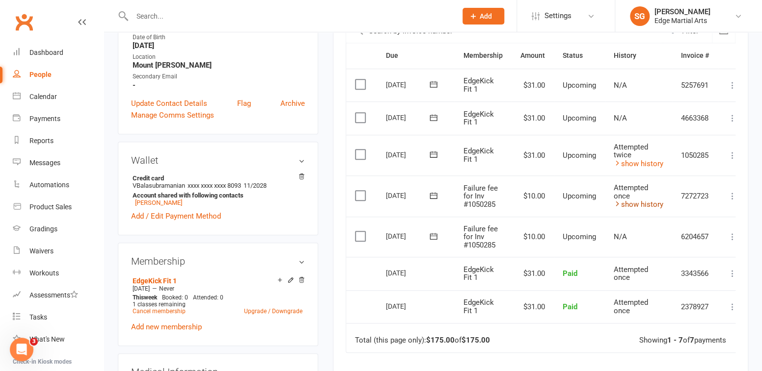
click at [646, 203] on link "show history" at bounding box center [638, 204] width 50 height 9
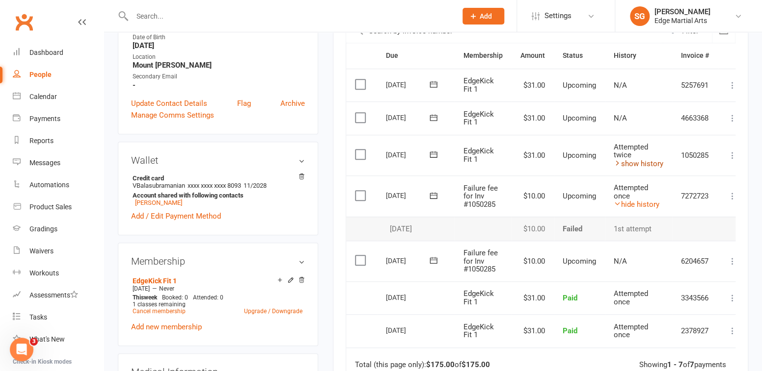
click at [635, 164] on link "show history" at bounding box center [638, 163] width 50 height 9
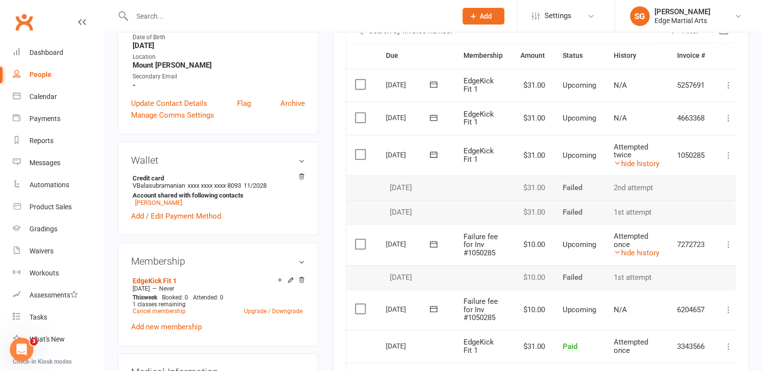
scroll to position [255, 0]
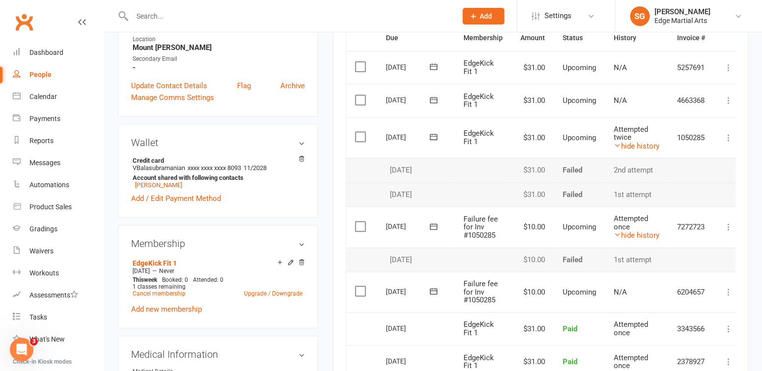
drag, startPoint x: 486, startPoint y: 190, endPoint x: 725, endPoint y: 198, distance: 239.6
click at [725, 198] on td at bounding box center [705, 195] width 75 height 25
click at [736, 133] on div "Activity Notes Comms Attendance Payments Waivers Tasks Automations Workouts Gra…" at bounding box center [540, 214] width 415 height 672
click at [731, 135] on icon at bounding box center [728, 138] width 10 height 10
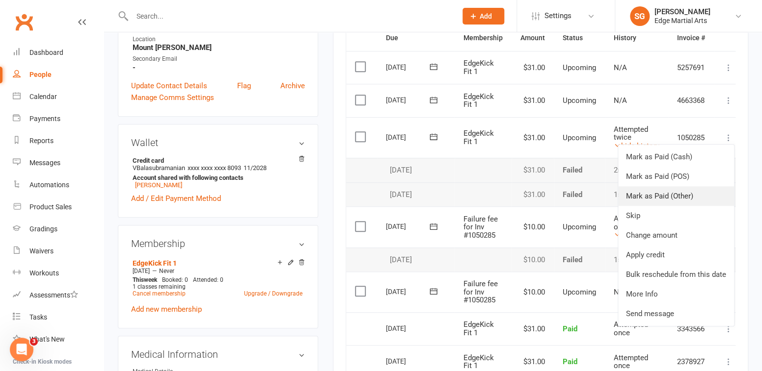
click at [677, 188] on link "Mark as Paid (Other)" at bounding box center [676, 196] width 116 height 20
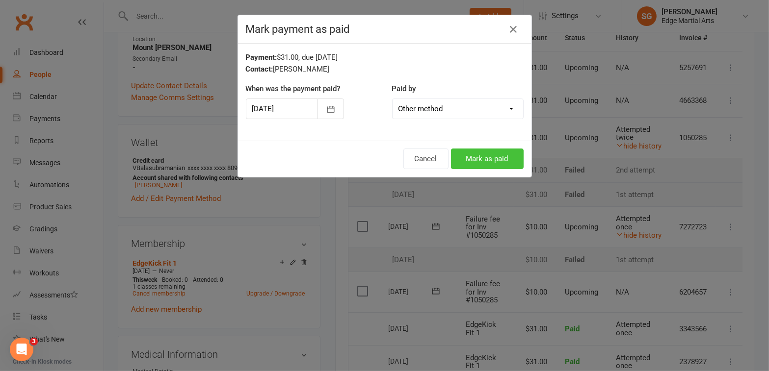
click at [508, 156] on button "Mark as paid" at bounding box center [487, 159] width 73 height 21
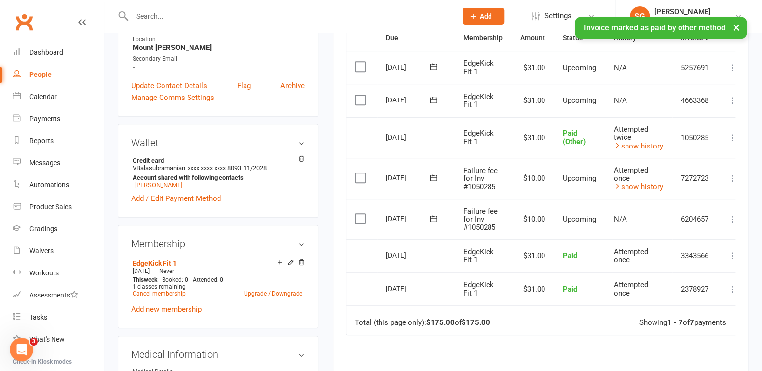
click at [731, 179] on icon at bounding box center [732, 179] width 10 height 10
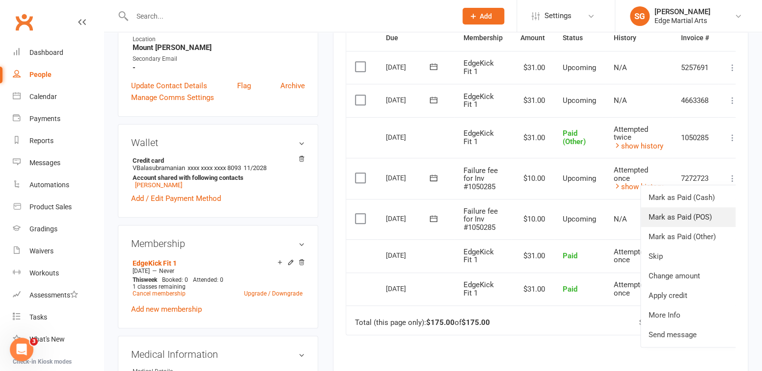
click at [684, 218] on link "Mark as Paid (POS)" at bounding box center [688, 218] width 97 height 20
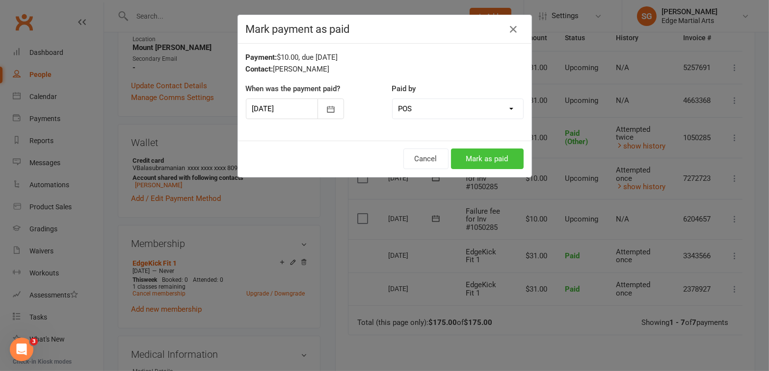
click at [500, 157] on button "Mark as paid" at bounding box center [487, 159] width 73 height 21
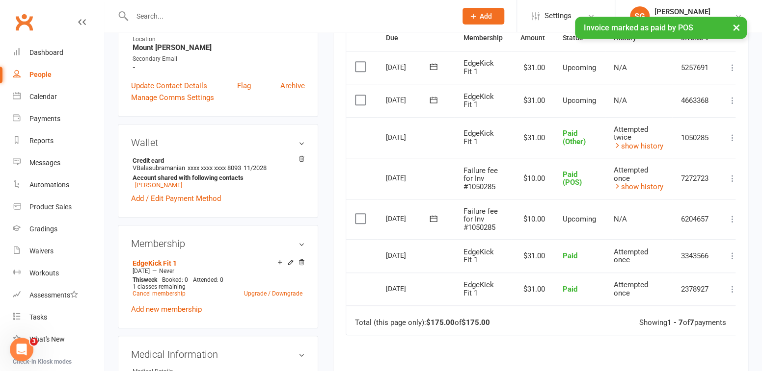
click at [732, 176] on icon at bounding box center [732, 179] width 10 height 10
click at [739, 217] on div "Activity Notes Comms Attendance Payments Waivers Tasks Automations Workouts Gra…" at bounding box center [540, 177] width 415 height 599
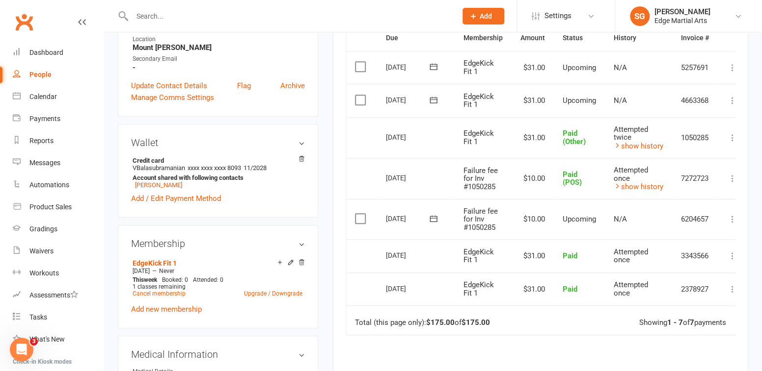
click at [735, 218] on icon at bounding box center [732, 219] width 10 height 10
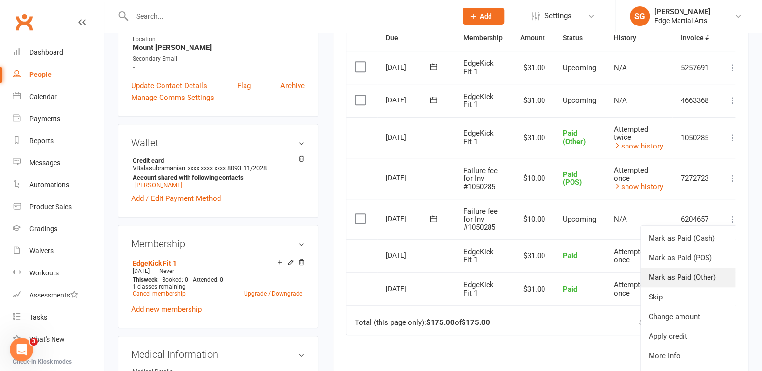
click at [683, 274] on link "Mark as Paid (Other)" at bounding box center [688, 278] width 97 height 20
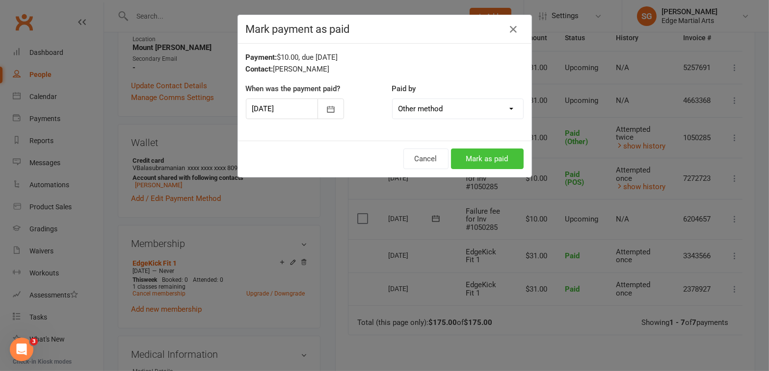
click at [490, 156] on button "Mark as paid" at bounding box center [487, 159] width 73 height 21
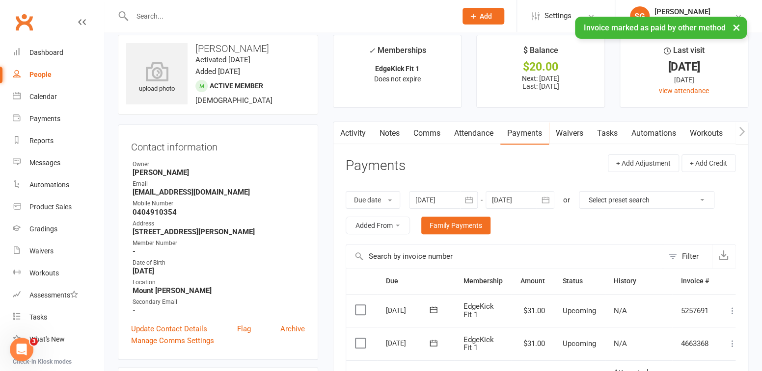
scroll to position [0, 0]
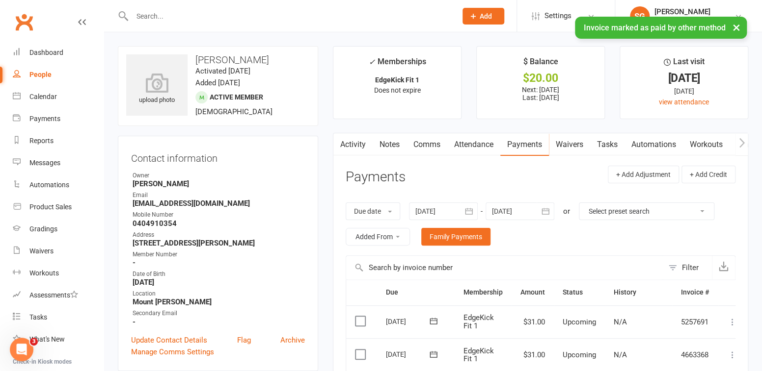
click at [166, 16] on input "text" at bounding box center [289, 16] width 320 height 14
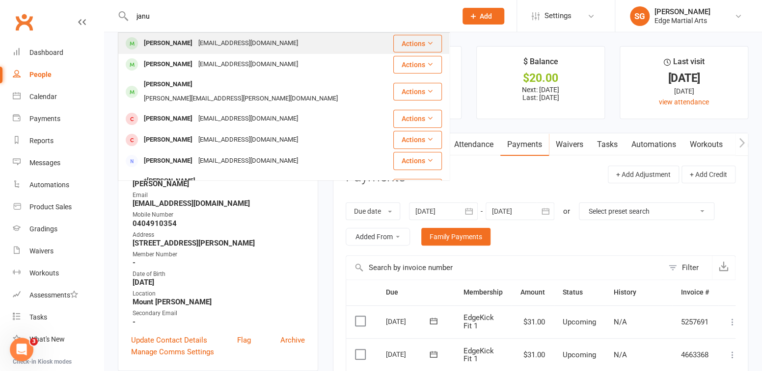
type input "janu"
click at [177, 44] on div "[PERSON_NAME]" at bounding box center [168, 43] width 54 height 14
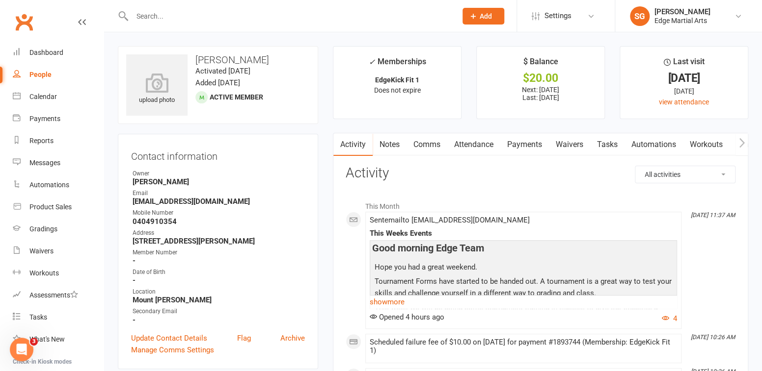
click at [527, 146] on link "Payments" at bounding box center [524, 144] width 49 height 23
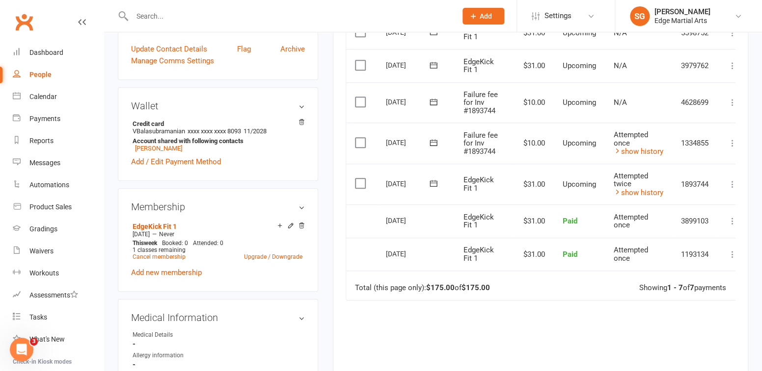
scroll to position [295, 0]
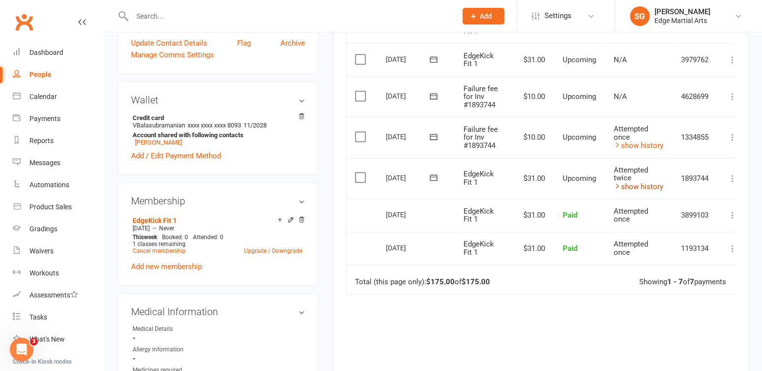
click at [627, 187] on link "show history" at bounding box center [638, 187] width 50 height 9
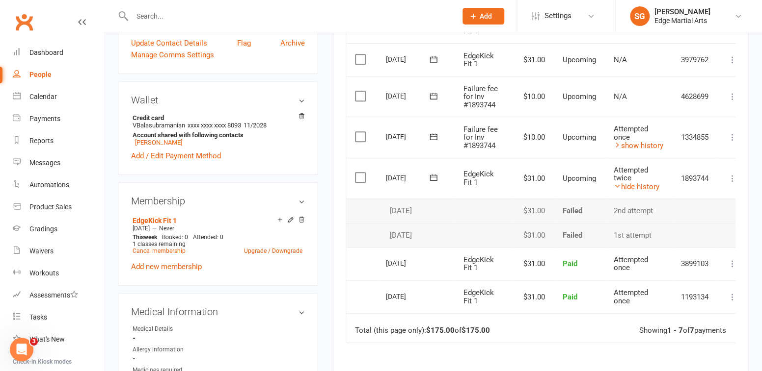
click at [733, 179] on icon at bounding box center [732, 179] width 10 height 10
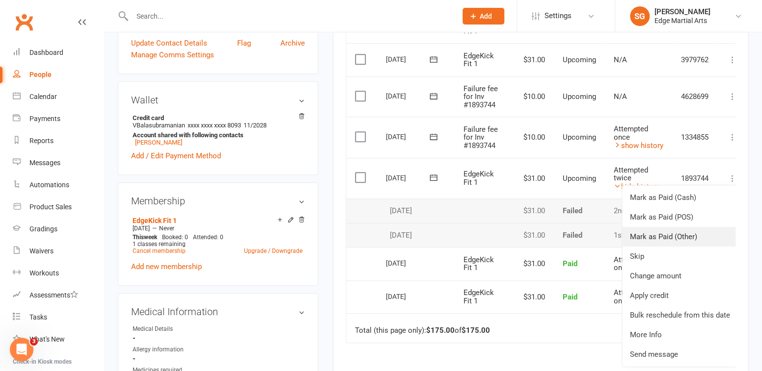
click at [662, 243] on link "Mark as Paid (Other)" at bounding box center [680, 237] width 116 height 20
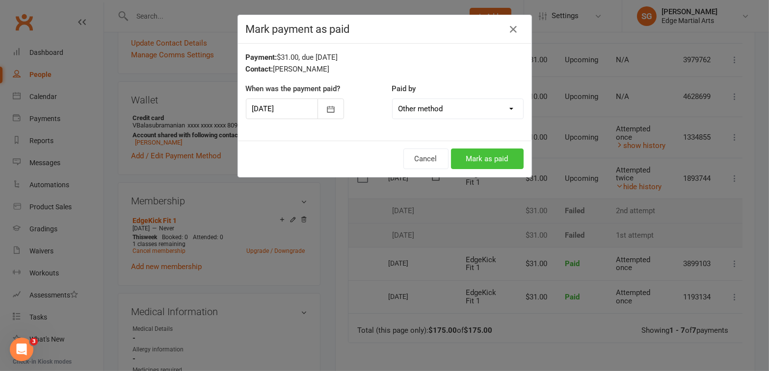
click at [503, 160] on button "Mark as paid" at bounding box center [487, 159] width 73 height 21
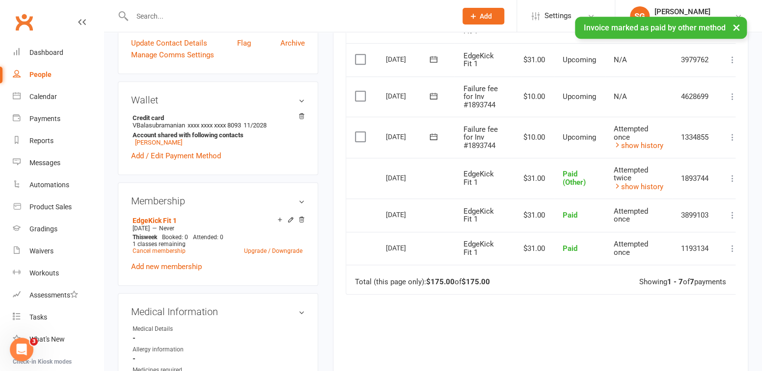
click at [732, 132] on icon at bounding box center [732, 137] width 10 height 10
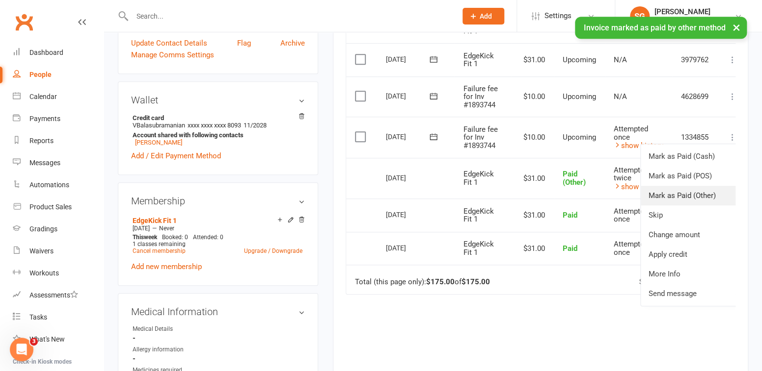
click at [680, 191] on link "Mark as Paid (Other)" at bounding box center [688, 196] width 97 height 20
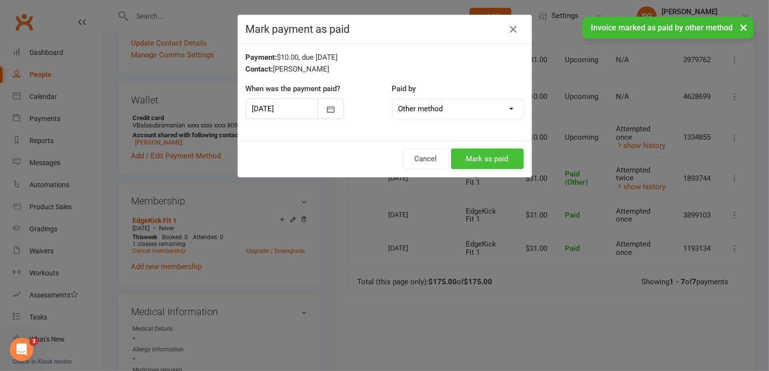
click at [509, 158] on button "Mark as paid" at bounding box center [487, 159] width 73 height 21
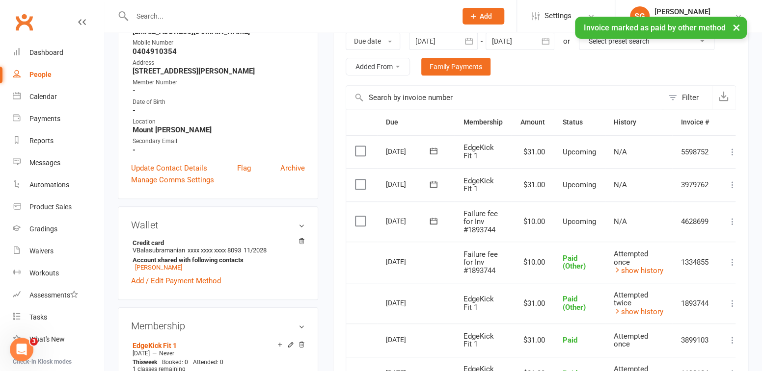
scroll to position [0, 0]
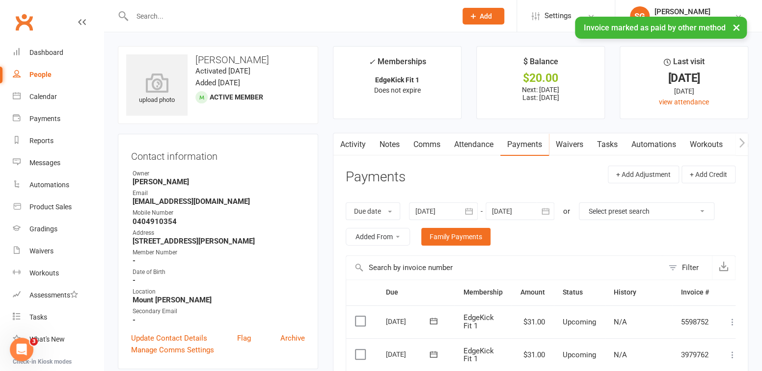
click at [142, 13] on input "text" at bounding box center [289, 16] width 320 height 14
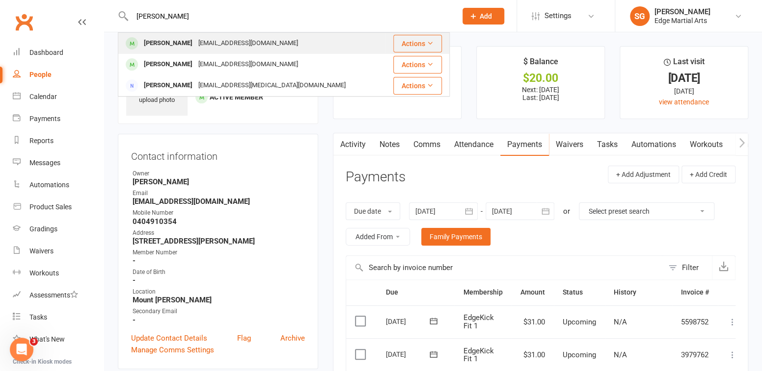
type input "[PERSON_NAME]"
click at [167, 46] on div "[PERSON_NAME]" at bounding box center [168, 43] width 54 height 14
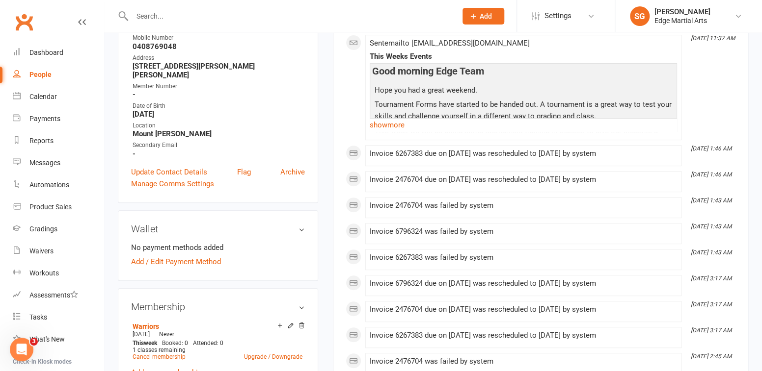
scroll to position [70, 0]
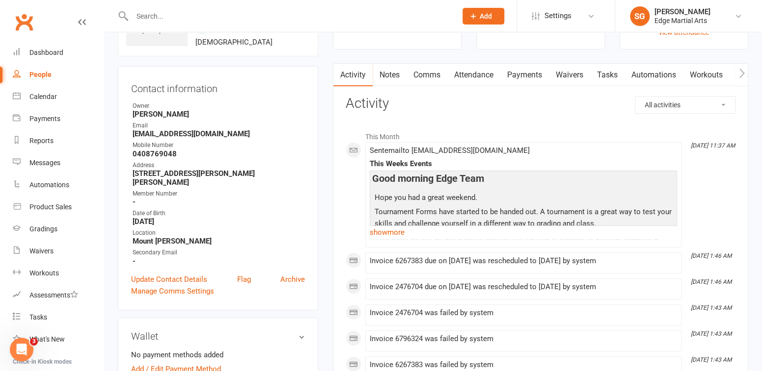
click at [518, 73] on link "Payments" at bounding box center [524, 75] width 49 height 23
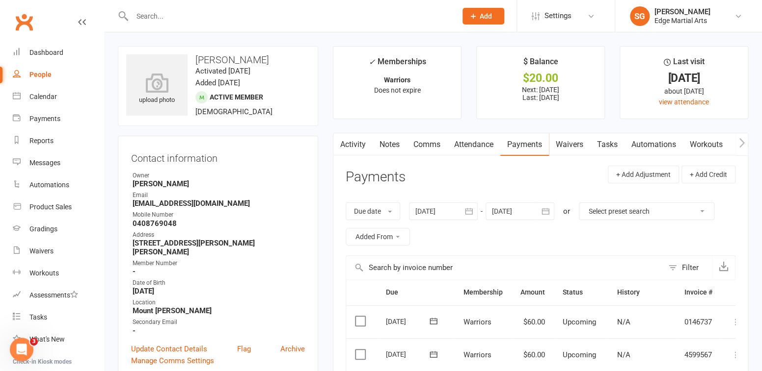
click at [436, 142] on link "Comms" at bounding box center [426, 144] width 41 height 23
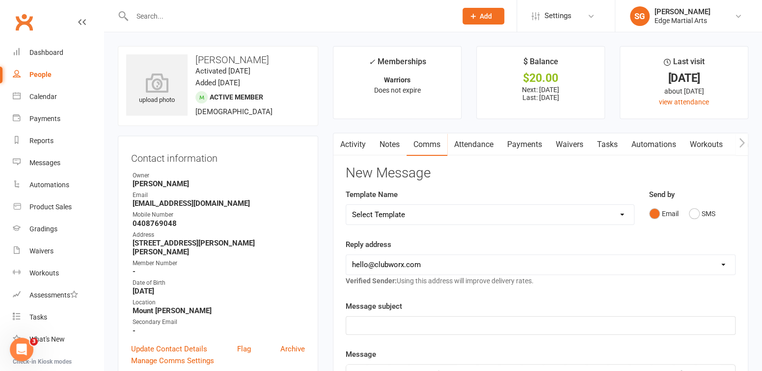
click at [528, 146] on link "Payments" at bounding box center [524, 144] width 49 height 23
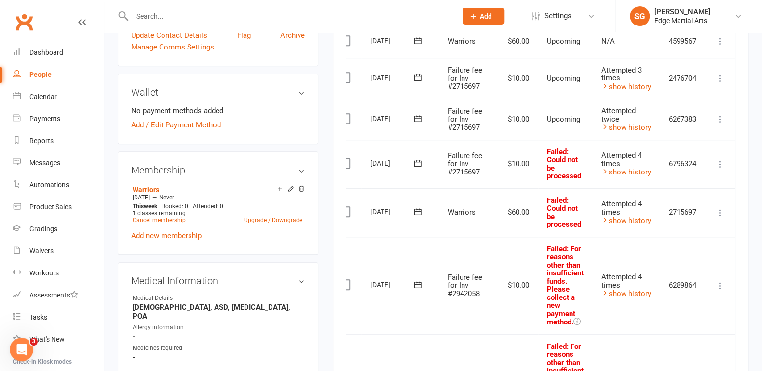
scroll to position [276, 0]
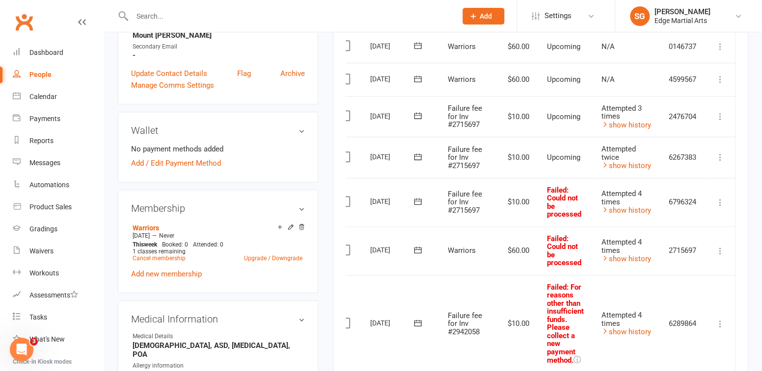
click at [721, 204] on icon at bounding box center [720, 203] width 10 height 10
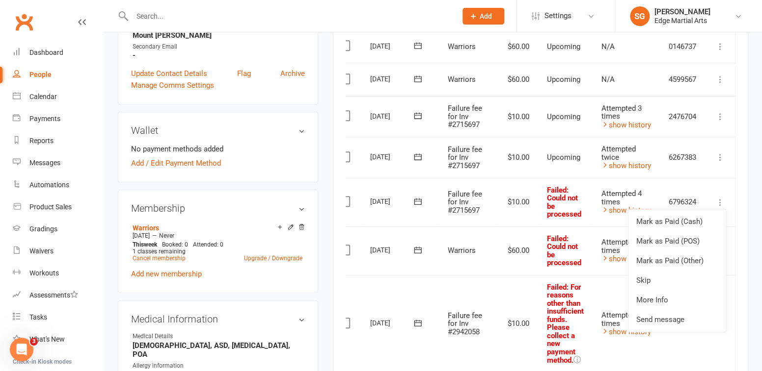
click at [323, 204] on div "upload photo [PERSON_NAME] Activated [DATE] Added [DATE] Active member [DEMOGRA…" at bounding box center [217, 328] width 215 height 1117
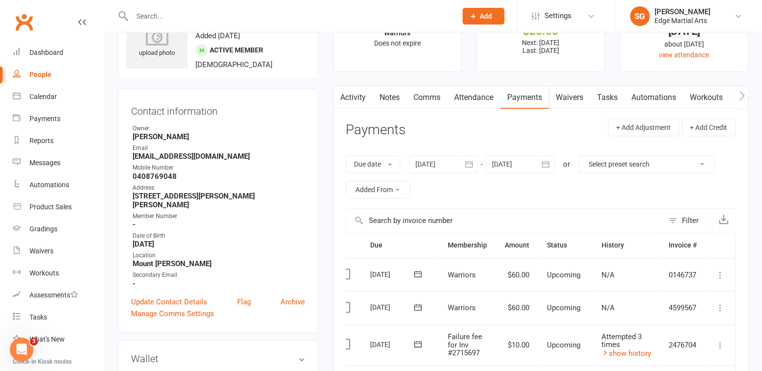
scroll to position [0, 0]
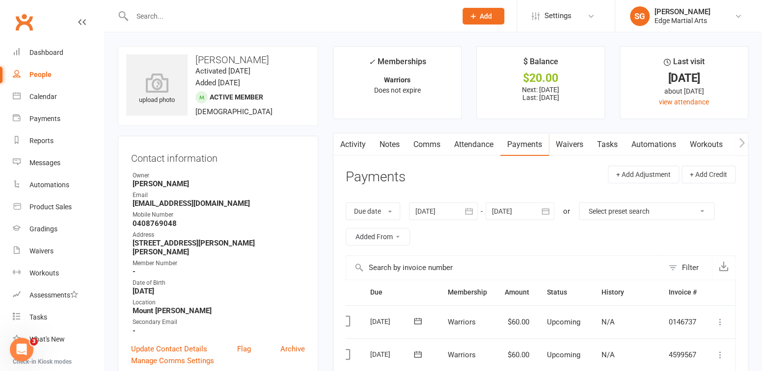
click at [40, 76] on div "People" at bounding box center [40, 75] width 22 height 8
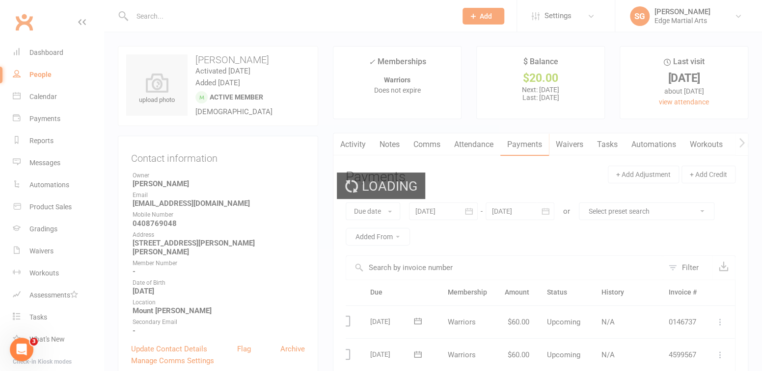
select select "50"
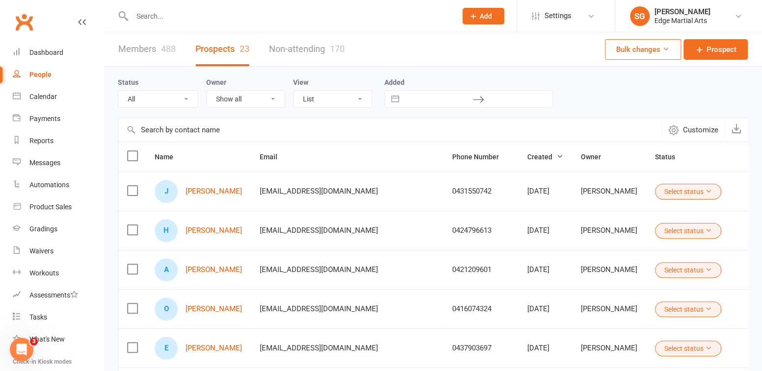
click at [149, 13] on input "text" at bounding box center [289, 16] width 320 height 14
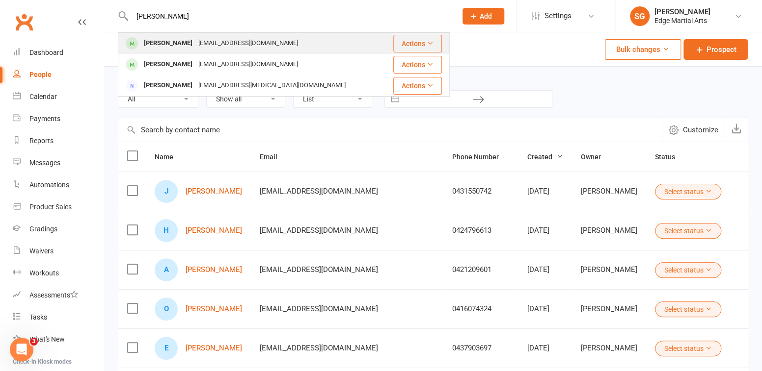
type input "[PERSON_NAME]"
click at [167, 40] on div "[PERSON_NAME]" at bounding box center [168, 43] width 54 height 14
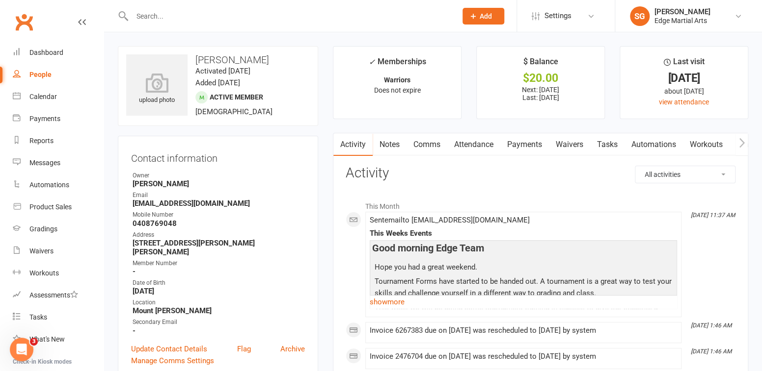
click at [519, 143] on link "Payments" at bounding box center [524, 144] width 49 height 23
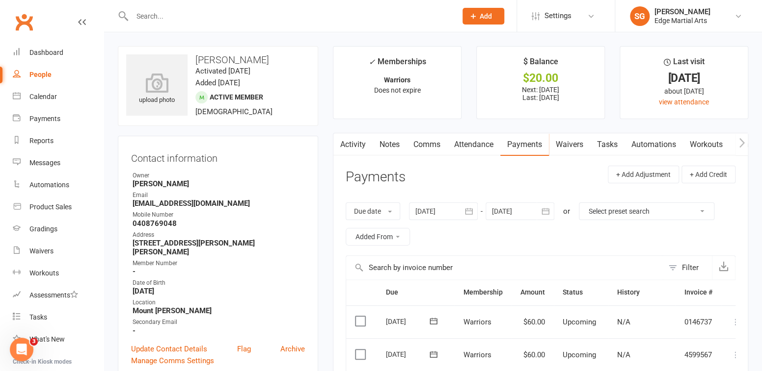
click at [461, 213] on button "button" at bounding box center [469, 212] width 18 height 18
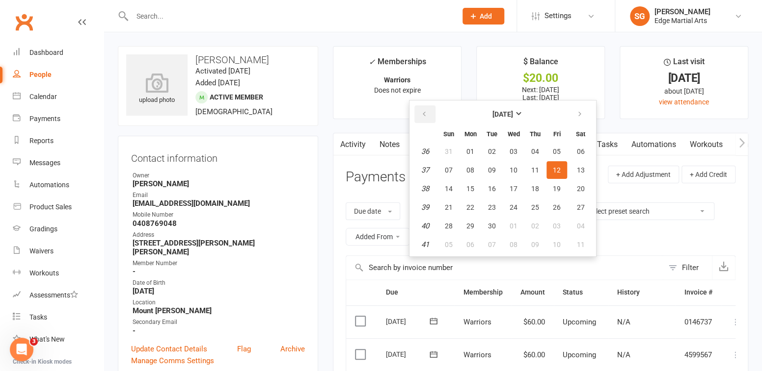
click at [418, 113] on button "button" at bounding box center [424, 115] width 21 height 18
click at [490, 194] on button "15" at bounding box center [491, 189] width 21 height 18
type input "[DATE]"
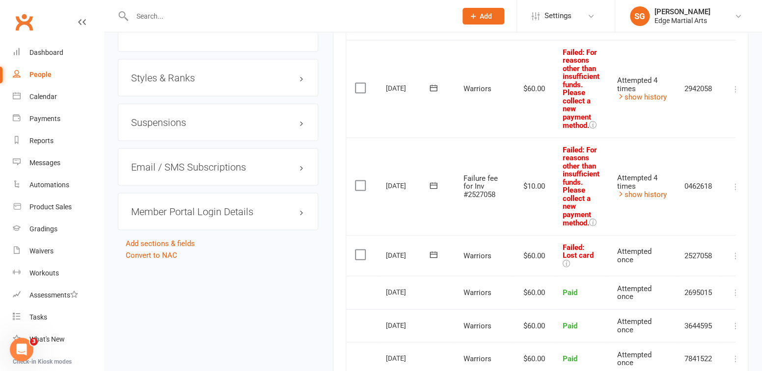
scroll to position [903, 0]
click at [640, 185] on div "Attempted 4 times" at bounding box center [642, 181] width 50 height 16
click at [641, 191] on link "show history" at bounding box center [642, 193] width 50 height 9
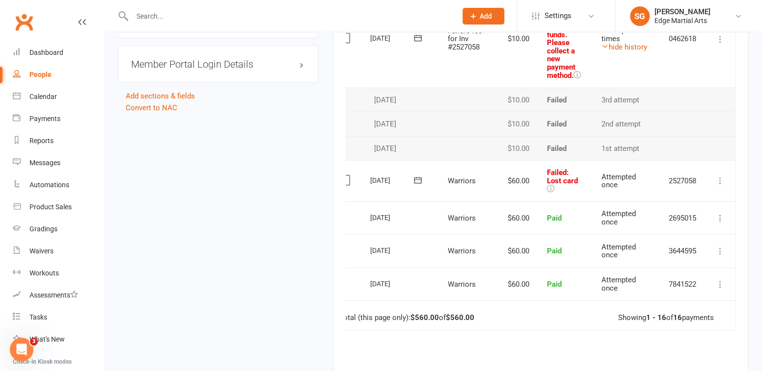
scroll to position [1049, 0]
click at [722, 177] on icon at bounding box center [720, 182] width 10 height 10
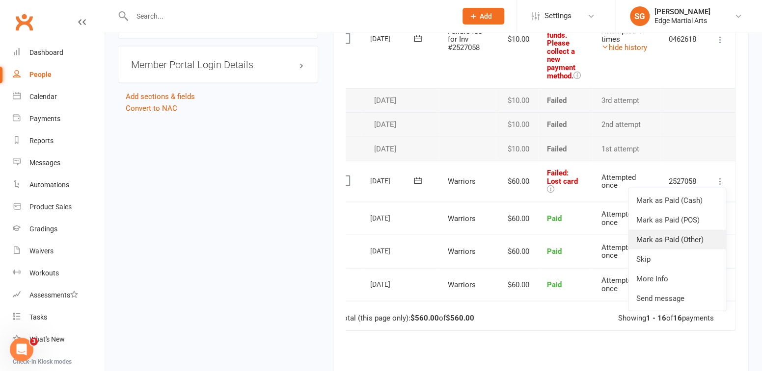
click at [674, 236] on link "Mark as Paid (Other)" at bounding box center [676, 240] width 97 height 20
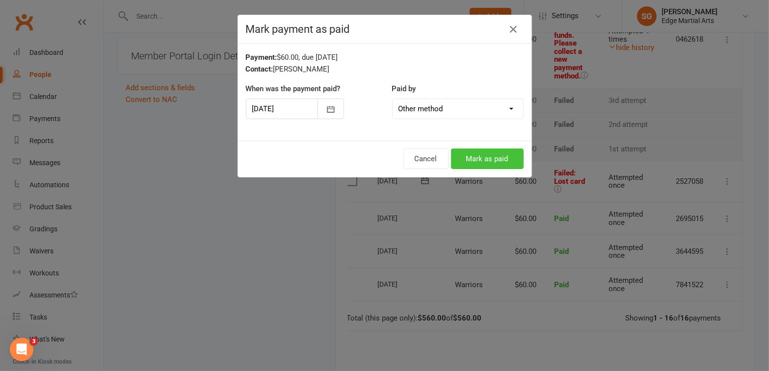
click at [494, 158] on button "Mark as paid" at bounding box center [487, 159] width 73 height 21
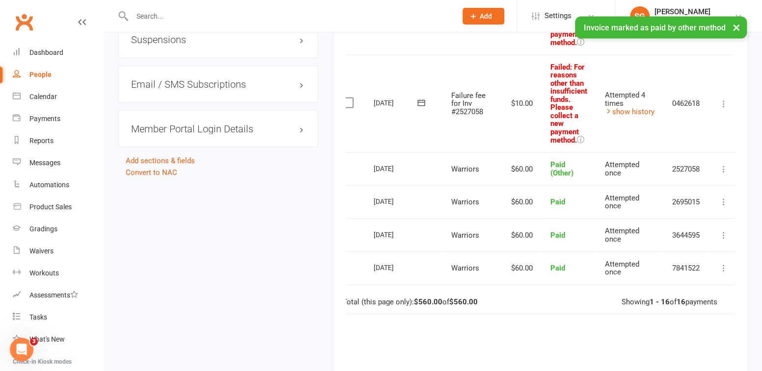
scroll to position [922, 0]
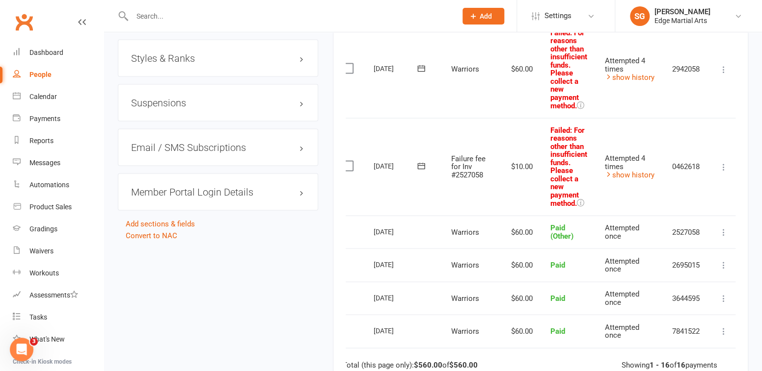
click at [725, 164] on icon at bounding box center [723, 167] width 10 height 10
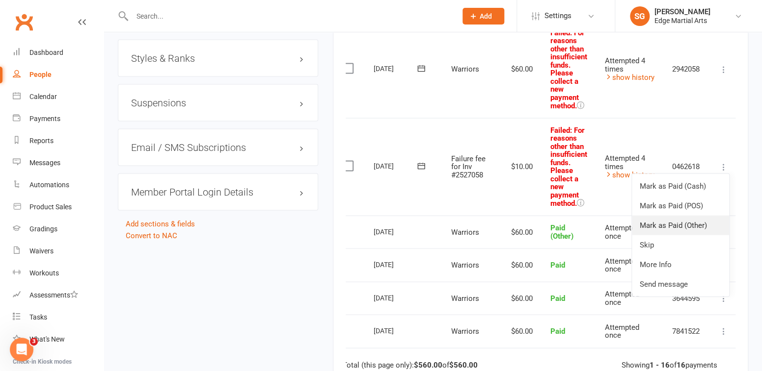
click at [680, 220] on link "Mark as Paid (Other)" at bounding box center [680, 225] width 97 height 20
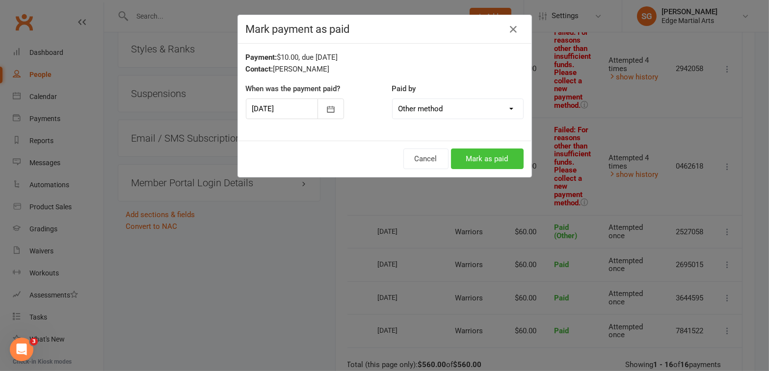
click at [509, 161] on button "Mark as paid" at bounding box center [487, 159] width 73 height 21
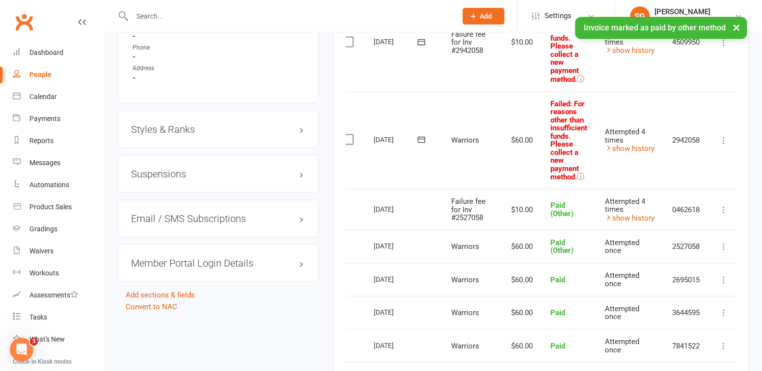
scroll to position [839, 0]
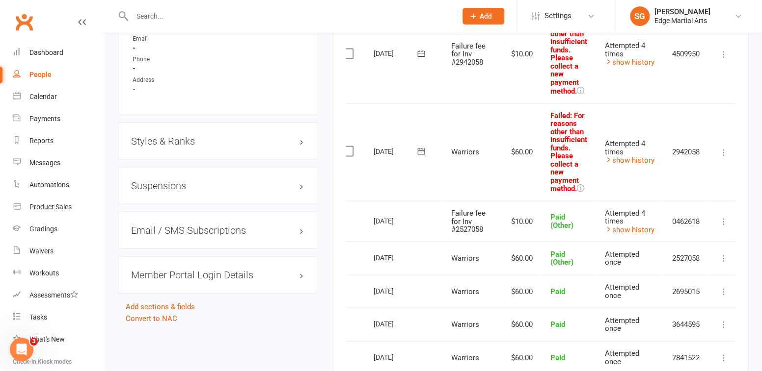
click at [724, 147] on icon at bounding box center [723, 152] width 10 height 10
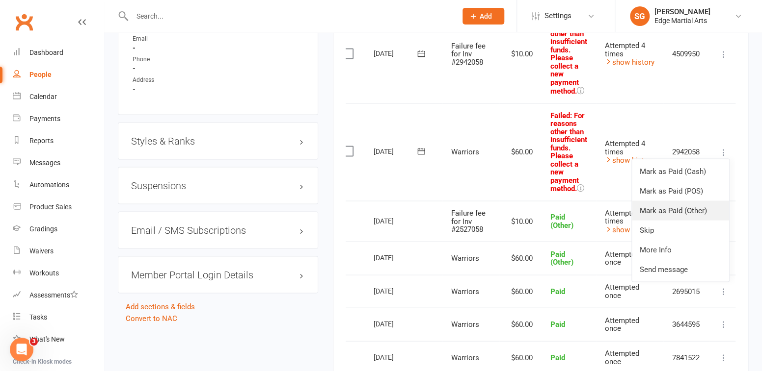
click at [680, 203] on link "Mark as Paid (Other)" at bounding box center [680, 211] width 97 height 20
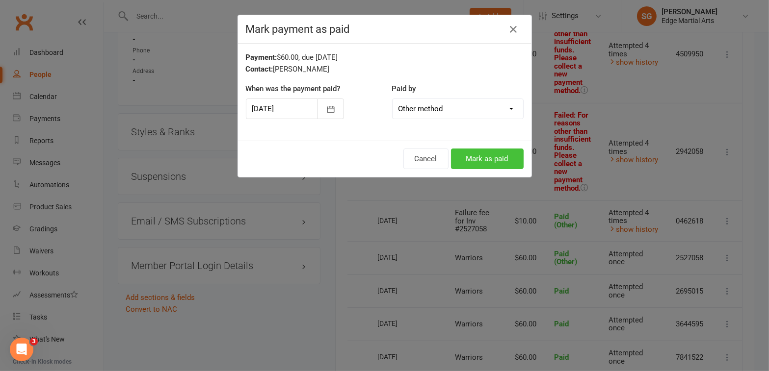
click at [498, 158] on button "Mark as paid" at bounding box center [487, 159] width 73 height 21
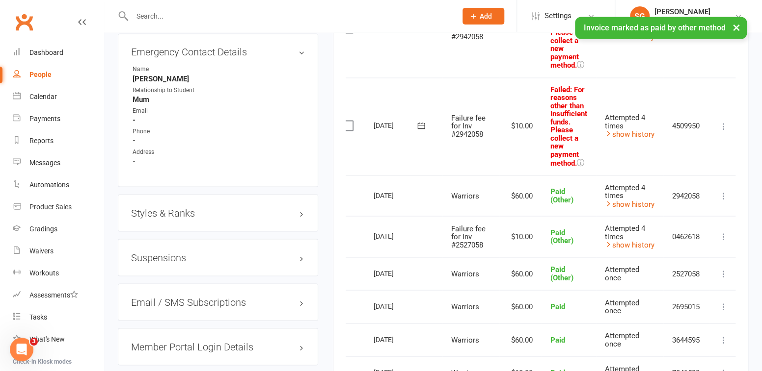
scroll to position [766, 0]
click at [721, 124] on icon at bounding box center [723, 127] width 10 height 10
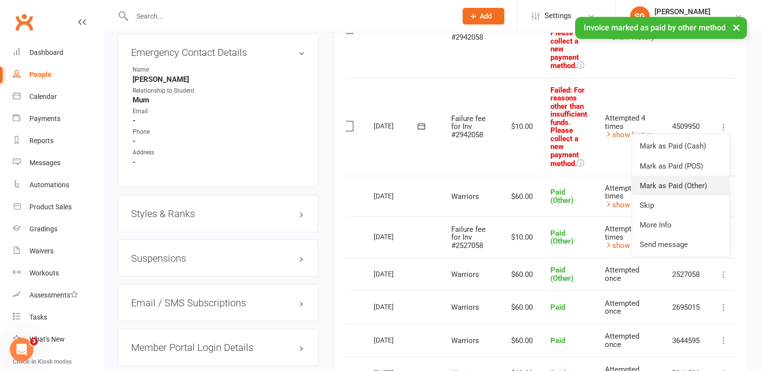
click at [669, 178] on link "Mark as Paid (Other)" at bounding box center [680, 186] width 97 height 20
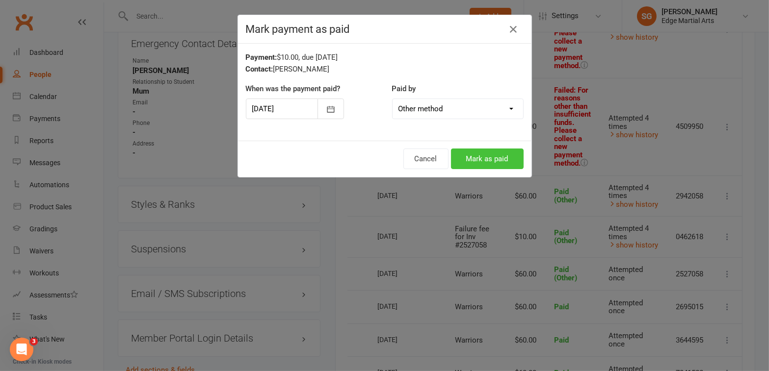
click at [489, 153] on button "Mark as paid" at bounding box center [487, 159] width 73 height 21
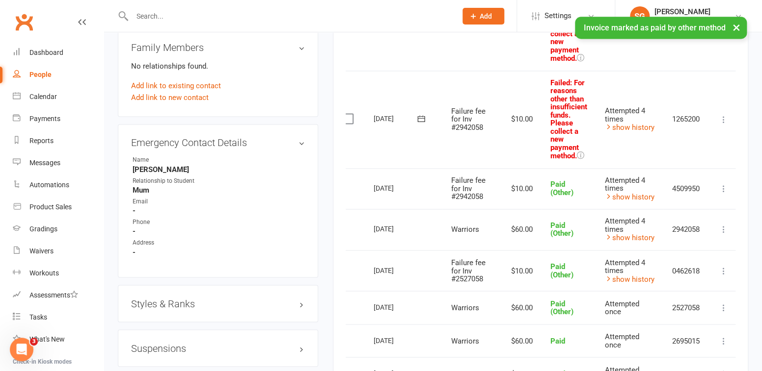
scroll to position [642, 0]
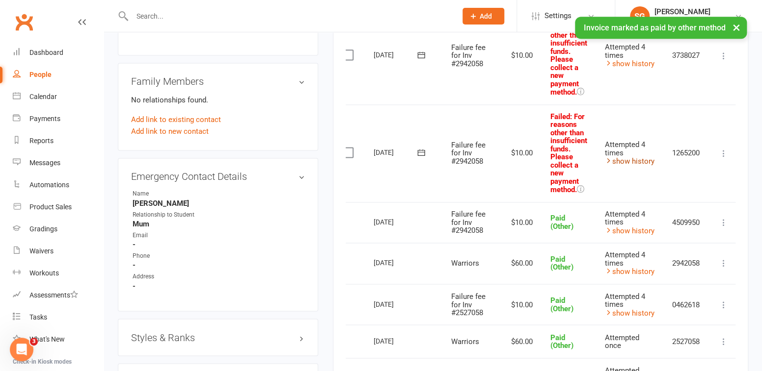
click at [648, 159] on link "show history" at bounding box center [630, 161] width 50 height 9
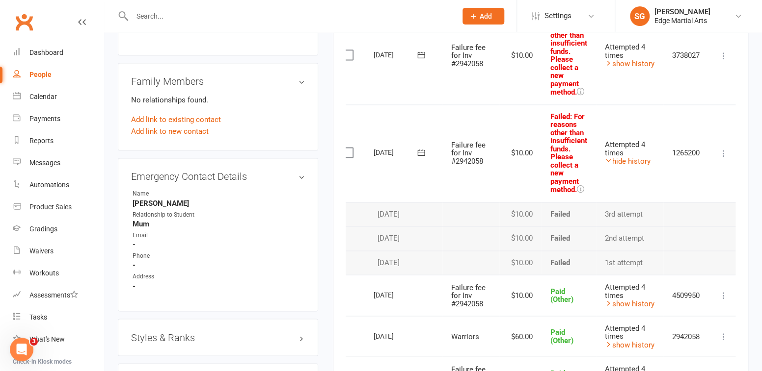
click at [725, 151] on icon at bounding box center [723, 154] width 10 height 10
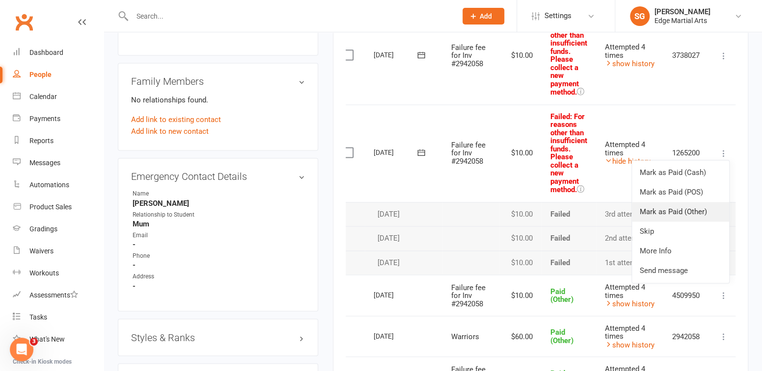
click at [679, 208] on link "Mark as Paid (Other)" at bounding box center [680, 212] width 97 height 20
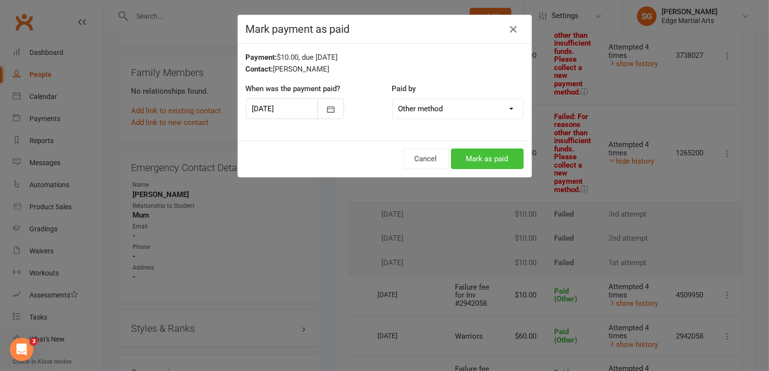
click at [505, 156] on button "Mark as paid" at bounding box center [487, 159] width 73 height 21
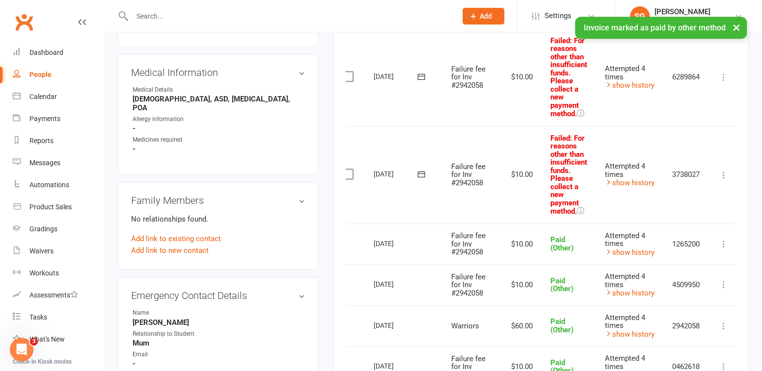
scroll to position [521, 0]
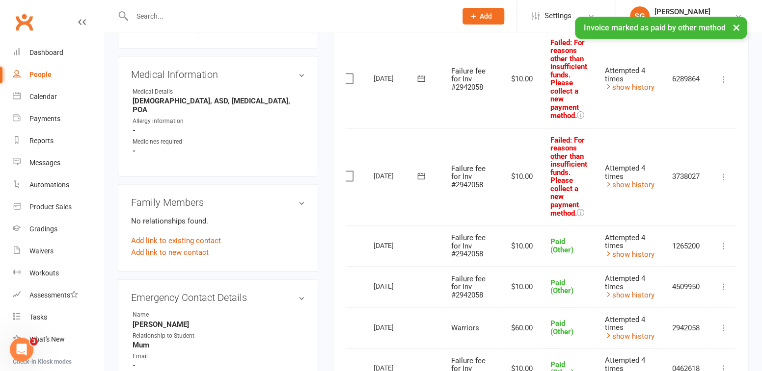
click at [726, 172] on icon at bounding box center [723, 177] width 10 height 10
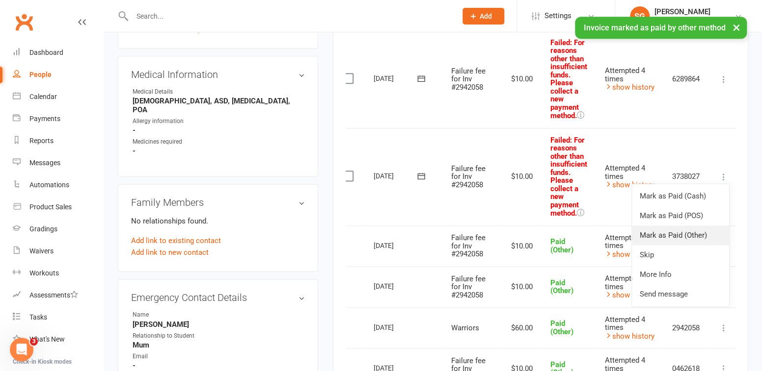
click at [675, 232] on link "Mark as Paid (Other)" at bounding box center [680, 236] width 97 height 20
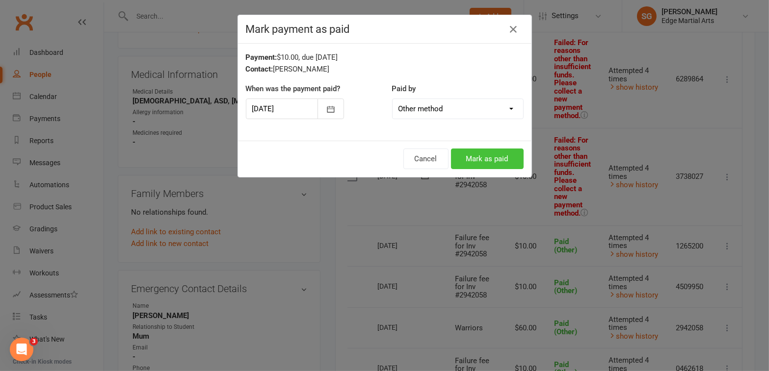
click at [492, 156] on button "Mark as paid" at bounding box center [487, 159] width 73 height 21
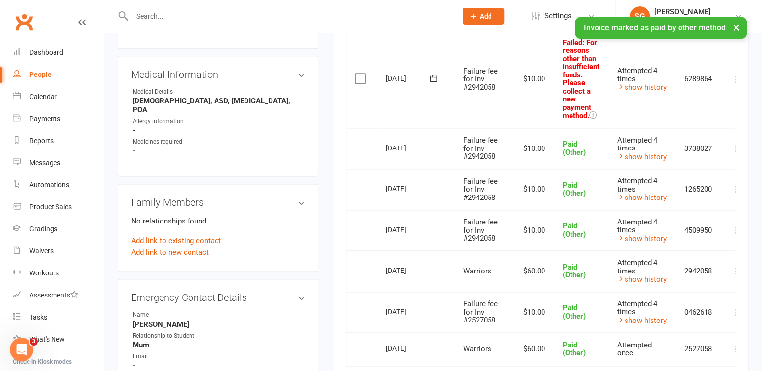
scroll to position [0, 1]
click at [732, 79] on icon at bounding box center [734, 80] width 10 height 10
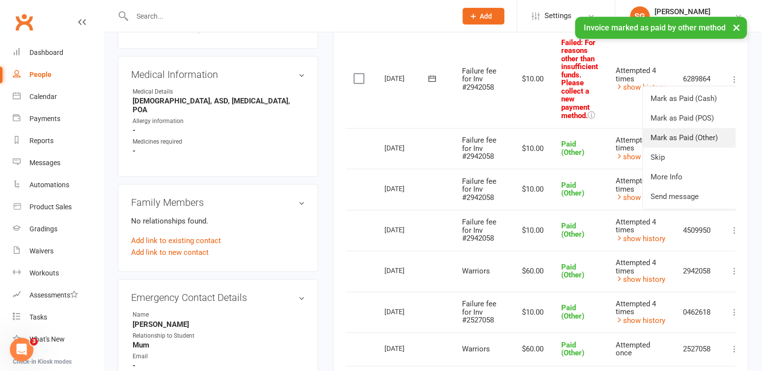
click at [687, 130] on link "Mark as Paid (Other)" at bounding box center [690, 138] width 97 height 20
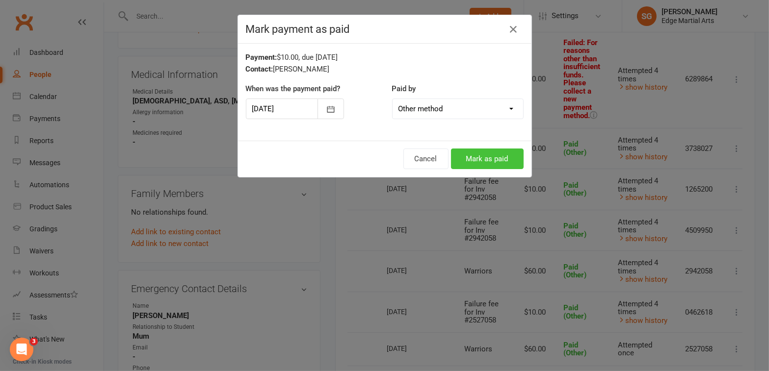
click at [503, 151] on button "Mark as paid" at bounding box center [487, 159] width 73 height 21
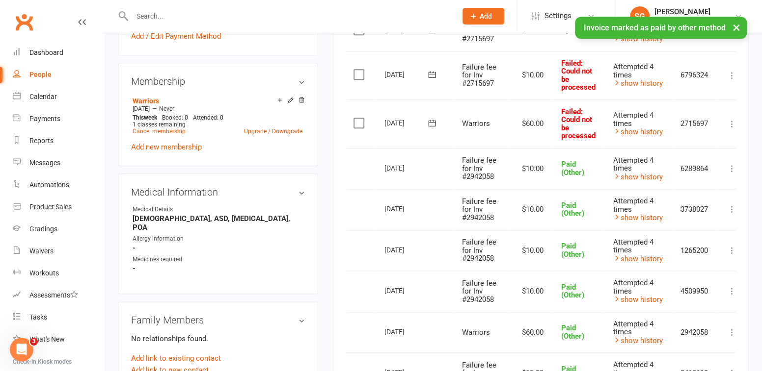
scroll to position [376, 0]
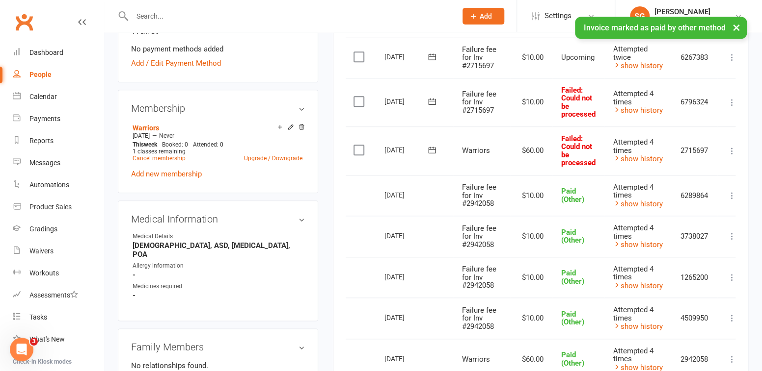
click at [731, 147] on icon at bounding box center [732, 151] width 10 height 10
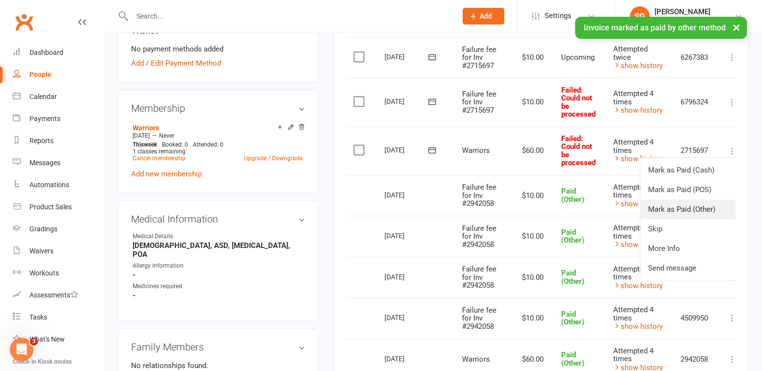
click at [676, 212] on link "Mark as Paid (Other)" at bounding box center [688, 210] width 97 height 20
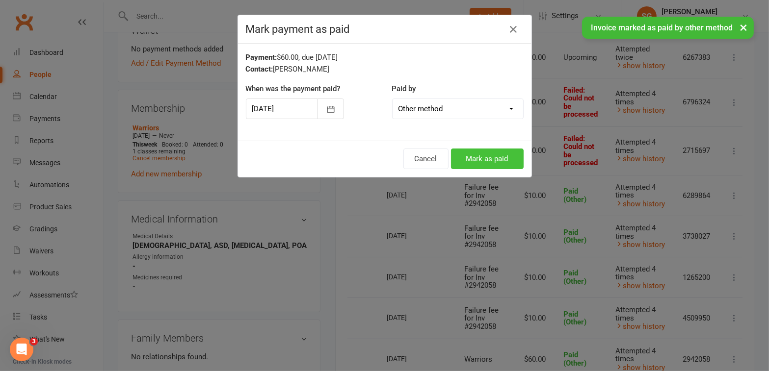
click at [505, 156] on button "Mark as paid" at bounding box center [487, 159] width 73 height 21
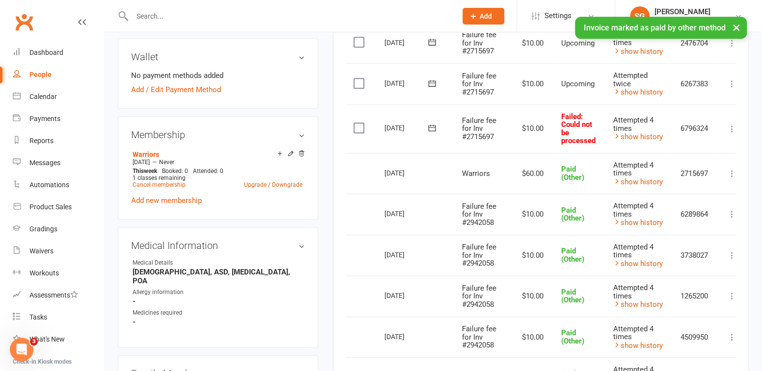
scroll to position [348, 0]
click at [732, 128] on icon at bounding box center [732, 130] width 10 height 10
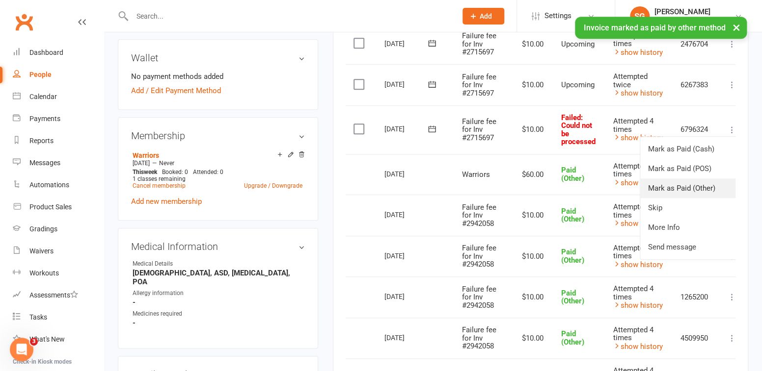
click at [694, 185] on link "Mark as Paid (Other)" at bounding box center [688, 189] width 97 height 20
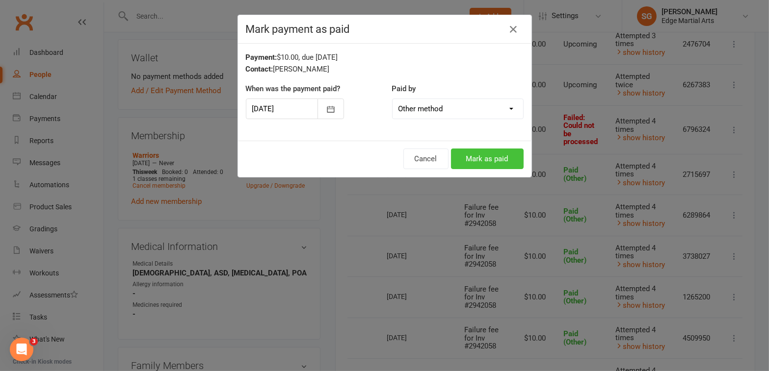
click at [491, 150] on button "Mark as paid" at bounding box center [487, 159] width 73 height 21
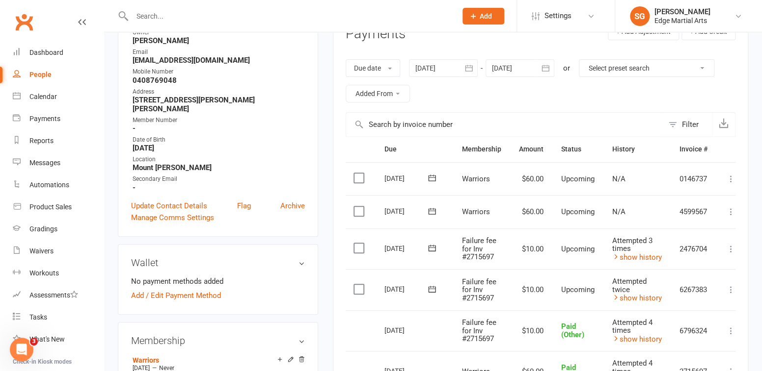
scroll to position [0, 0]
